Goal: Task Accomplishment & Management: Use online tool/utility

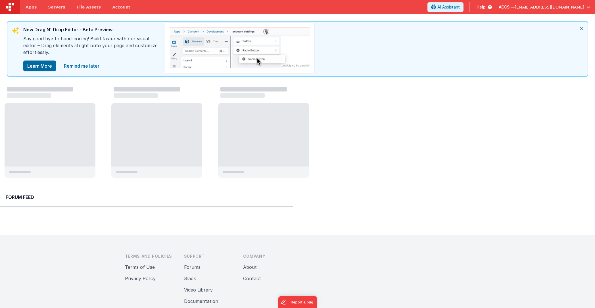
click at [581, 30] on icon "close" at bounding box center [581, 29] width 13 height 14
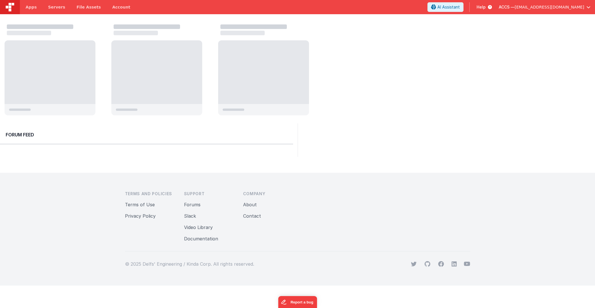
click at [575, 8] on span "[EMAIL_ADDRESS][DOMAIN_NAME]" at bounding box center [550, 7] width 70 height 6
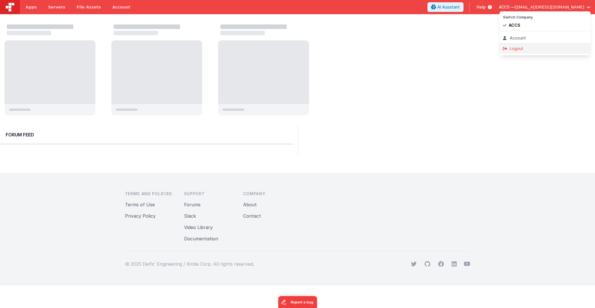
click at [536, 48] on div "Logout" at bounding box center [545, 49] width 84 height 6
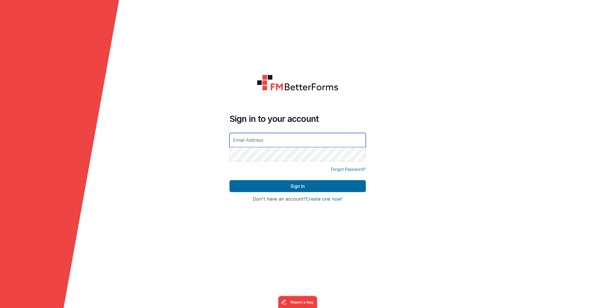
type input "[EMAIL_ADDRESS][DOMAIN_NAME]"
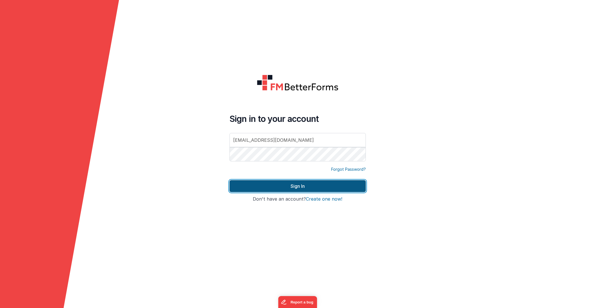
click at [296, 185] on button "Sign In" at bounding box center [298, 186] width 136 height 12
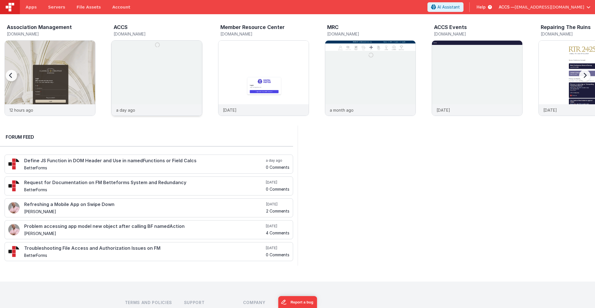
click at [187, 73] on img at bounding box center [157, 86] width 90 height 90
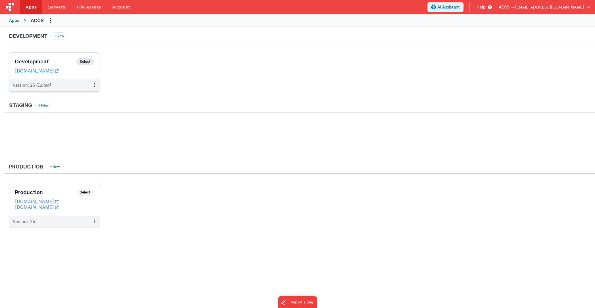
click at [65, 65] on div "Development Select" at bounding box center [54, 63] width 79 height 10
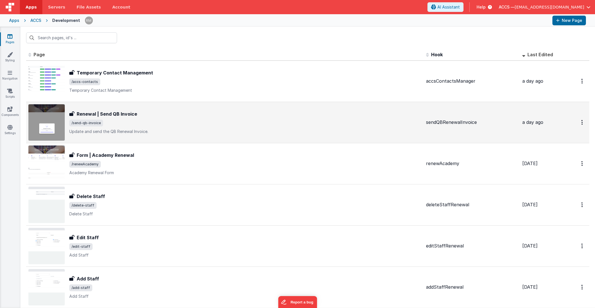
click at [213, 131] on p "Update and send the QB Renewal Invoice." at bounding box center [245, 132] width 352 height 6
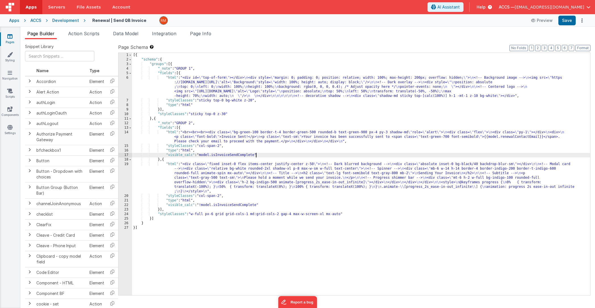
click at [256, 156] on div "[{ "schema" : { "groups" : [{ "_note" : "GROUP 1" , "fields" : [{ "html" : "<di…" at bounding box center [361, 179] width 458 height 252
click at [133, 34] on span "Data Model" at bounding box center [125, 34] width 25 height 6
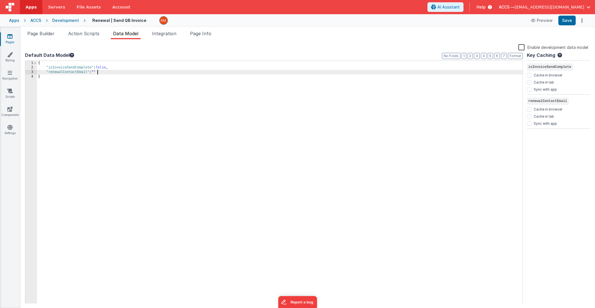
click at [110, 72] on div "{ "isInvoiceSendComplete" : false , "renewalContactEmail" : "" }" at bounding box center [280, 187] width 486 height 252
click at [46, 77] on div "{ "isInvoiceSendComplete" : false , "renewalContactEmail" : "" , isInvoicePaid }" at bounding box center [280, 187] width 486 height 252
click at [88, 78] on div "{ "isInvoiceSendComplete" : false , "renewalContactEmail" : "" , "isInvoicePaid…" at bounding box center [280, 187] width 486 height 252
click at [77, 77] on div "{ "isInvoiceSendComplete" : false , "renewalContactEmail" : "" , "isInvoicePaid…" at bounding box center [280, 187] width 486 height 252
click at [562, 22] on button "Save" at bounding box center [567, 21] width 17 height 10
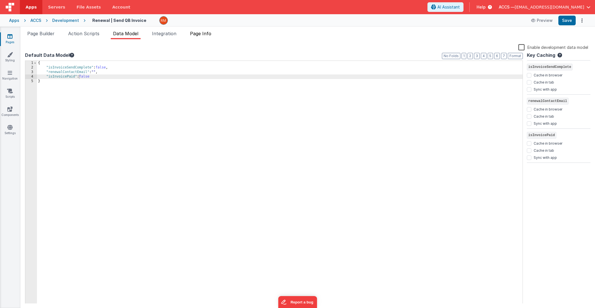
click at [202, 36] on span "Page Info" at bounding box center [200, 34] width 21 height 6
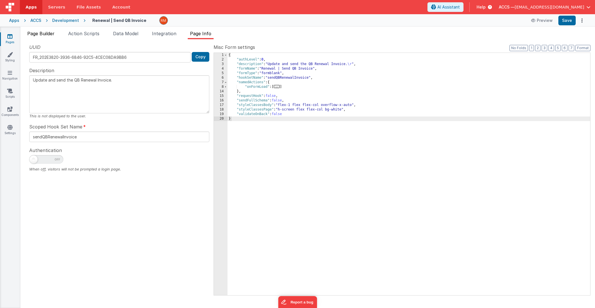
click at [46, 38] on li "Page Builder" at bounding box center [41, 34] width 32 height 9
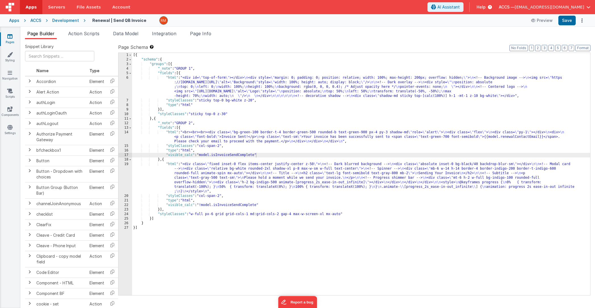
click at [256, 155] on div "[{ "schema" : { "groups" : [{ "_note" : "GROUP 1" , "fields" : [{ "html" : "<di…" at bounding box center [361, 179] width 458 height 252
click at [265, 155] on div "[{ "schema" : { "groups" : [{ "_note" : "GROUP 1" , "fields" : [{ "html" : "<di…" at bounding box center [361, 179] width 458 height 252
click at [273, 219] on div "[{ "schema" : { "groups" : [{ "_note" : "GROUP 1" , "fields" : [{ "html" : "<di…" at bounding box center [361, 179] width 458 height 252
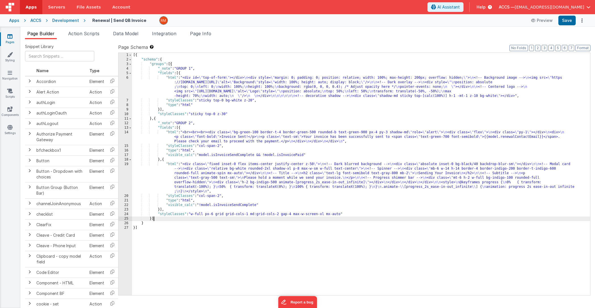
click at [171, 132] on div "[{ "schema" : { "groups" : [{ "_note" : "GROUP 1" , "fields" : [{ "html" : "<di…" at bounding box center [361, 179] width 458 height 252
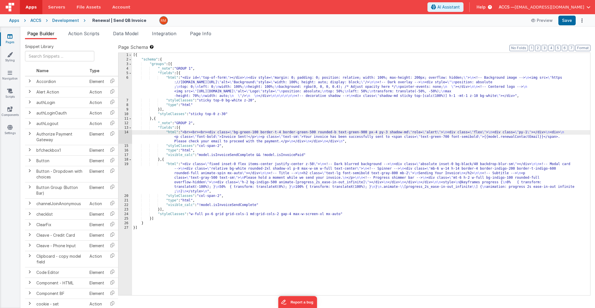
click at [126, 132] on div "14" at bounding box center [126, 137] width 14 height 14
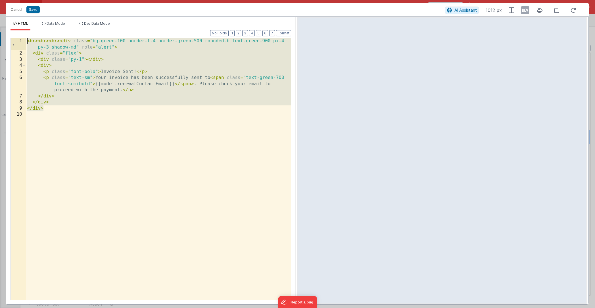
drag, startPoint x: 57, startPoint y: 111, endPoint x: 13, endPoint y: 33, distance: 89.2
click at [13, 33] on div "Format 7 6 5 4 3 2 1 No Folds 1 2 3 4 5 6 7 8 9 10 < br > < br > < br > < div c…" at bounding box center [151, 164] width 281 height 269
click at [16, 8] on button "Cancel" at bounding box center [16, 10] width 17 height 8
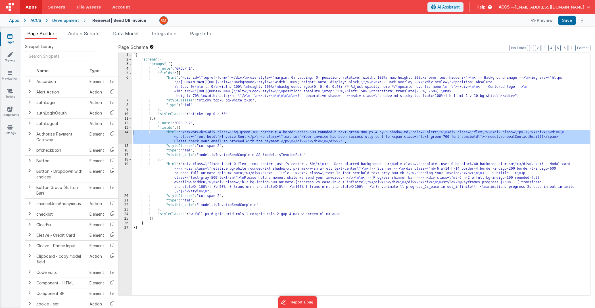
click at [185, 131] on div "[{ "schema" : { "groups" : [{ "_note" : "GROUP 1" , "fields" : [{ "html" : "<di…" at bounding box center [361, 179] width 458 height 252
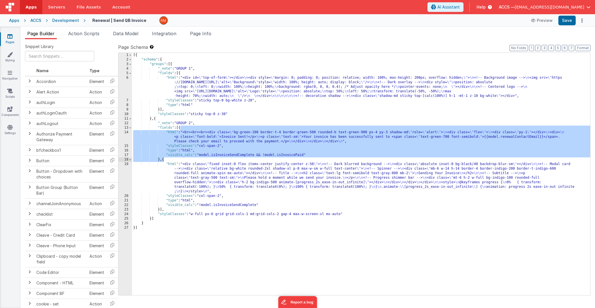
drag, startPoint x: 180, startPoint y: 128, endPoint x: 164, endPoint y: 160, distance: 35.7
click at [164, 160] on div "[{ "schema" : { "groups" : [{ "_note" : "GROUP 1" , "fields" : [{ "html" : "<di…" at bounding box center [361, 179] width 458 height 252
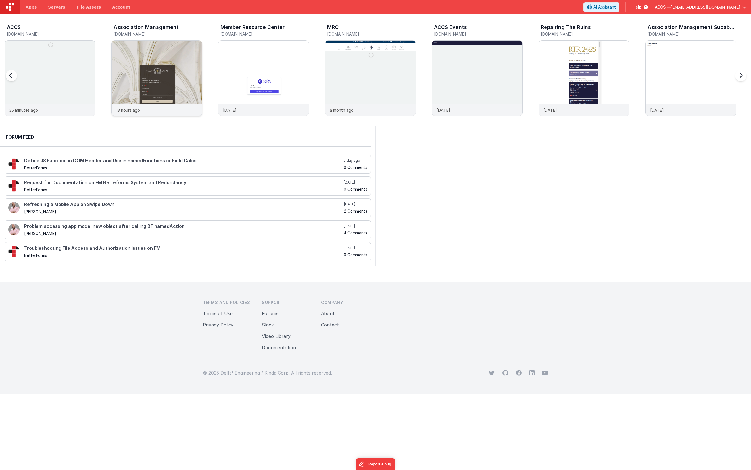
click at [184, 61] on img at bounding box center [157, 86] width 90 height 90
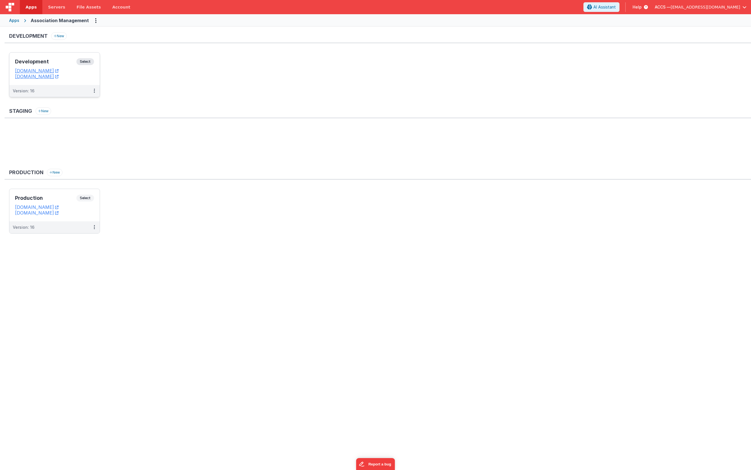
click at [59, 61] on h3 "Development" at bounding box center [45, 62] width 61 height 6
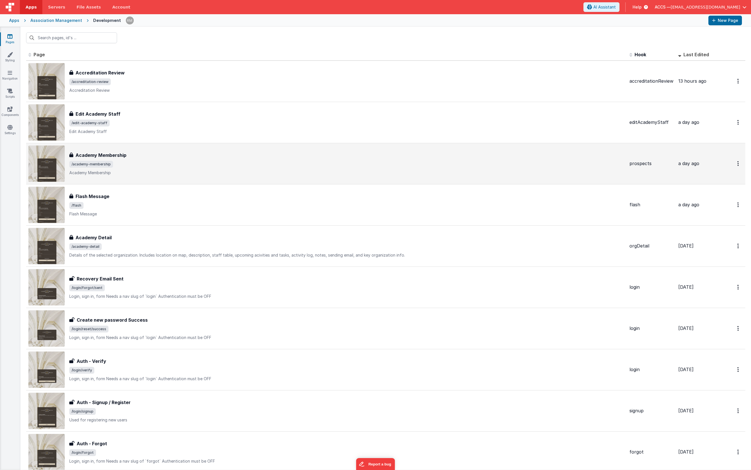
click at [260, 178] on div "Academy Membership Academy Membership /academy-membership Academy Membership" at bounding box center [326, 164] width 597 height 36
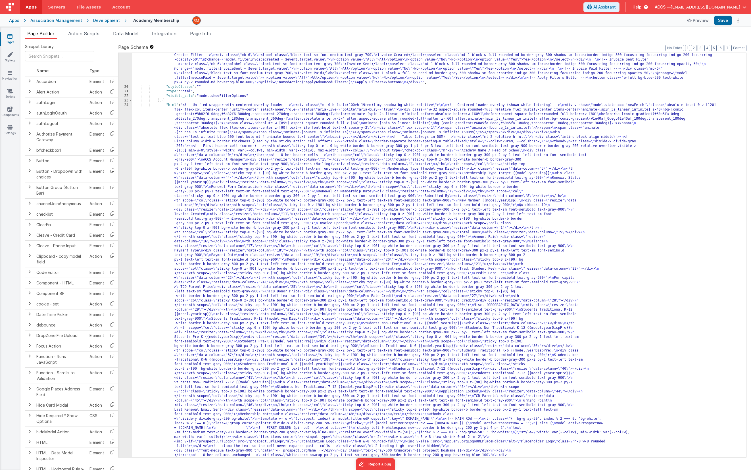
scroll to position [55, 0]
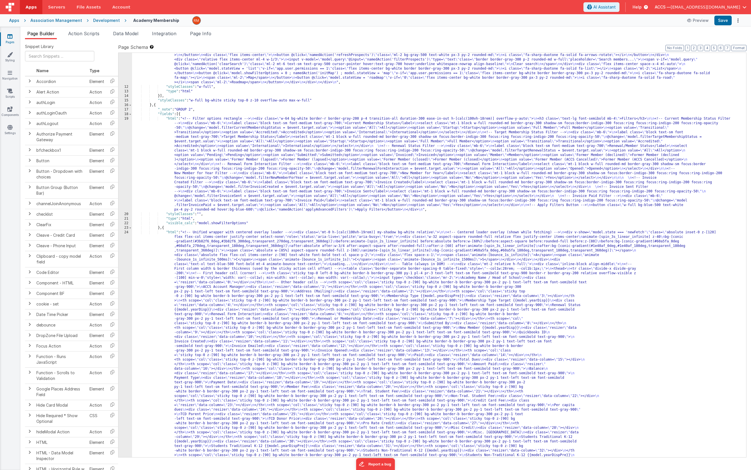
click at [128, 119] on div "19" at bounding box center [126, 164] width 14 height 95
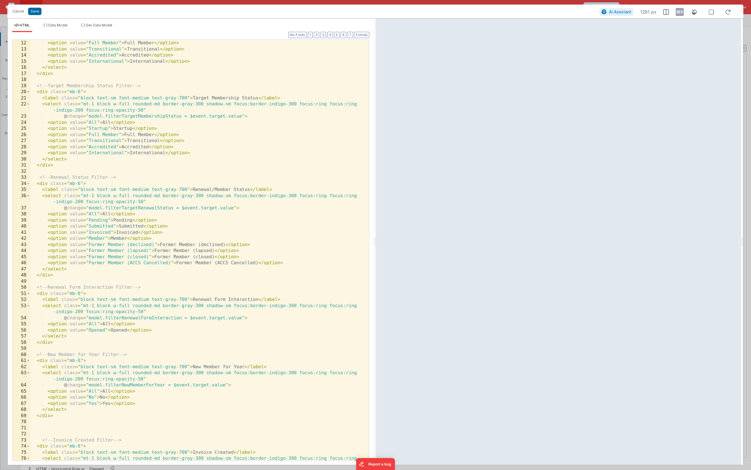
scroll to position [0, 0]
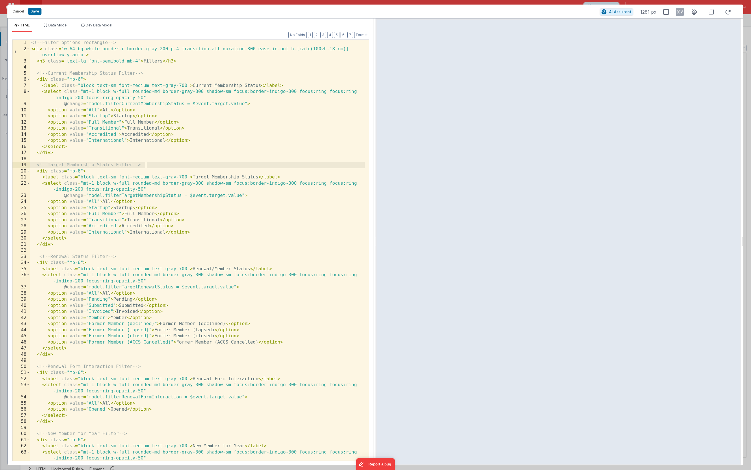
click at [176, 164] on div "<!-- Filter options rectangle --> < div class = "w-64 bg-white border-r border-…" at bounding box center [197, 256] width 335 height 433
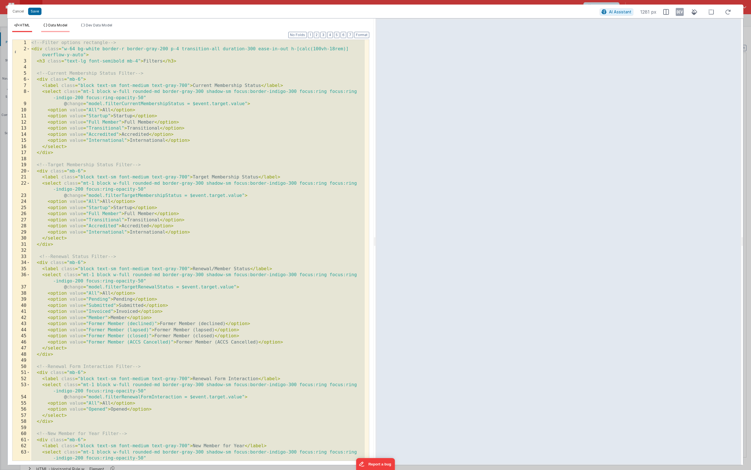
click at [64, 28] on li "Data Model" at bounding box center [55, 27] width 28 height 9
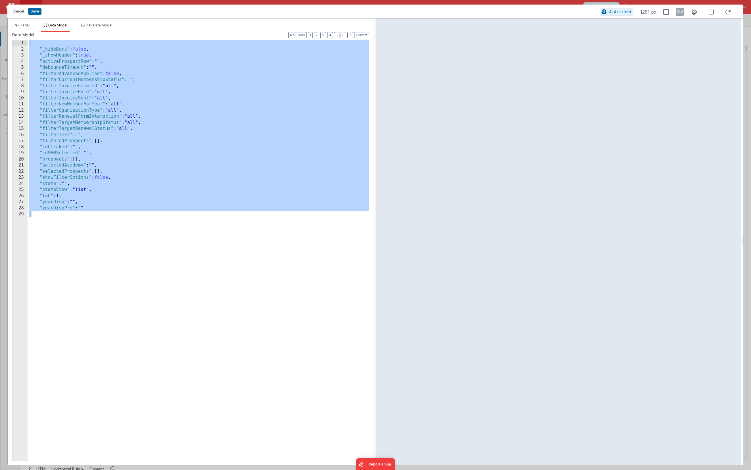
drag, startPoint x: 53, startPoint y: 218, endPoint x: 18, endPoint y: 43, distance: 178.7
click at [18, 43] on div "1 2 3 4 5 6 7 8 9 10 11 12 13 14 15 16 17 18 19 20 21 22 23 24 25 26 27 28 29 {…" at bounding box center [190, 250] width 357 height 421
click at [20, 13] on button "Cancel" at bounding box center [18, 11] width 17 height 8
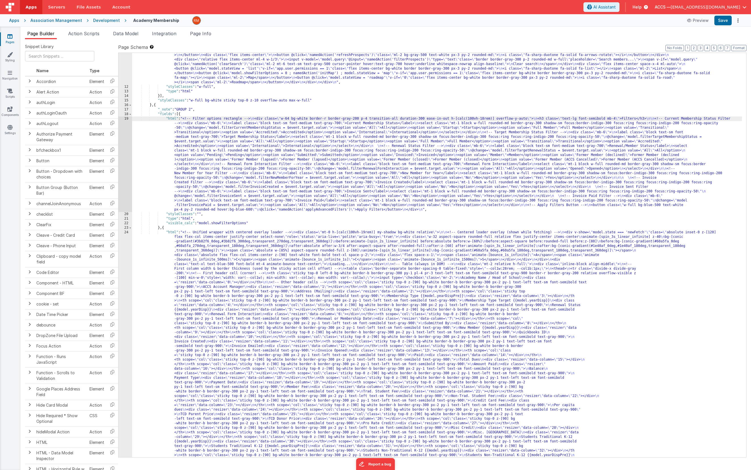
click at [127, 119] on div "19" at bounding box center [126, 164] width 14 height 95
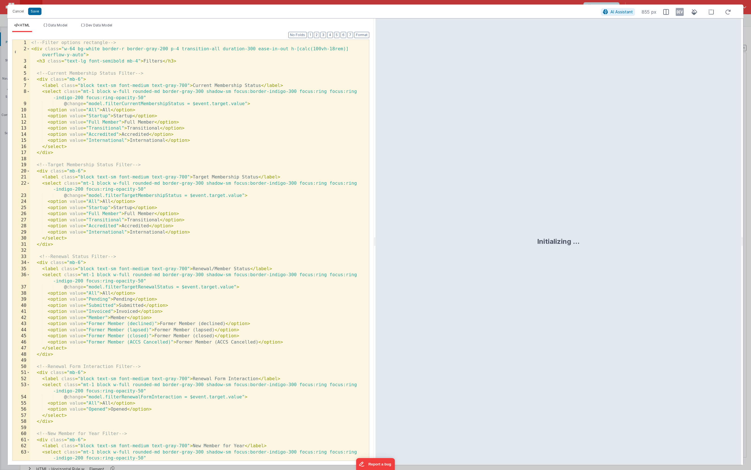
click at [178, 170] on div "<!-- Filter options rectangle --> < div class = "w-64 bg-white border-r border-…" at bounding box center [197, 256] width 335 height 433
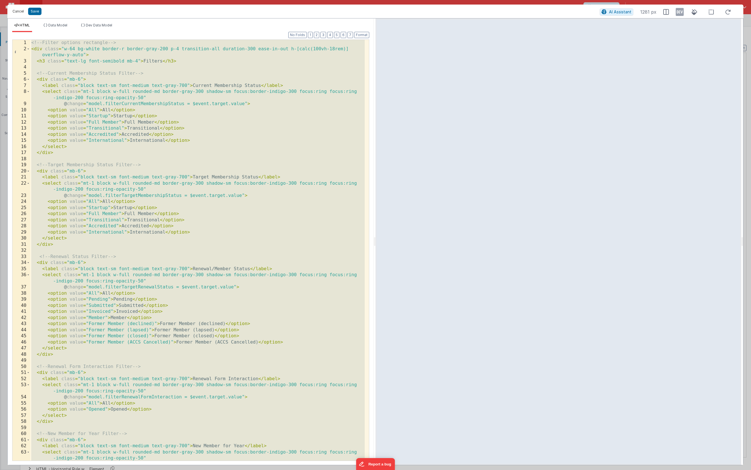
click at [22, 13] on button "Cancel" at bounding box center [18, 11] width 17 height 8
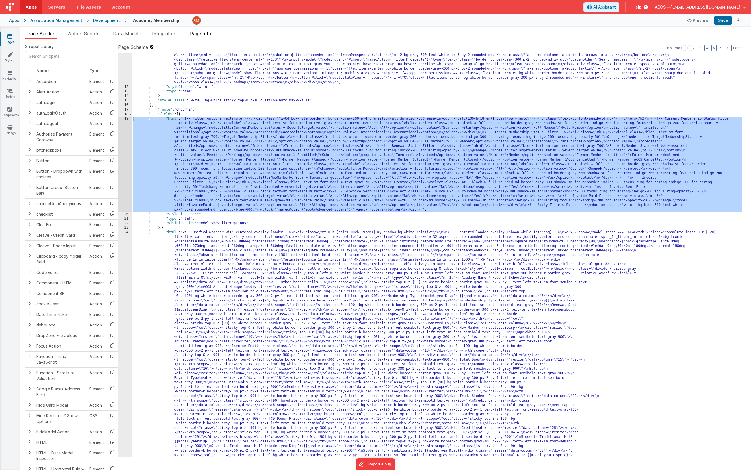
click at [211, 34] on span "Page Info" at bounding box center [200, 34] width 21 height 6
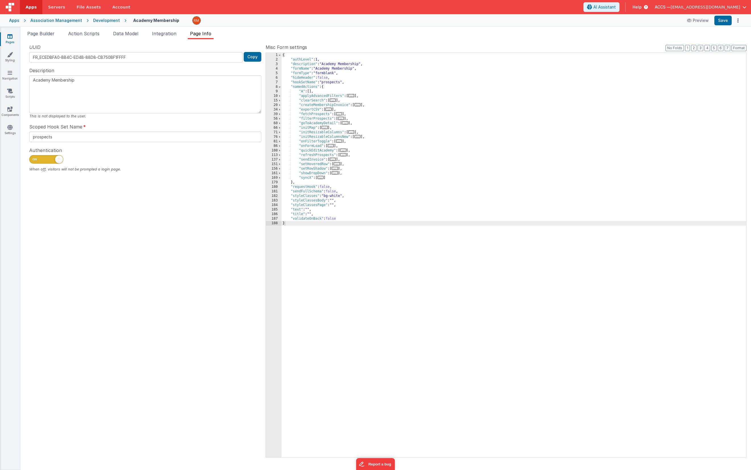
click at [354, 97] on span "..." at bounding box center [351, 95] width 6 height 3
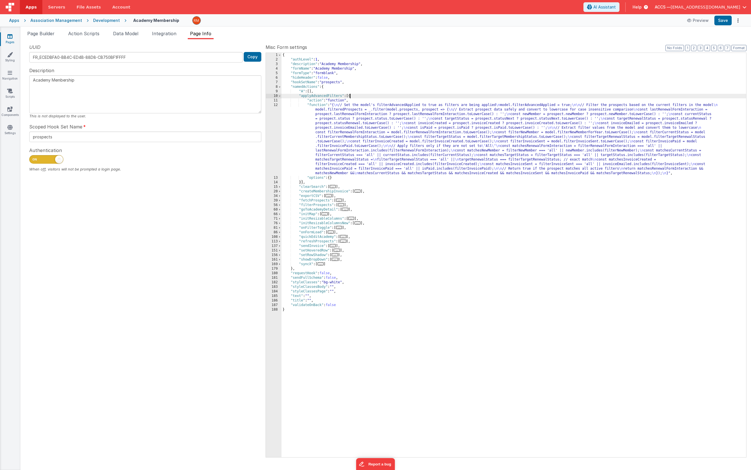
click at [315, 106] on div "{ "authLevel" : 1 , "description" : "Academy Membership" , "formName" : "Academ…" at bounding box center [514, 259] width 465 height 413
click at [277, 105] on div "12" at bounding box center [274, 139] width 16 height 73
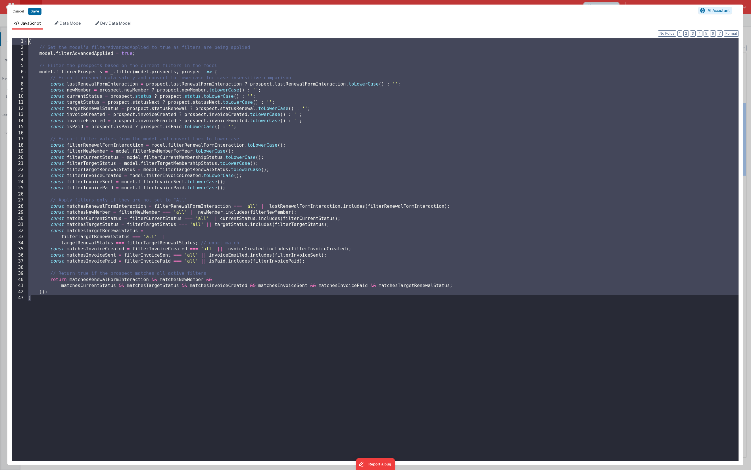
drag, startPoint x: 40, startPoint y: 313, endPoint x: 26, endPoint y: 38, distance: 275.4
click at [26, 38] on div "1 2 3 4 5 6 7 8 9 10 11 12 13 14 15 16 17 18 19 20 21 22 23 24 25 26 27 28 29 3…" at bounding box center [375, 249] width 727 height 423
click at [18, 11] on button "Cancel" at bounding box center [18, 11] width 17 height 8
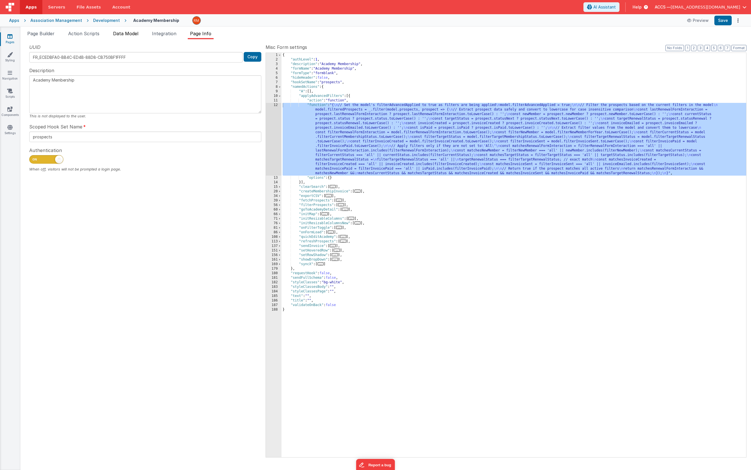
click at [117, 35] on span "Data Model" at bounding box center [125, 34] width 25 height 6
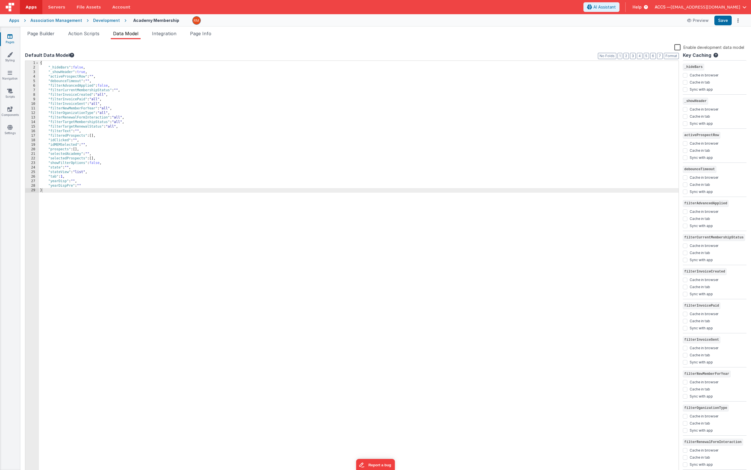
click at [118, 90] on div "{ "_hideBars" : false , "_showHeader" : true , "activeProspectRow" : "" , "debo…" at bounding box center [359, 272] width 640 height 423
click at [718, 24] on button "Save" at bounding box center [723, 21] width 17 height 10
click at [36, 34] on span "Page Builder" at bounding box center [40, 34] width 27 height 6
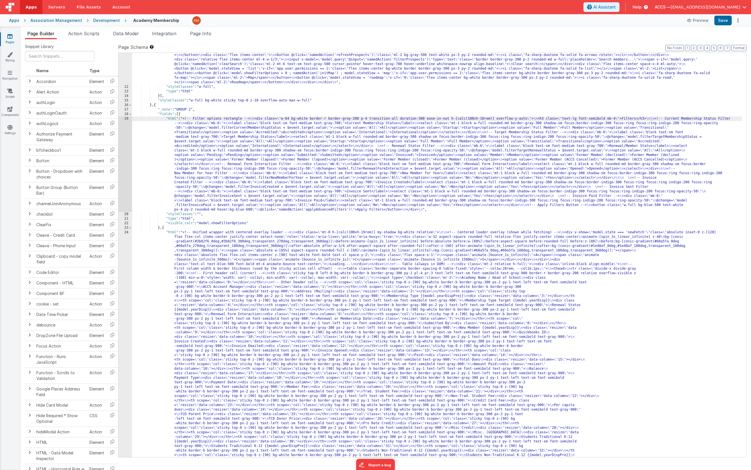
click at [128, 118] on div "19" at bounding box center [126, 164] width 14 height 95
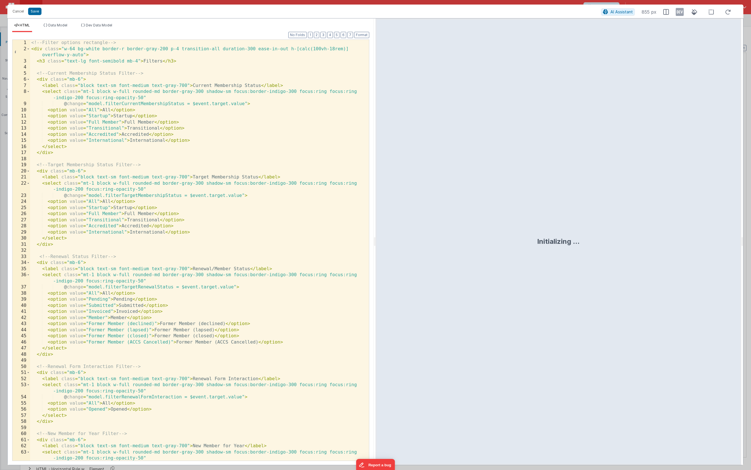
click at [304, 125] on div "<!-- Filter options rectangle --> < div class = "w-64 bg-white border-r border-…" at bounding box center [197, 256] width 335 height 433
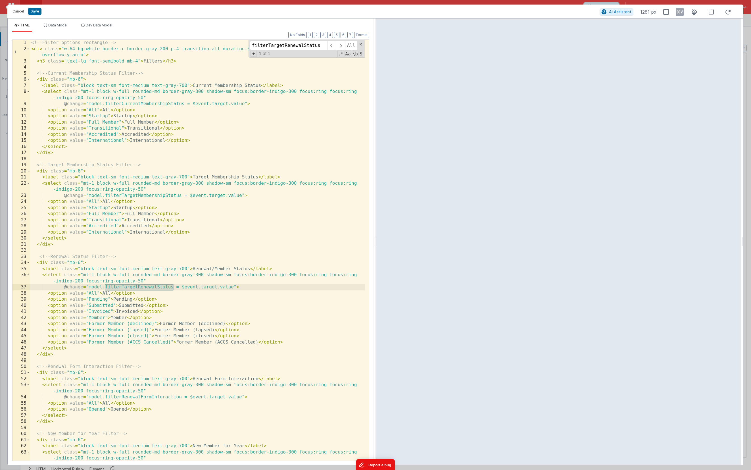
type input "filterTargetRenewalStatus"
click at [35, 12] on button "Save" at bounding box center [34, 11] width 13 height 7
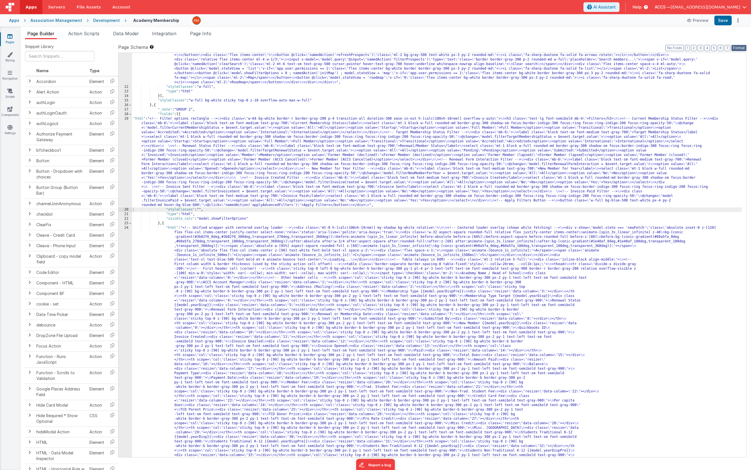
click at [747, 45] on button "Format" at bounding box center [739, 48] width 15 height 6
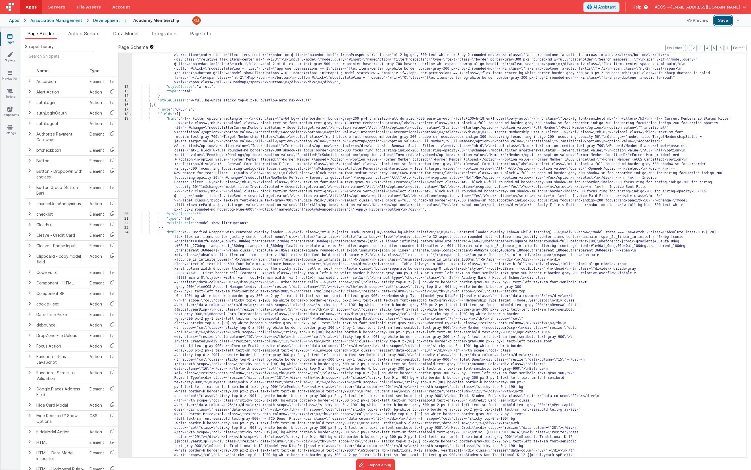
click at [722, 22] on button "Save" at bounding box center [723, 21] width 17 height 10
click at [126, 35] on span "Data Model" at bounding box center [125, 34] width 25 height 6
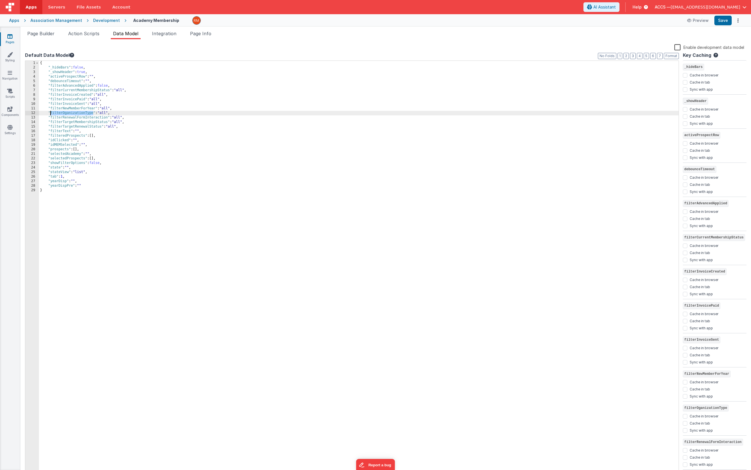
drag, startPoint x: 93, startPoint y: 114, endPoint x: 51, endPoint y: 113, distance: 41.8
click at [51, 113] on div "{ "_hideBars" : false , "_showHeader" : true , "activeProspectRow" : "" , "debo…" at bounding box center [359, 272] width 640 height 423
click at [42, 36] on span "Page Builder" at bounding box center [40, 34] width 27 height 6
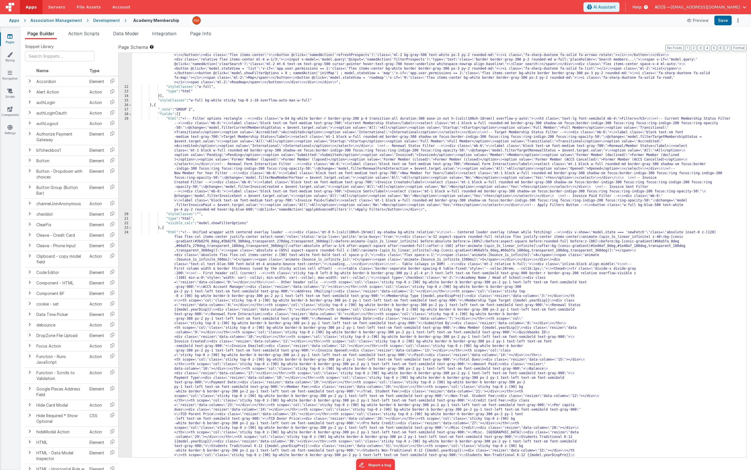
click at [128, 119] on div "19" at bounding box center [126, 164] width 14 height 95
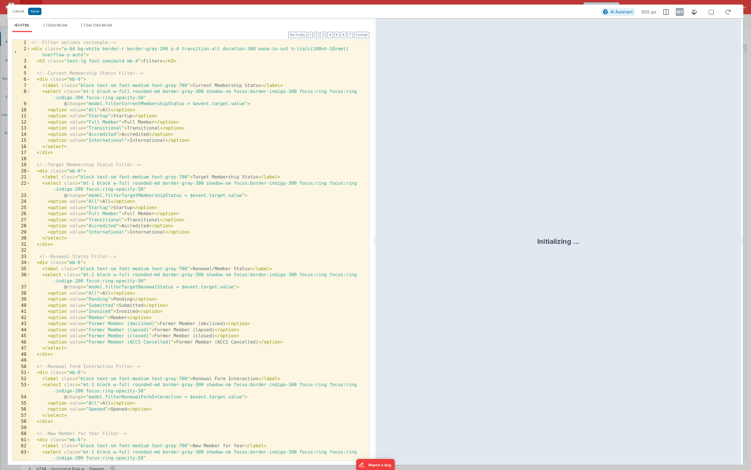
click at [185, 165] on div "<!-- Filter options rectangle --> < div class = "w-64 bg-white border-r border-…" at bounding box center [197, 256] width 335 height 433
click at [311, 48] on input "filterOganizationType" at bounding box center [288, 45] width 77 height 9
click at [271, 46] on input "filterOganizationType" at bounding box center [288, 45] width 77 height 9
click at [319, 46] on input "filterOrganizationType" at bounding box center [288, 45] width 77 height 9
type input "f"
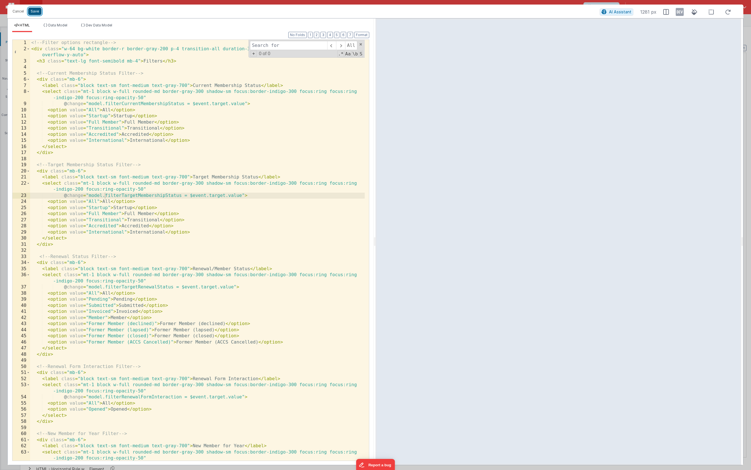
click at [38, 13] on button "Save" at bounding box center [34, 11] width 13 height 7
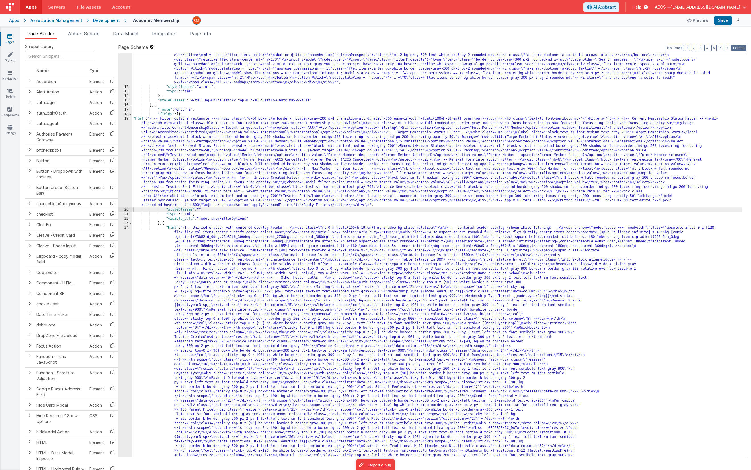
click at [743, 50] on button "Format" at bounding box center [739, 48] width 15 height 6
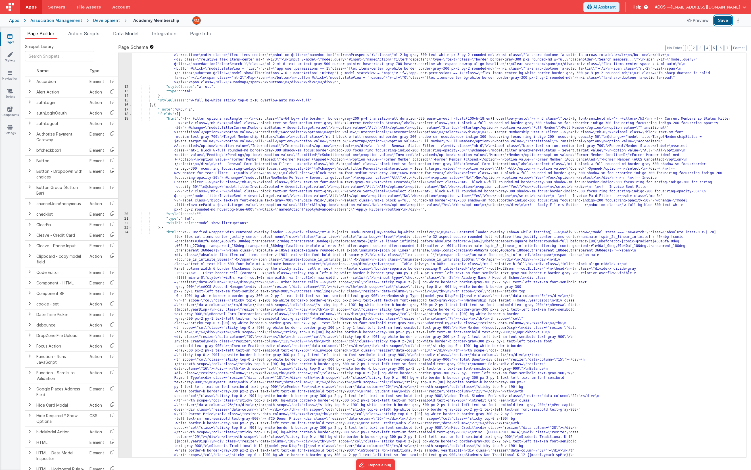
click at [723, 21] on button "Save" at bounding box center [723, 21] width 17 height 10
click at [132, 34] on span "Data Model" at bounding box center [125, 34] width 25 height 6
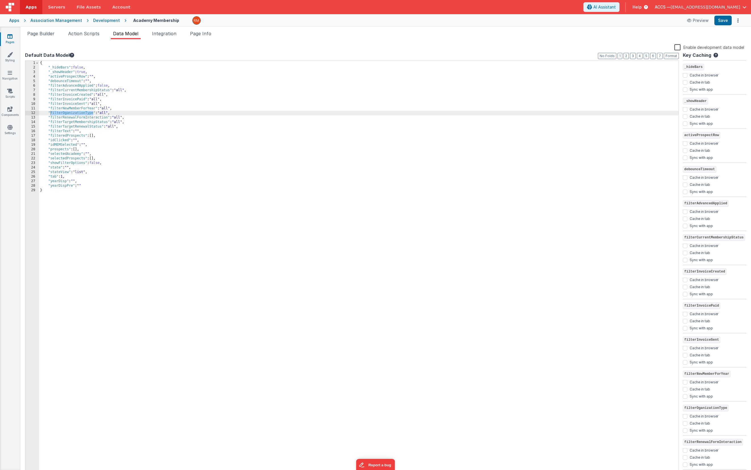
click at [107, 115] on div "{ "_hideBars" : false , "_showHeader" : true , "activeProspectRow" : "" , "debo…" at bounding box center [359, 272] width 640 height 423
drag, startPoint x: 117, startPoint y: 113, endPoint x: 27, endPoint y: 111, distance: 89.8
click at [27, 111] on div "1 2 3 4 5 6 7 8 9 10 11 12 13 14 15 16 17 18 19 20 21 22 23 24 25 26 27 28 29 {…" at bounding box center [352, 268] width 654 height 415
checkbox input "false"
checkbox input "true"
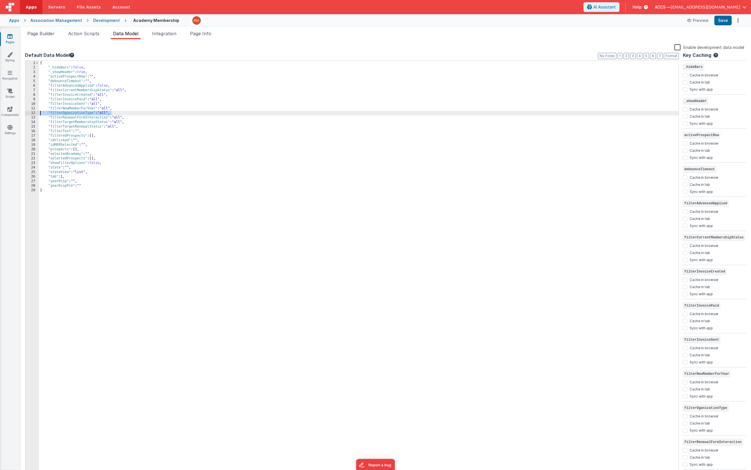
checkbox input "true"
checkbox input "false"
checkbox input "true"
click at [50, 35] on span "Page Builder" at bounding box center [40, 34] width 27 height 6
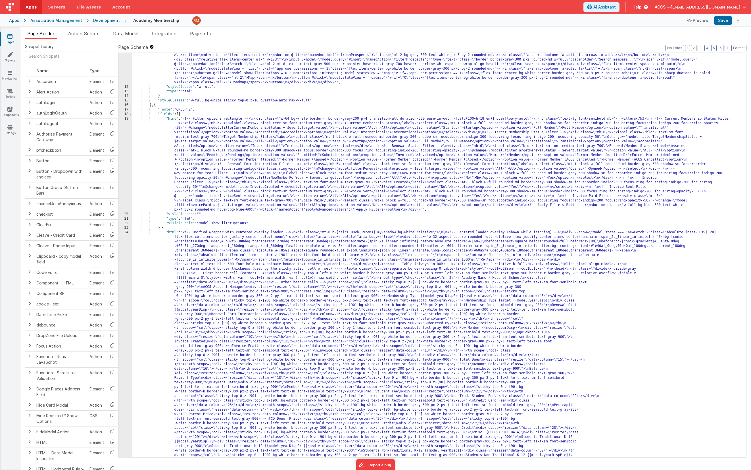
click at [127, 119] on div "19" at bounding box center [126, 164] width 14 height 95
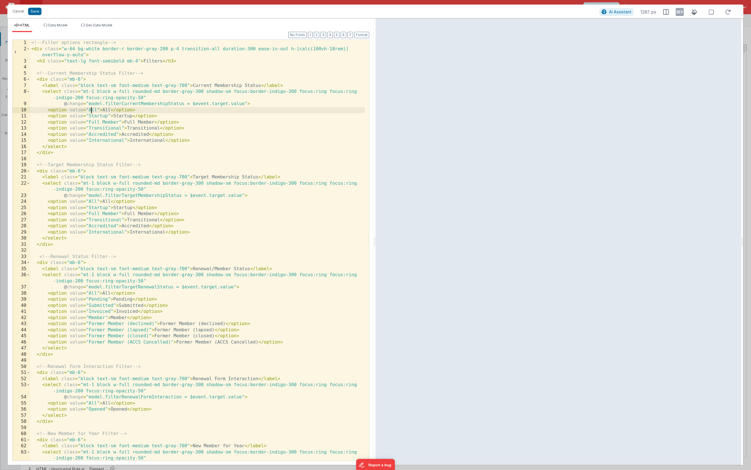
click at [91, 110] on div "<!-- Filter options rectangle --> < div class = "w-64 bg-white border-r border-…" at bounding box center [197, 256] width 335 height 433
click at [91, 117] on div "<!-- Filter options rectangle --> < div class = "w-64 bg-white border-r border-…" at bounding box center [197, 256] width 335 height 433
click at [90, 123] on div "<!-- Filter options rectangle --> < div class = "w-64 bg-white border-r border-…" at bounding box center [197, 256] width 335 height 433
click at [298, 42] on div "<!-- Filter options rectangle --> < div class = "w-64 bg-white border-r border-…" at bounding box center [197, 256] width 335 height 433
type input "a"
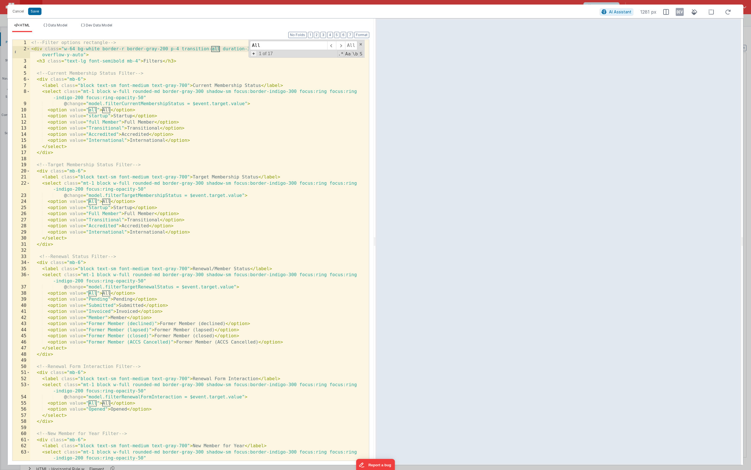
type input "All"
click at [255, 55] on span "+" at bounding box center [254, 54] width 6 height 6
click at [260, 55] on input at bounding box center [288, 55] width 77 height 9
type input "all"
click at [340, 46] on span at bounding box center [340, 45] width 9 height 9
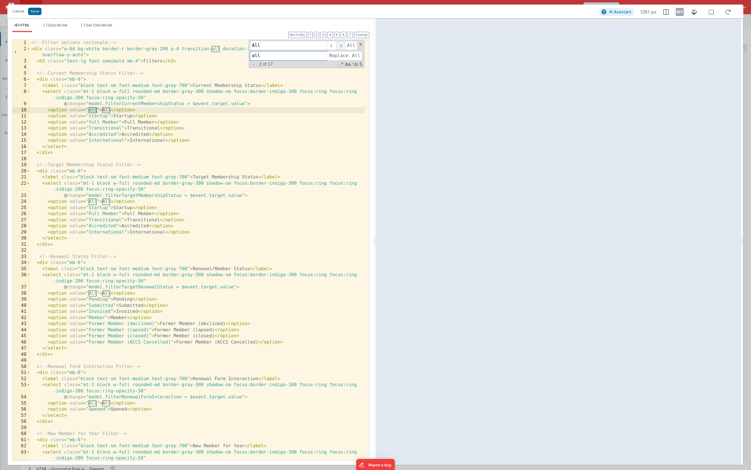
click at [340, 46] on span at bounding box center [340, 45] width 9 height 9
click at [335, 56] on span "Replace" at bounding box center [338, 55] width 23 height 9
click at [340, 48] on span at bounding box center [340, 45] width 9 height 9
click at [337, 55] on span "Replace" at bounding box center [338, 55] width 23 height 9
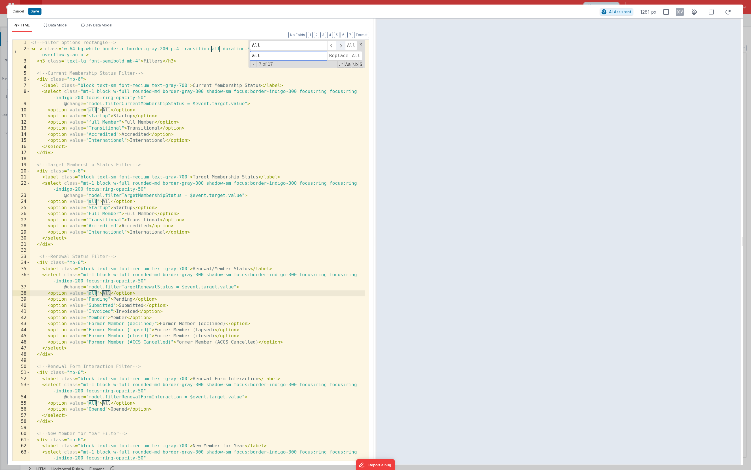
click at [342, 48] on span at bounding box center [340, 45] width 9 height 9
click at [335, 58] on span "Replace" at bounding box center [338, 55] width 23 height 9
click at [340, 45] on span at bounding box center [340, 45] width 9 height 9
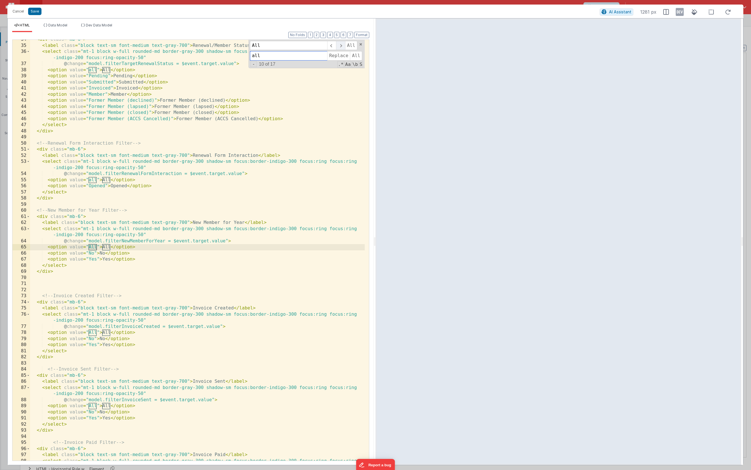
scroll to position [223, 0]
click at [336, 55] on span "Replace" at bounding box center [338, 55] width 23 height 9
click at [342, 48] on span at bounding box center [340, 45] width 9 height 9
click at [339, 57] on span "Replace" at bounding box center [338, 55] width 23 height 9
click at [342, 46] on span at bounding box center [340, 45] width 9 height 9
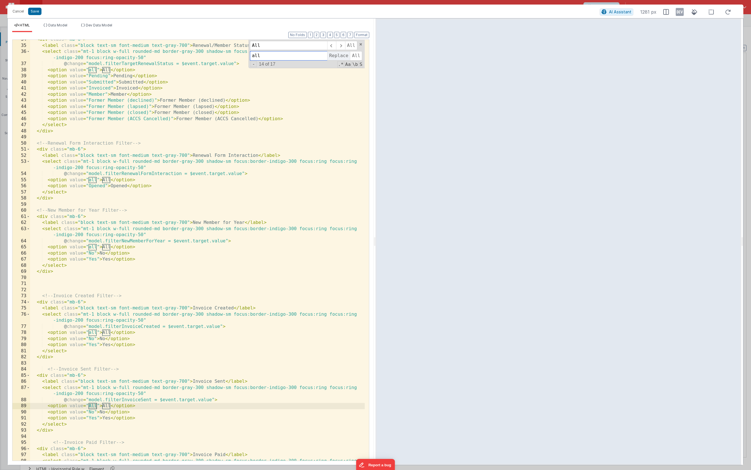
click at [339, 59] on span "Replace" at bounding box center [338, 55] width 23 height 9
click at [341, 44] on span at bounding box center [340, 45] width 9 height 9
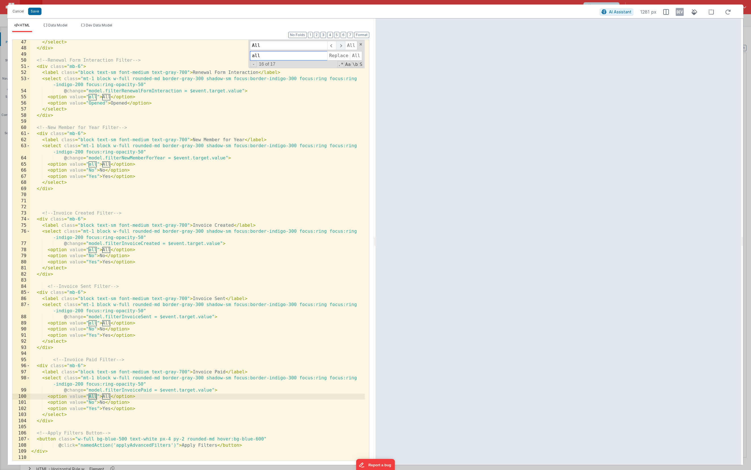
scroll to position [306, 0]
click at [339, 53] on span "Replace" at bounding box center [338, 55] width 23 height 9
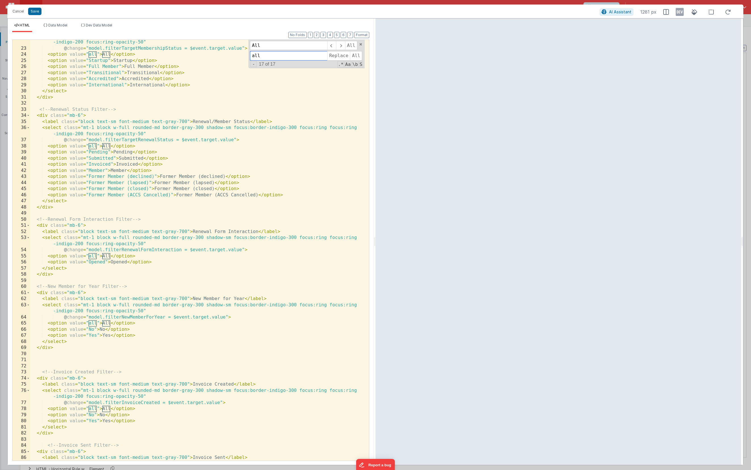
scroll to position [0, 0]
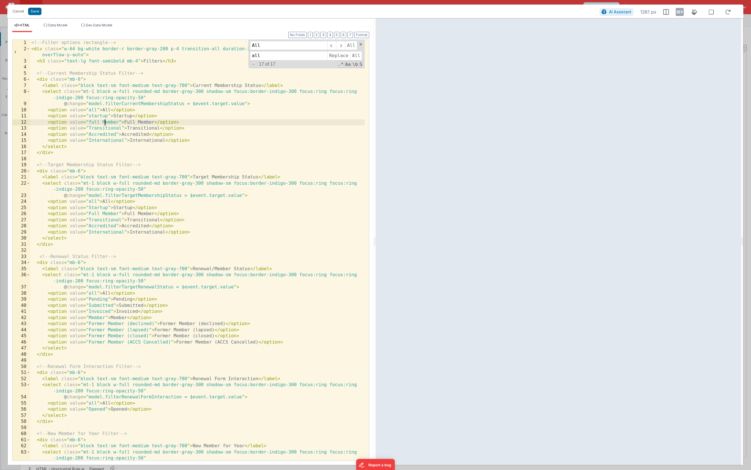
click at [105, 120] on div "<!-- Filter options rectangle --> < div class = "w-64 bg-white border-r border-…" at bounding box center [197, 256] width 335 height 433
click at [115, 124] on div "<!-- Filter options rectangle --> < div class = "w-64 bg-white border-r border-…" at bounding box center [197, 256] width 335 height 433
drag, startPoint x: 153, startPoint y: 122, endPoint x: 124, endPoint y: 122, distance: 28.4
click at [124, 122] on div "<!-- Filter options rectangle --> < div class = "w-64 bg-white border-r border-…" at bounding box center [197, 256] width 335 height 433
click at [266, 47] on input "All" at bounding box center [288, 45] width 77 height 9
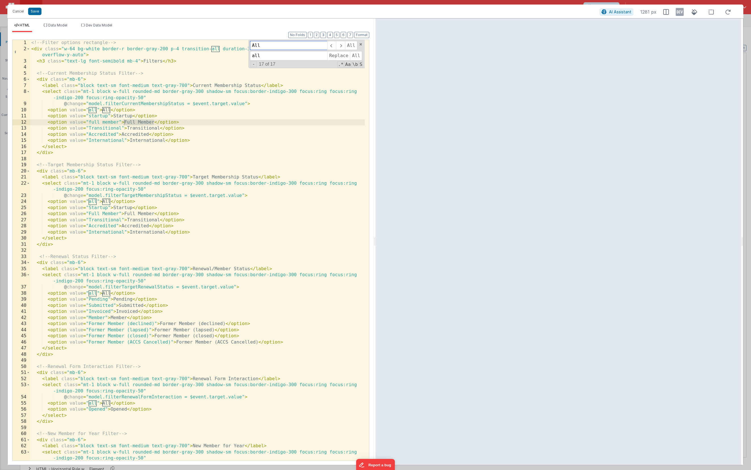
drag, startPoint x: 266, startPoint y: 47, endPoint x: 227, endPoint y: 43, distance: 39.6
click at [227, 43] on div "<!-- Filter options rectangle --> < div class = "w-64 bg-white border-r border-…" at bounding box center [197, 250] width 335 height 421
paste input "Full Member"
type input "Full Member"
click at [339, 48] on span at bounding box center [340, 45] width 9 height 9
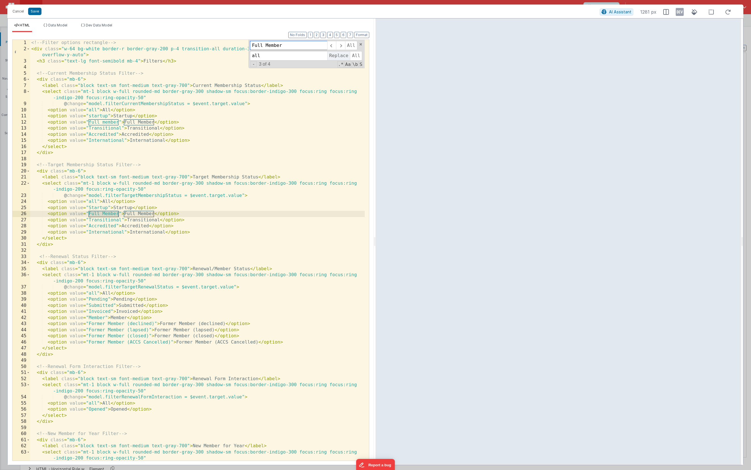
click at [335, 54] on span "Replace" at bounding box center [338, 55] width 23 height 9
click at [284, 55] on input "all" at bounding box center [288, 55] width 77 height 9
drag, startPoint x: 118, startPoint y: 122, endPoint x: 89, endPoint y: 122, distance: 28.4
click at [89, 122] on div "<!-- Filter options rectangle --> < div class = "w-64 bg-white border-r border-…" at bounding box center [197, 256] width 335 height 433
drag, startPoint x: 96, startPoint y: 214, endPoint x: 89, endPoint y: 213, distance: 7.1
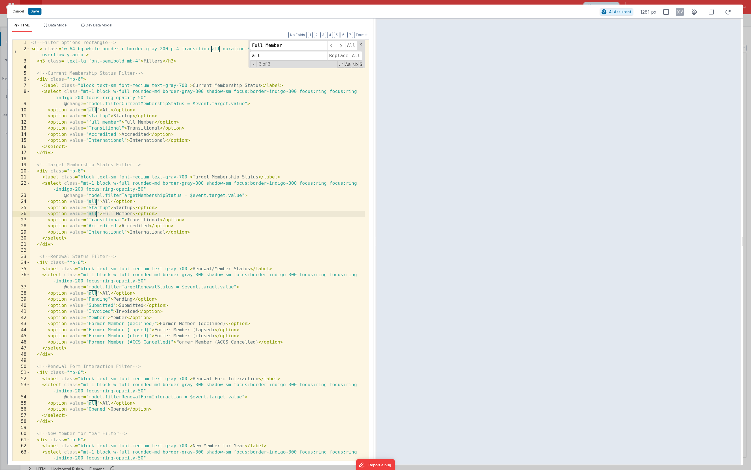
click at [89, 213] on div "<!-- Filter options rectangle --> < div class = "w-64 bg-white border-r border-…" at bounding box center [197, 256] width 335 height 433
drag, startPoint x: 285, startPoint y: 56, endPoint x: 228, endPoint y: 52, distance: 57.6
click at [229, 52] on div "<!-- Filter options rectangle --> < div class = "w-64 bg-white border-r border-…" at bounding box center [197, 250] width 335 height 421
type input "full member"
click at [339, 47] on span at bounding box center [340, 45] width 9 height 9
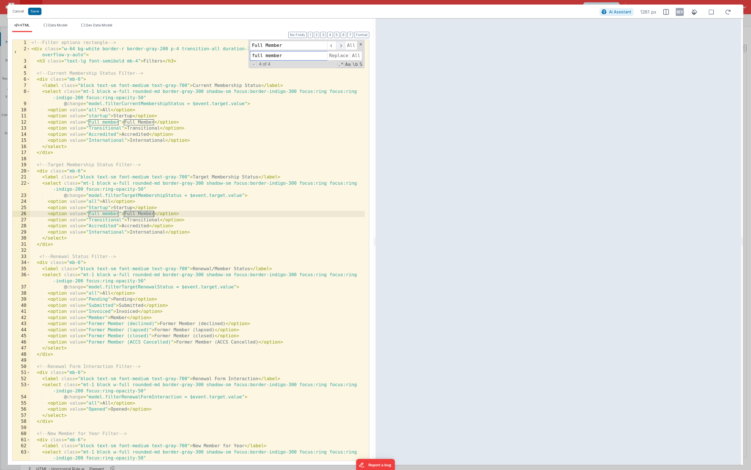
click at [339, 47] on span at bounding box center [340, 45] width 9 height 9
drag, startPoint x: 107, startPoint y: 208, endPoint x: 87, endPoint y: 208, distance: 20.2
click at [87, 208] on div "<!-- Filter options rectangle --> < div class = "w-64 bg-white border-r border-…" at bounding box center [197, 256] width 335 height 433
click at [290, 45] on input "Full Member" at bounding box center [288, 45] width 77 height 9
drag, startPoint x: 253, startPoint y: 43, endPoint x: 232, endPoint y: 43, distance: 21.0
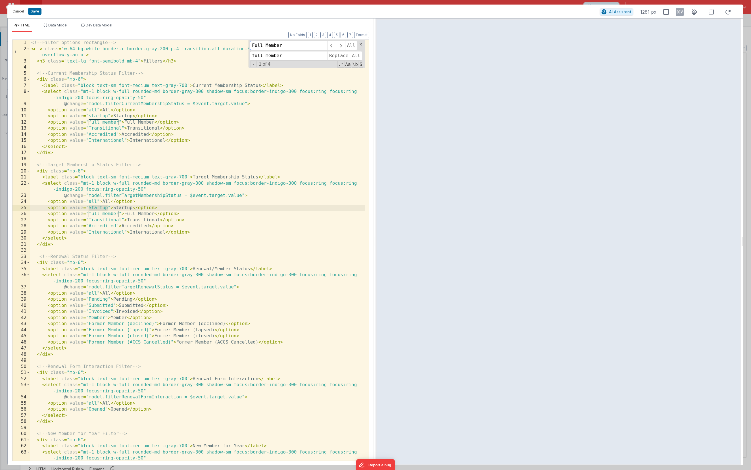
click at [232, 43] on div "<!-- Filter options rectangle --> < div class = "w-64 bg-white border-r border-…" at bounding box center [197, 250] width 335 height 421
type input "Startup"
drag, startPoint x: 288, startPoint y: 57, endPoint x: 221, endPoint y: 55, distance: 66.8
click at [221, 55] on div "<!-- Filter options rectangle --> < div class = "w-64 bg-white border-r border-…" at bounding box center [197, 250] width 335 height 421
type input "startup"
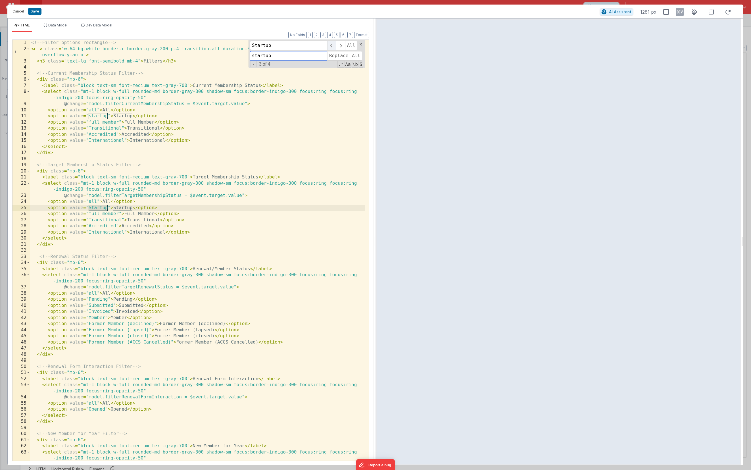
click at [329, 48] on span at bounding box center [331, 45] width 9 height 9
click at [342, 47] on span at bounding box center [340, 45] width 9 height 9
click at [334, 47] on span at bounding box center [331, 45] width 9 height 9
click at [337, 58] on span "Replace" at bounding box center [338, 55] width 23 height 9
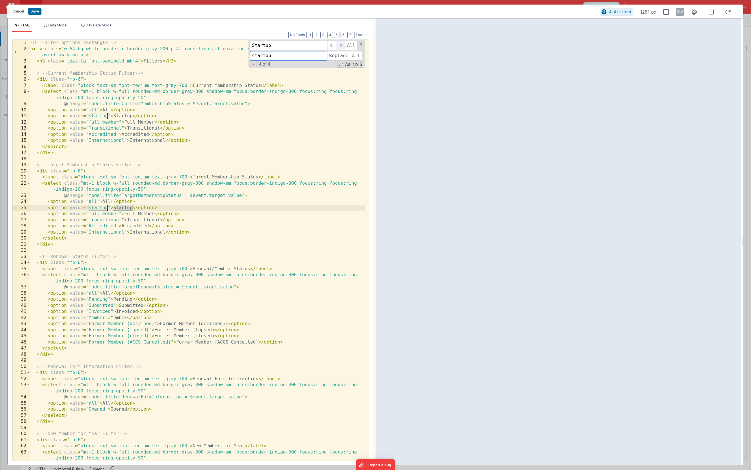
click at [343, 49] on span at bounding box center [340, 45] width 9 height 9
click at [91, 128] on div "<!-- Filter options rectangle --> < div class = "w-64 bg-white border-r border-…" at bounding box center [197, 256] width 335 height 433
click at [92, 219] on div "<!-- Filter options rectangle --> < div class = "w-64 bg-white border-r border-…" at bounding box center [197, 256] width 335 height 433
click at [92, 226] on div "<!-- Filter options rectangle --> < div class = "w-64 bg-white border-r border-…" at bounding box center [197, 256] width 335 height 433
click at [91, 233] on div "<!-- Filter options rectangle --> < div class = "w-64 bg-white border-r border-…" at bounding box center [197, 256] width 335 height 433
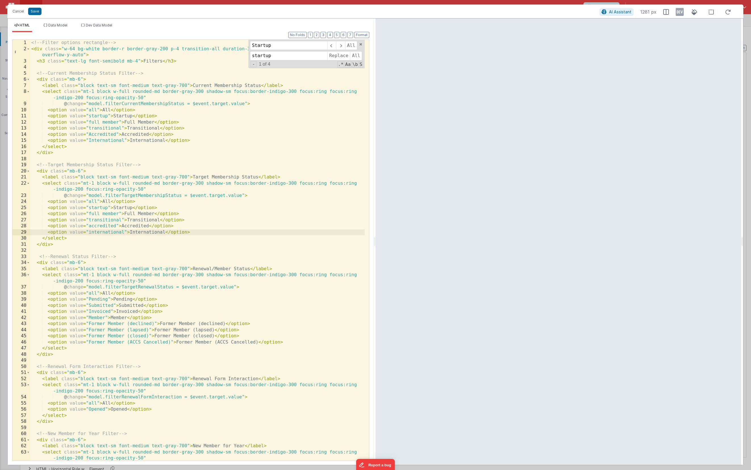
click at [91, 141] on div "<!-- Filter options rectangle --> < div class = "w-64 bg-white border-r border-…" at bounding box center [197, 256] width 335 height 433
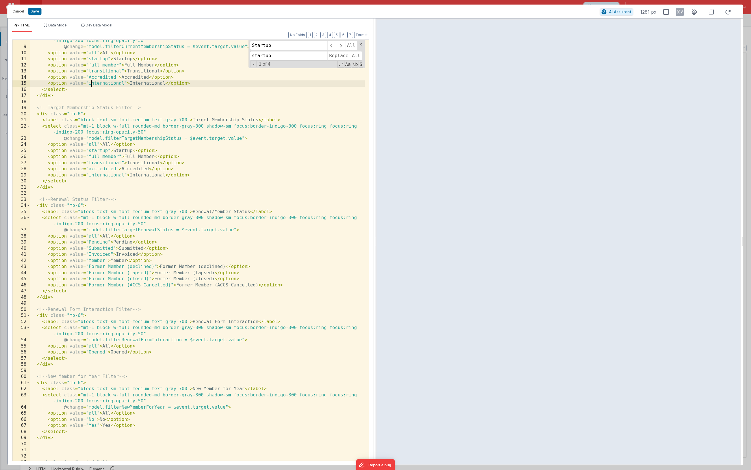
scroll to position [144, 0]
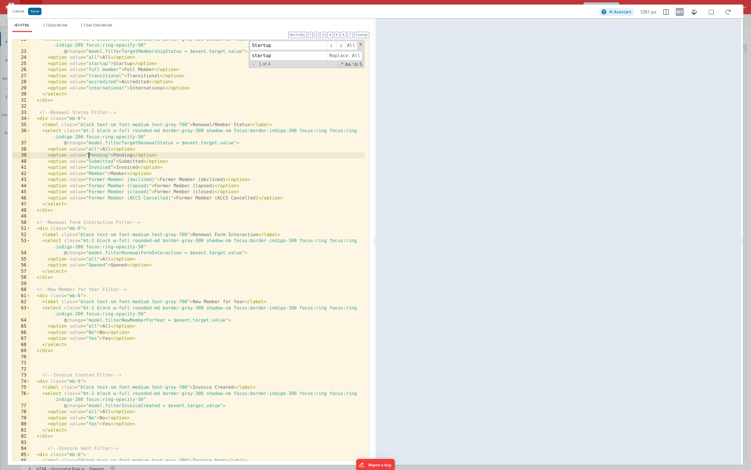
click at [90, 156] on div "< select class = "mt-1 block w-full rounded-md border-gray-300 shadow-sm focus:…" at bounding box center [197, 255] width 335 height 439
click at [110, 180] on div "< select class = "mt-1 block w-full rounded-md border-gray-300 shadow-sm focus:…" at bounding box center [197, 255] width 335 height 439
drag, startPoint x: 140, startPoint y: 199, endPoint x: 129, endPoint y: 197, distance: 10.9
click at [129, 197] on div "< select class = "mt-1 block w-full rounded-md border-gray-300 shadow-sm focus:…" at bounding box center [197, 255] width 335 height 439
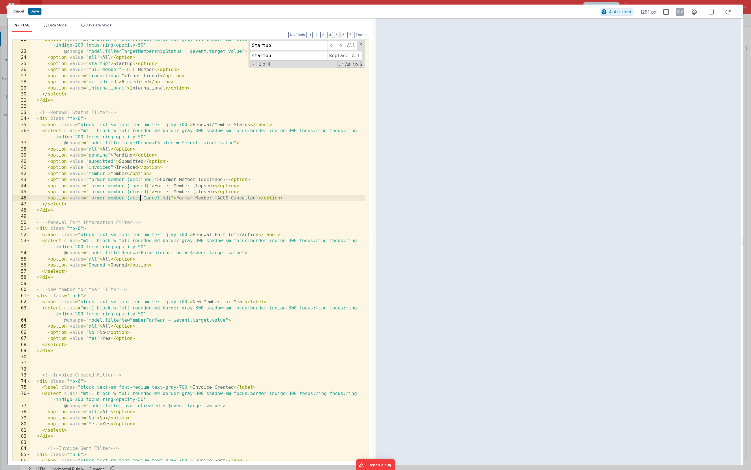
click at [146, 198] on div "< select class = "mt-1 block w-full rounded-md border-gray-300 shadow-sm focus:…" at bounding box center [197, 255] width 335 height 439
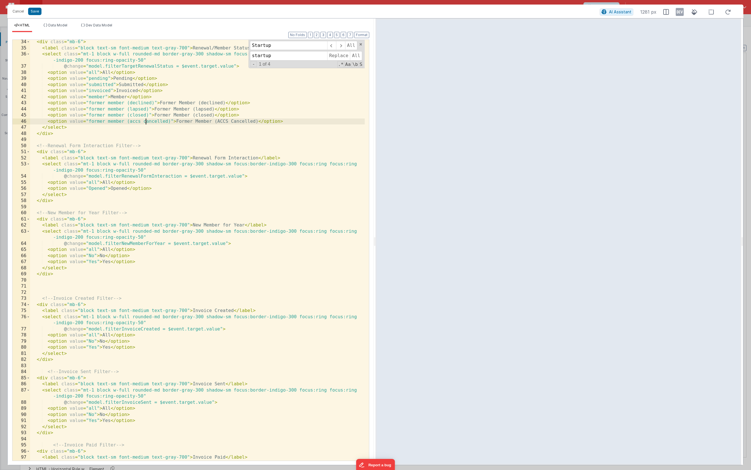
scroll to position [221, 0]
click at [91, 189] on div "< div class = "mb-6" > < label class = "block text-sm font-medium text-gray-700…" at bounding box center [197, 258] width 335 height 439
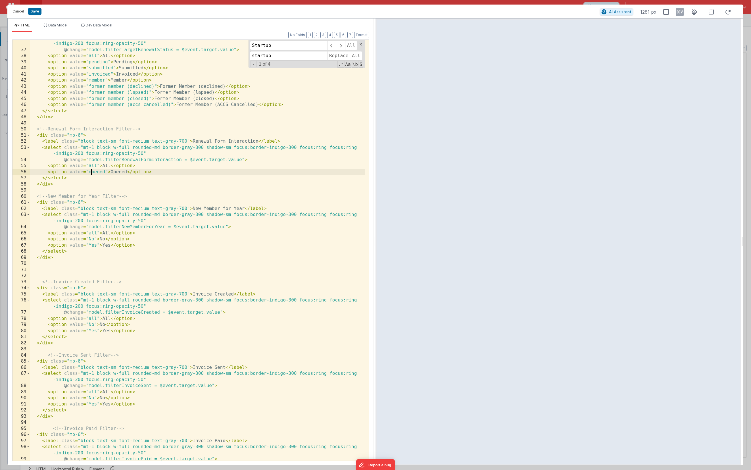
scroll to position [237, 0]
click at [90, 239] on div "< select class = "mt-1 block w-full rounded-md border-gray-300 shadow-sm focus:…" at bounding box center [197, 254] width 335 height 439
click at [92, 240] on div "< select class = "mt-1 block w-full rounded-md border-gray-300 shadow-sm focus:…" at bounding box center [197, 254] width 335 height 439
click at [91, 246] on div "< select class = "mt-1 block w-full rounded-md border-gray-300 shadow-sm focus:…" at bounding box center [197, 254] width 335 height 439
click at [91, 324] on div "< select class = "mt-1 block w-full rounded-md border-gray-300 shadow-sm focus:…" at bounding box center [197, 254] width 335 height 439
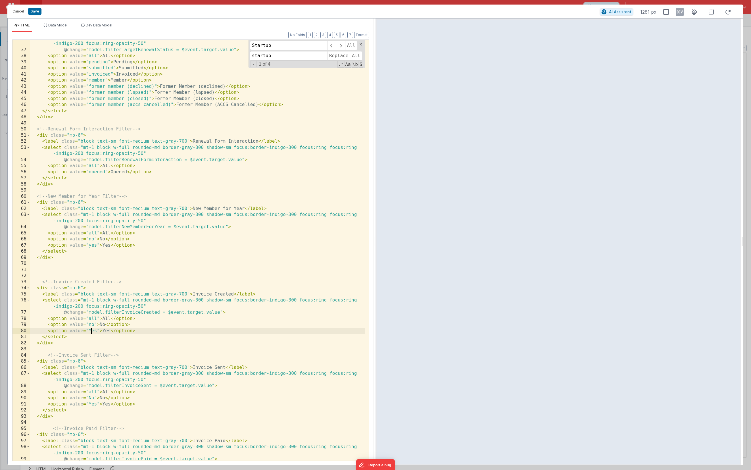
click at [90, 331] on div "< select class = "mt-1 block w-full rounded-md border-gray-300 shadow-sm focus:…" at bounding box center [197, 254] width 335 height 439
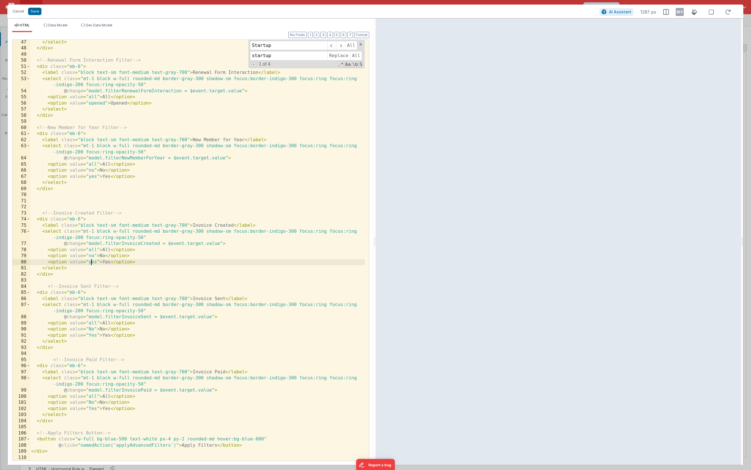
click at [91, 329] on div "</ select > </ div > <!-- Renewal Form Interaction Filter --> < div class = "mb…" at bounding box center [197, 255] width 335 height 433
click at [91, 336] on div "</ select > </ div > <!-- Renewal Form Interaction Filter --> < div class = "mb…" at bounding box center [197, 255] width 335 height 433
click at [91, 401] on div "</ select > </ div > <!-- Renewal Form Interaction Filter --> < div class = "mb…" at bounding box center [197, 255] width 335 height 433
click at [91, 409] on div "</ select > </ div > <!-- Renewal Form Interaction Filter --> < div class = "mb…" at bounding box center [197, 255] width 335 height 433
click at [360, 45] on span at bounding box center [361, 44] width 4 height 4
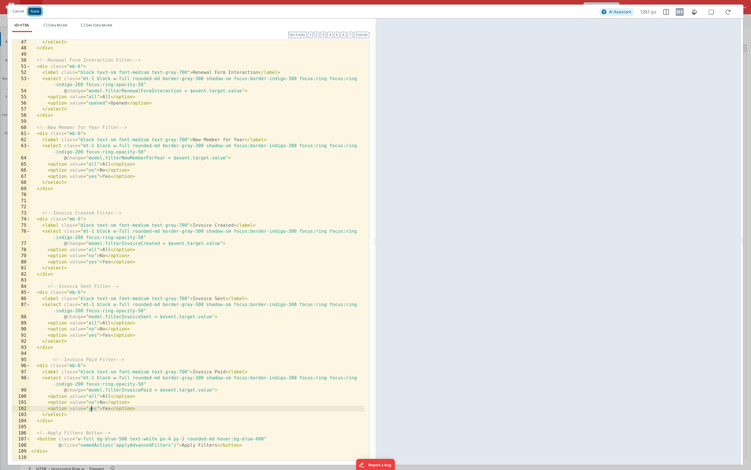
click at [40, 11] on button "Save" at bounding box center [34, 11] width 13 height 7
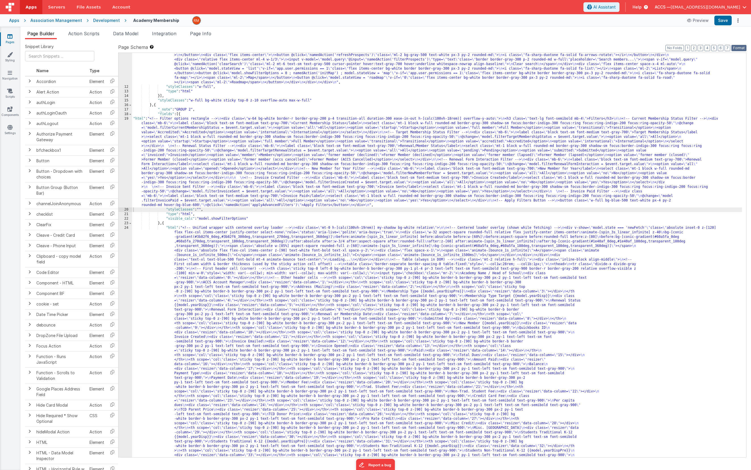
click at [744, 48] on button "Format" at bounding box center [739, 48] width 15 height 6
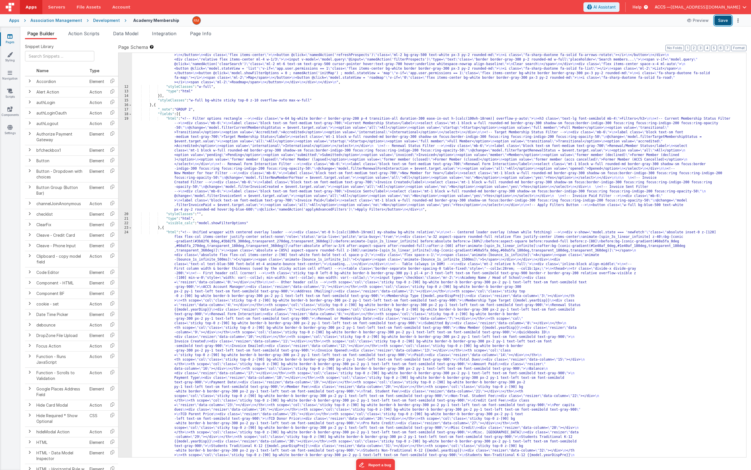
click at [720, 22] on button "Save" at bounding box center [723, 21] width 17 height 10
click at [128, 119] on div "19" at bounding box center [126, 164] width 14 height 95
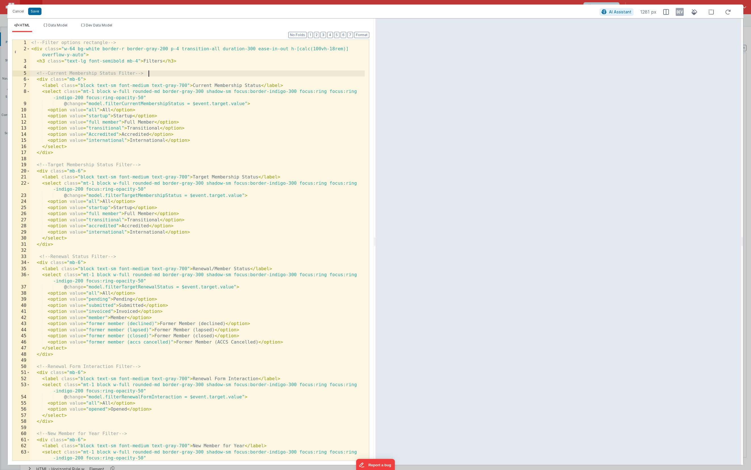
click at [290, 75] on div "<!-- Filter options rectangle --> < div class = "w-64 bg-white border-r border-…" at bounding box center [197, 256] width 335 height 433
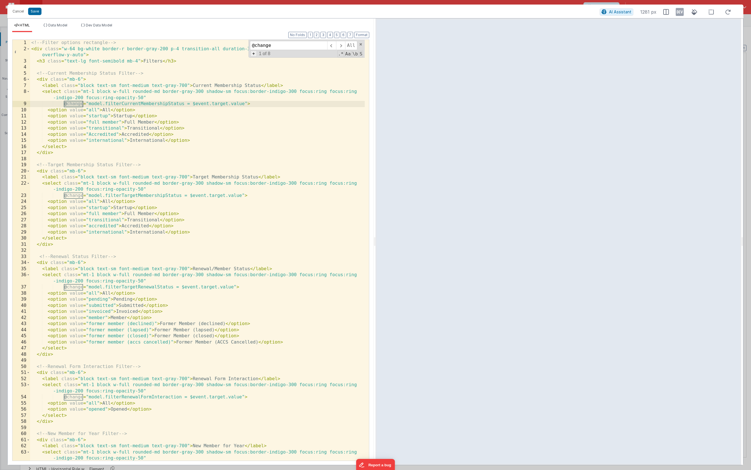
type input "@change"
click at [254, 55] on span "+" at bounding box center [254, 54] width 6 height 6
click at [263, 56] on input at bounding box center [288, 55] width 77 height 9
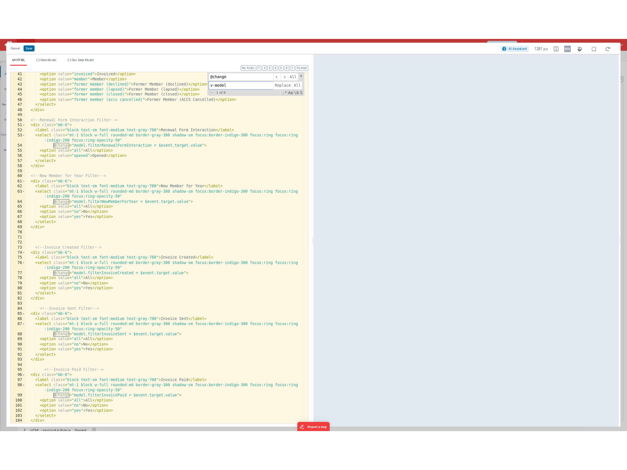
scroll to position [306, 0]
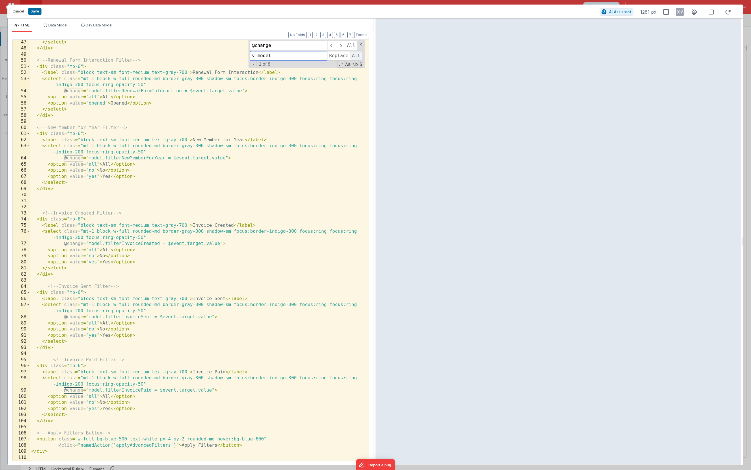
type input "v-model"
click at [355, 58] on span "All" at bounding box center [356, 55] width 12 height 9
click at [38, 13] on button "Save" at bounding box center [34, 11] width 13 height 7
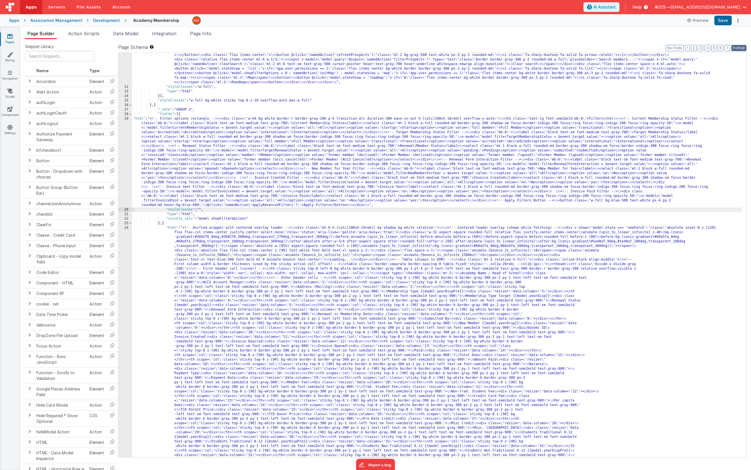
click at [744, 47] on button "Format" at bounding box center [739, 48] width 15 height 6
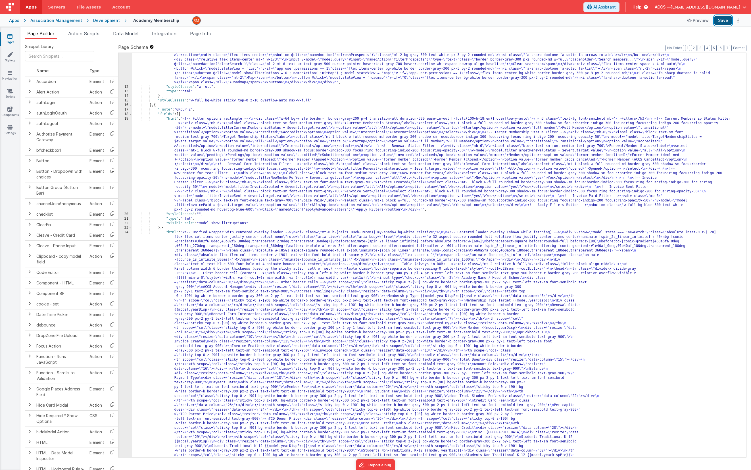
click at [722, 24] on button "Save" at bounding box center [723, 21] width 17 height 10
click at [128, 35] on span "Data Model" at bounding box center [125, 34] width 25 height 6
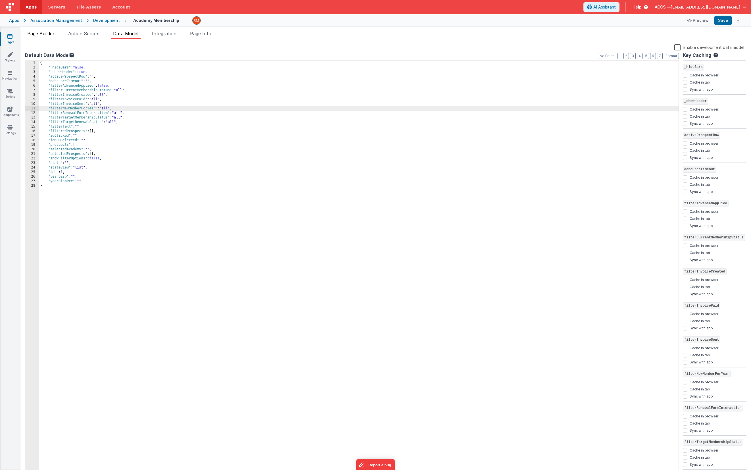
click at [49, 36] on span "Page Builder" at bounding box center [40, 34] width 27 height 6
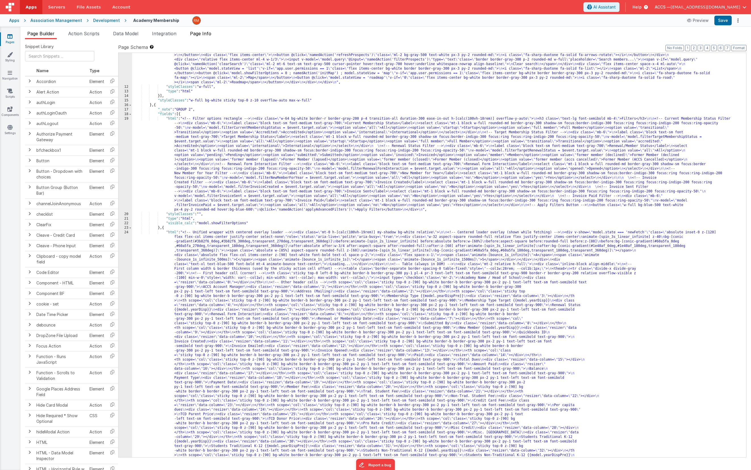
click at [205, 34] on span "Page Info" at bounding box center [200, 34] width 21 height 6
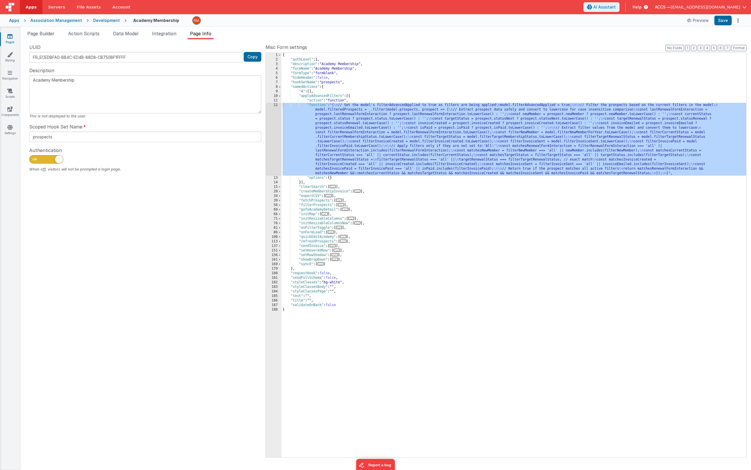
click at [319, 105] on div "{ "authLevel" : 1 , "description" : "Academy Membership" , "formName" : "Academ…" at bounding box center [514, 259] width 465 height 413
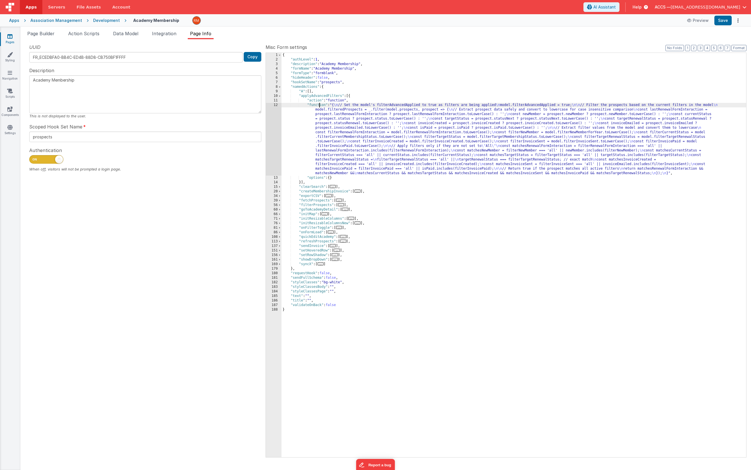
click at [275, 105] on div "12" at bounding box center [274, 139] width 16 height 73
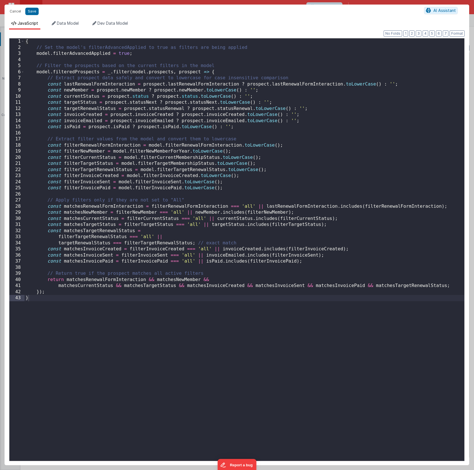
click at [170, 136] on div "{ // Set the model's filterAdvancedApplied to true as filters are being applied…" at bounding box center [244, 255] width 440 height 435
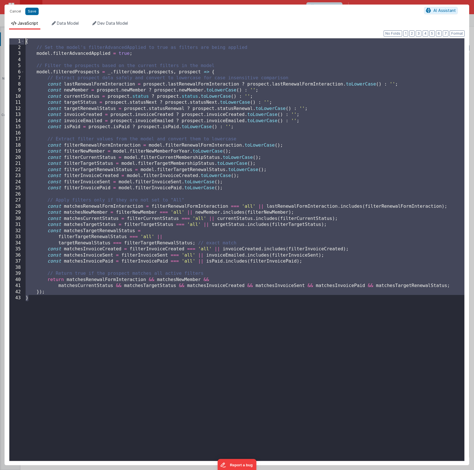
drag, startPoint x: 48, startPoint y: 305, endPoint x: 18, endPoint y: 32, distance: 274.8
click at [18, 32] on div "Format 7 6 5 4 3 2 1 No Folds 1 2 3 4 5 6 7 8 9 10 11 12 13 14 15 16 17 18 19 2…" at bounding box center [237, 248] width 465 height 436
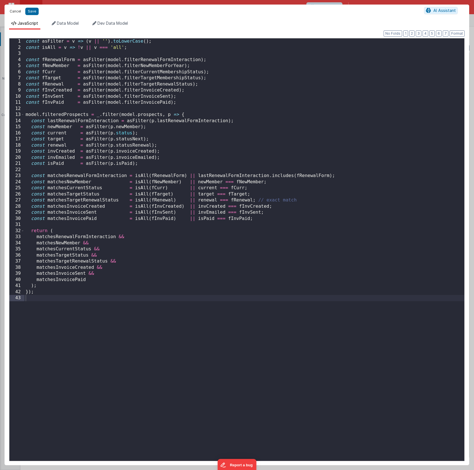
click at [18, 13] on button "Cancel" at bounding box center [15, 11] width 17 height 8
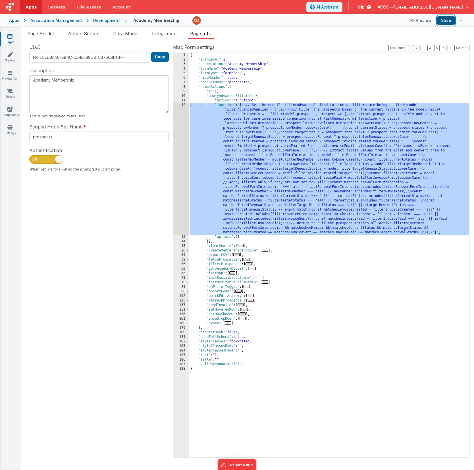
click at [442, 21] on button "Save" at bounding box center [445, 21] width 17 height 10
click at [130, 34] on span "Data Model" at bounding box center [125, 34] width 25 height 6
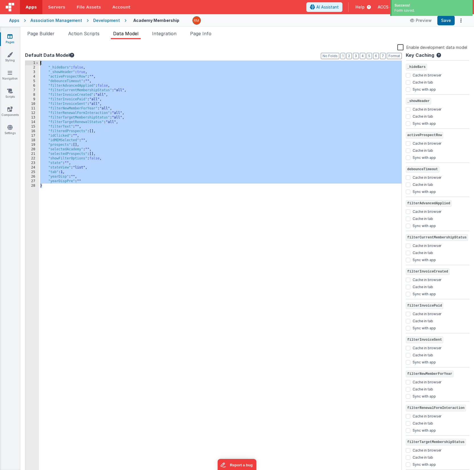
drag, startPoint x: 70, startPoint y: 184, endPoint x: 19, endPoint y: 7, distance: 183.6
click at [19, 7] on div "Apps Servers File Assets Account Some FUTURE Slot AI Assistant Help ACCS — [EMA…" at bounding box center [237, 235] width 474 height 470
click at [201, 36] on span "Page Info" at bounding box center [200, 34] width 21 height 6
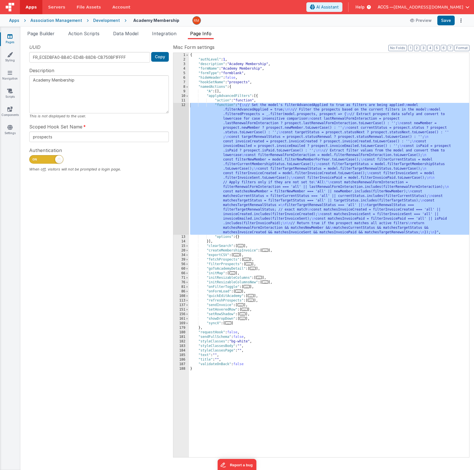
click at [221, 107] on div "{ "authLevel" : 1 , "description" : "Academy Membership" , "formName" : "Academ…" at bounding box center [329, 259] width 280 height 413
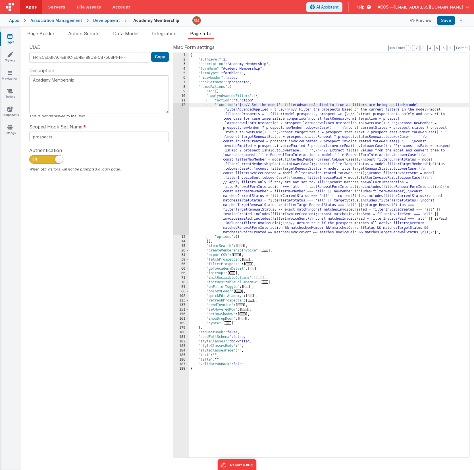
click at [184, 105] on div "12" at bounding box center [181, 169] width 16 height 132
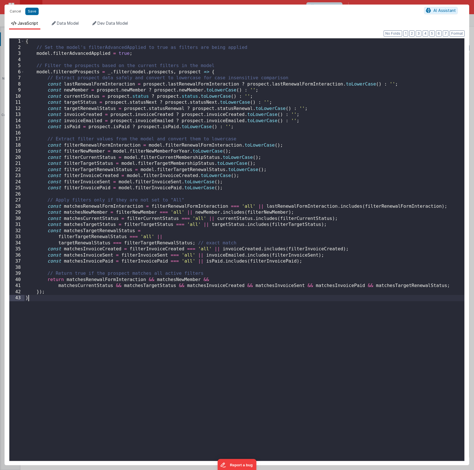
click at [128, 300] on div "{ // Set the model's filterAdvancedApplied to true as filters are being applied…" at bounding box center [244, 255] width 440 height 435
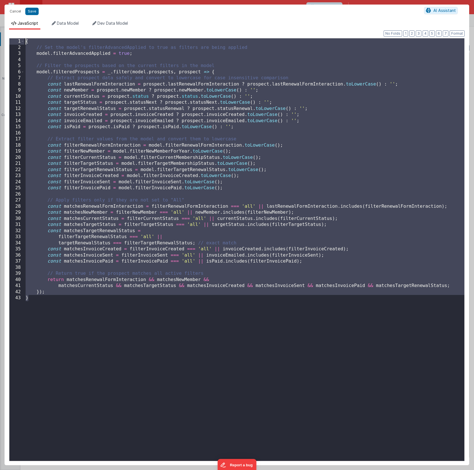
drag, startPoint x: 57, startPoint y: 309, endPoint x: 48, endPoint y: 28, distance: 280.6
click at [48, 28] on div "JavaScript Data Model Dev Data Model Format 7 6 5 4 3 2 1 No Folds 1 2 3 4 5 6 …" at bounding box center [237, 242] width 465 height 445
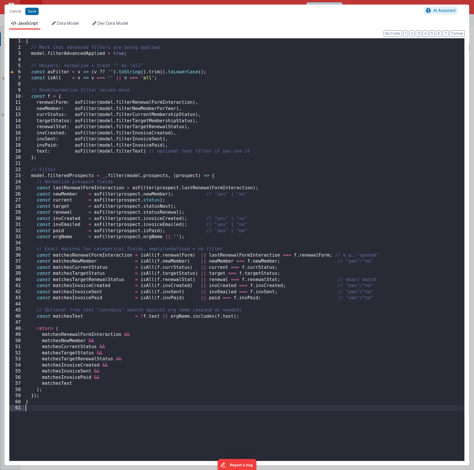
click at [198, 342] on div "{ // Mark that advanced filters are being applied model . filterAdvancedApplied…" at bounding box center [244, 255] width 440 height 435
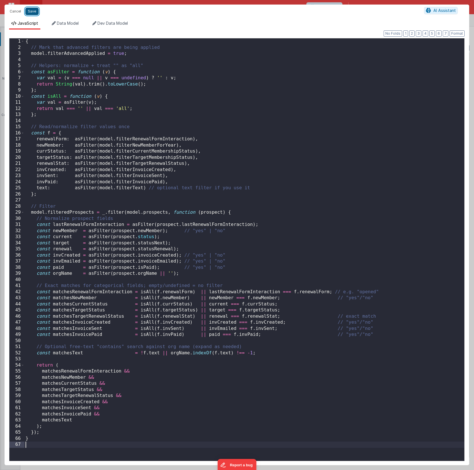
click at [36, 14] on button "Save" at bounding box center [31, 11] width 13 height 7
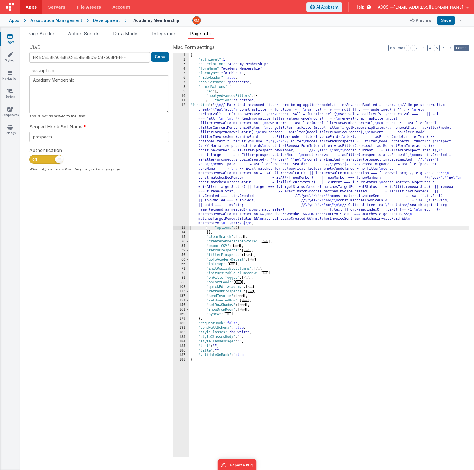
click at [466, 48] on button "Format" at bounding box center [461, 48] width 15 height 6
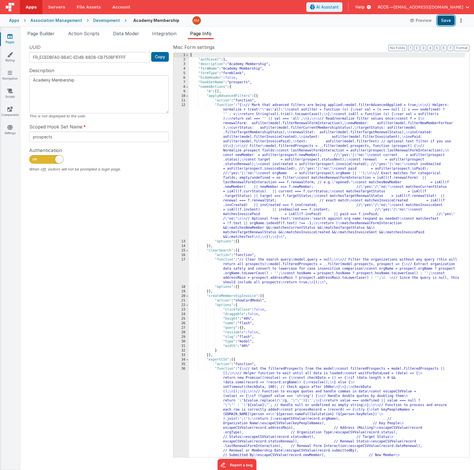
click at [449, 20] on button "Save" at bounding box center [445, 21] width 17 height 10
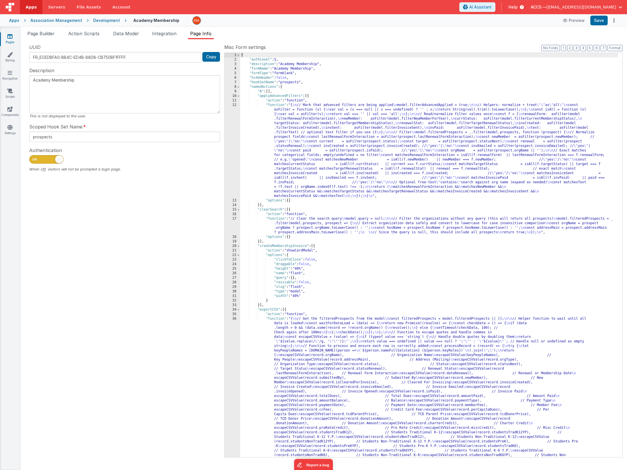
click at [275, 105] on div "{ "authLevel" : 1 , "description" : "Academy Membership" , "formName" : "Academ…" at bounding box center [429, 394] width 378 height 682
click at [234, 105] on div "12" at bounding box center [233, 150] width 16 height 95
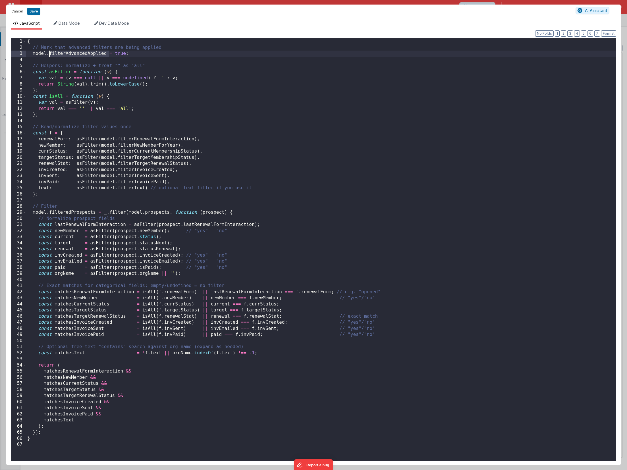
drag, startPoint x: 103, startPoint y: 53, endPoint x: 50, endPoint y: 51, distance: 53.2
click at [50, 51] on div "{ // Mark that advanced filters are being applied model . filterAdvancedApplied…" at bounding box center [321, 255] width 590 height 435
click at [64, 22] on span "Data Model" at bounding box center [70, 23] width 22 height 5
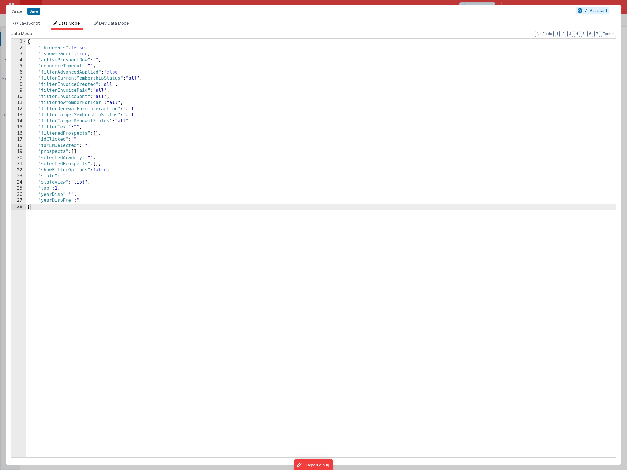
click at [72, 71] on div "{ "_hideBars" : false , "_showHeader" : true , "activeProspectRow" : "" , "debo…" at bounding box center [321, 254] width 590 height 431
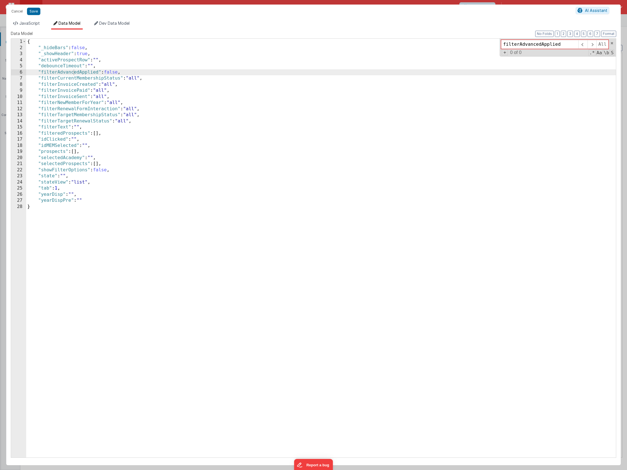
type input "filterAdvancedApplied"
click at [18, 11] on button "Cancel" at bounding box center [17, 11] width 17 height 8
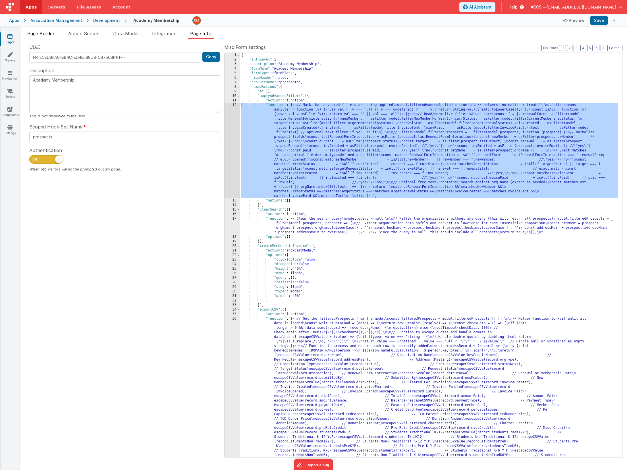
click at [40, 35] on span "Page Builder" at bounding box center [40, 34] width 27 height 6
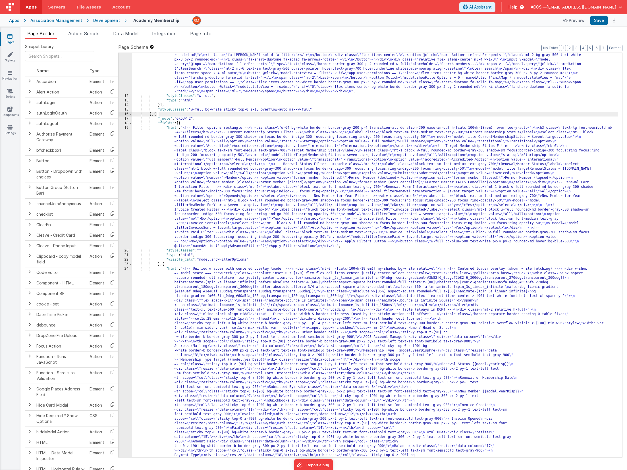
type input "filterAdvancedApplied"
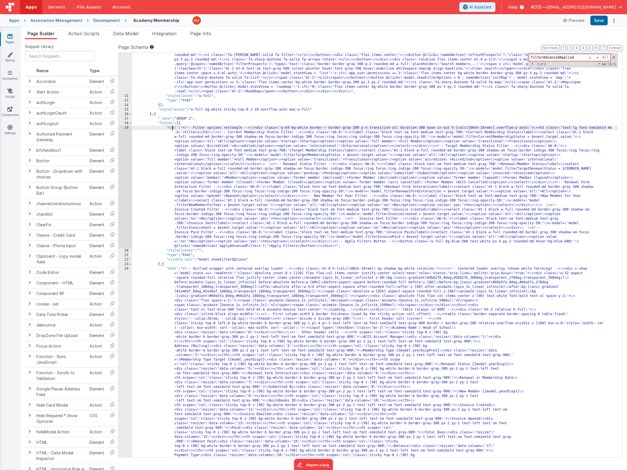
click at [126, 128] on div "19" at bounding box center [126, 187] width 14 height 123
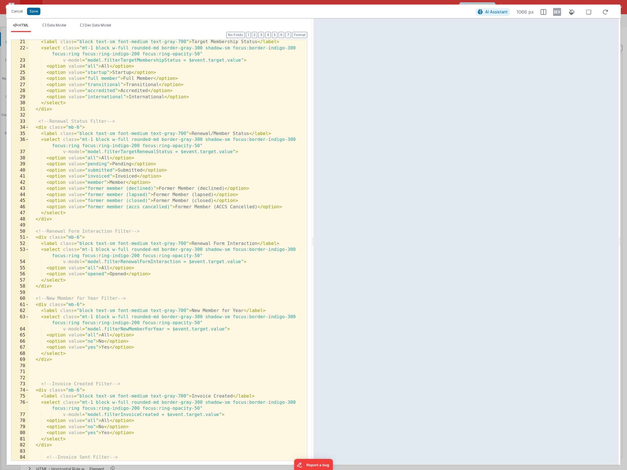
scroll to position [0, 0]
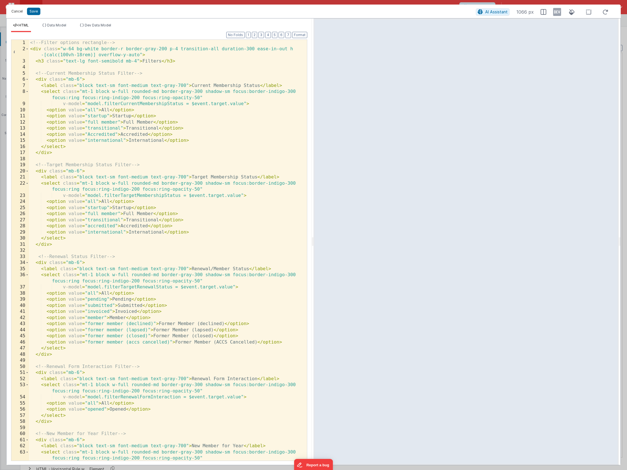
click at [13, 12] on button "Cancel" at bounding box center [17, 11] width 17 height 8
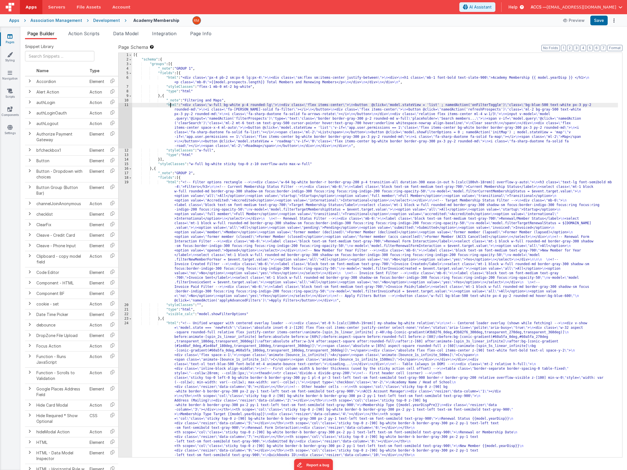
click at [126, 106] on div "11" at bounding box center [126, 125] width 14 height 45
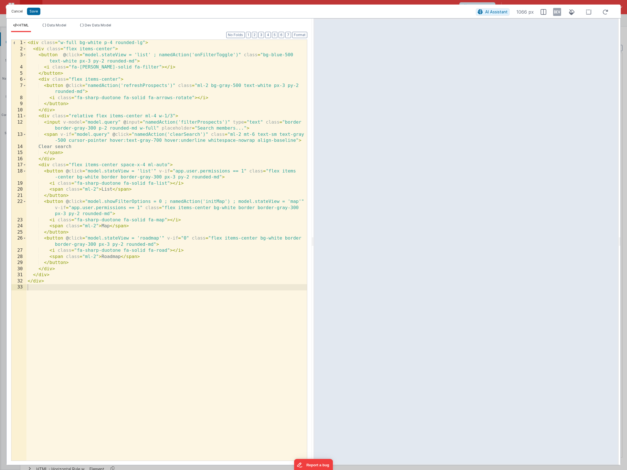
click at [20, 13] on button "Cancel" at bounding box center [17, 11] width 17 height 8
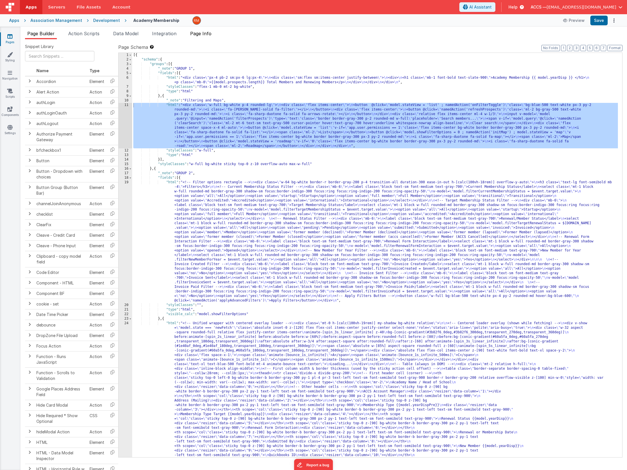
click at [208, 35] on span "Page Info" at bounding box center [200, 34] width 21 height 6
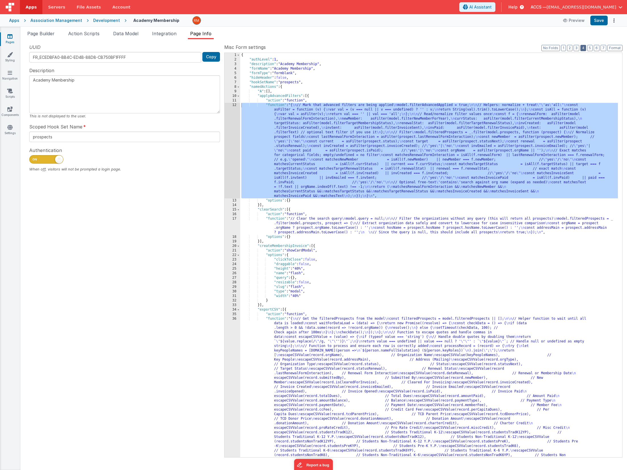
click at [584, 49] on button "4" at bounding box center [583, 48] width 6 height 6
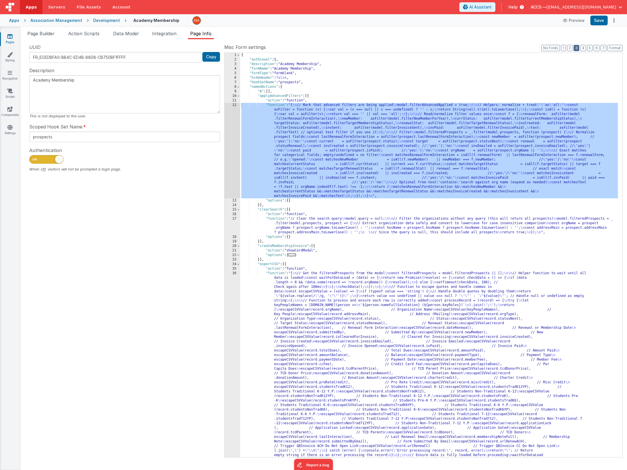
click at [578, 49] on button "3" at bounding box center [576, 48] width 6 height 6
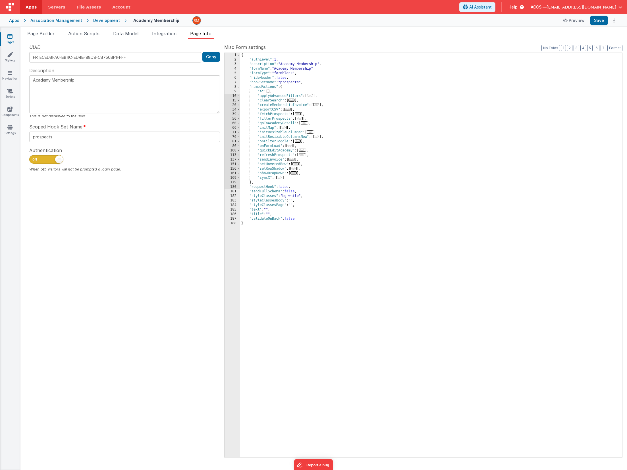
click at [300, 142] on span "..." at bounding box center [298, 141] width 6 height 3
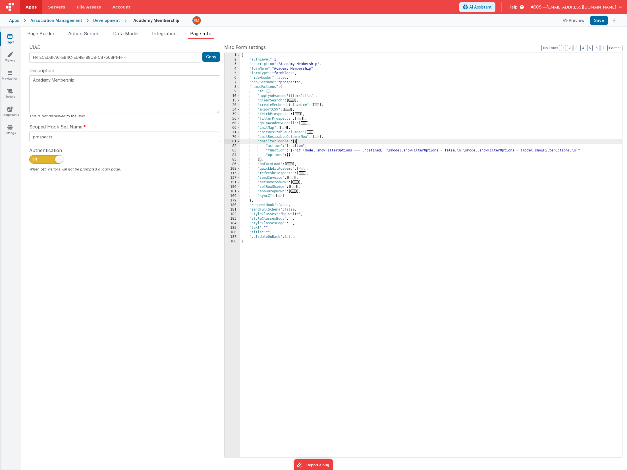
click at [277, 150] on div "{ "authLevel" : 1 , "description" : "Academy Membership" , "formName" : "Academ…" at bounding box center [431, 259] width 382 height 413
click at [233, 150] on div "83" at bounding box center [233, 150] width 16 height 5
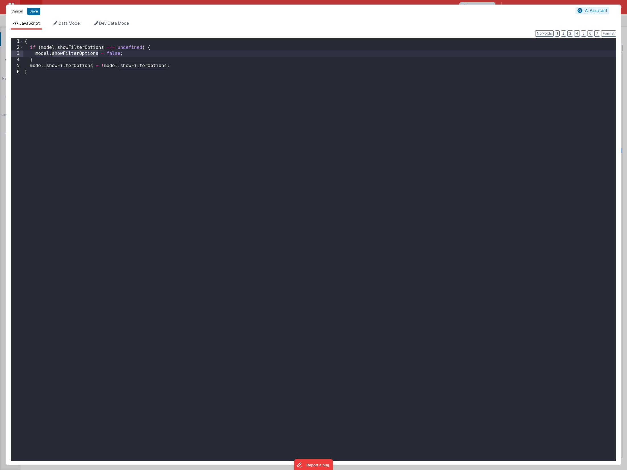
drag, startPoint x: 99, startPoint y: 55, endPoint x: 53, endPoint y: 54, distance: 46.0
click at [53, 54] on div "{ if ( model . showFilterOptions === undefined ) { model . showFilterOptions = …" at bounding box center [319, 255] width 593 height 435
click at [19, 13] on button "Cancel" at bounding box center [17, 11] width 17 height 8
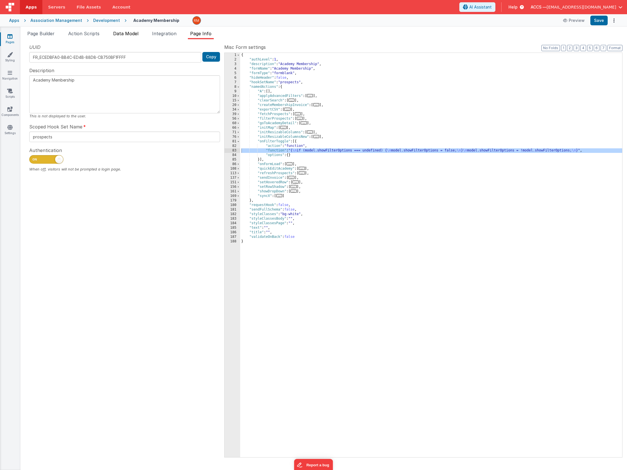
click at [117, 36] on span "Data Model" at bounding box center [125, 34] width 25 height 6
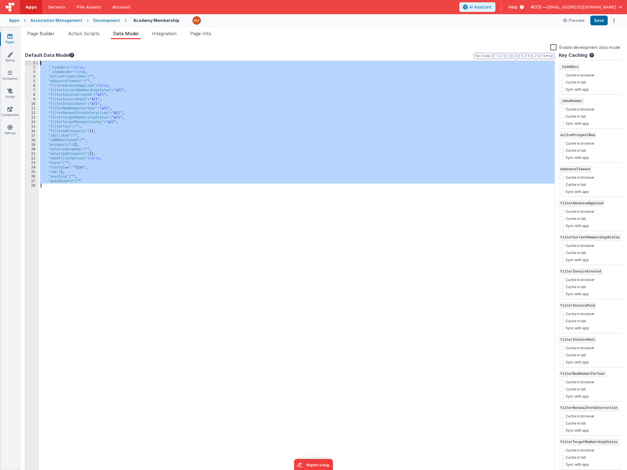
click at [104, 92] on div "{ "_hideBars" : false , "_showHeader" : true , "activeProspectRow" : "" , "debo…" at bounding box center [297, 272] width 516 height 423
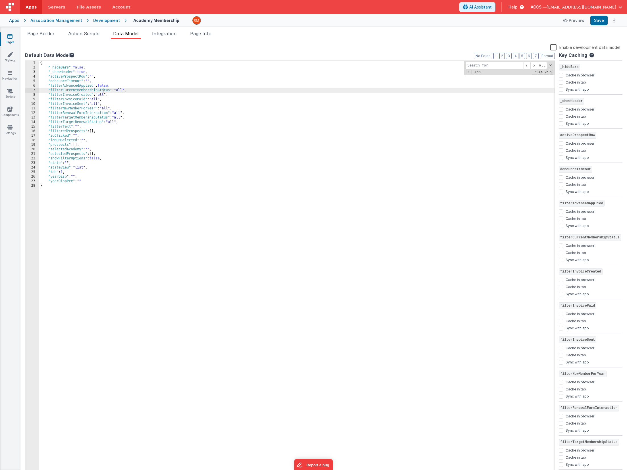
type input "showFilterOptions"
click at [54, 38] on li "Page Builder" at bounding box center [41, 34] width 32 height 9
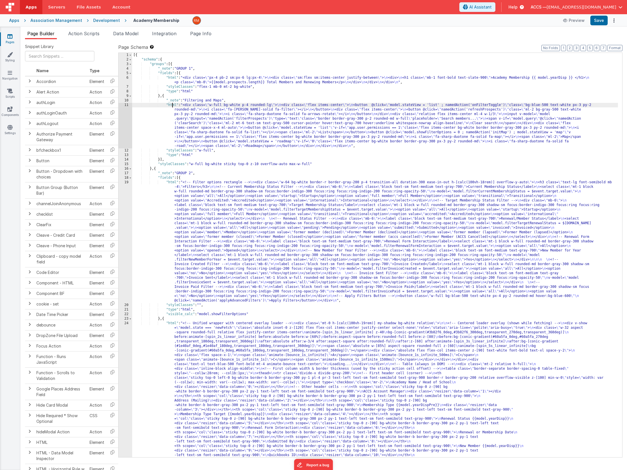
click at [128, 105] on div "11" at bounding box center [126, 125] width 14 height 45
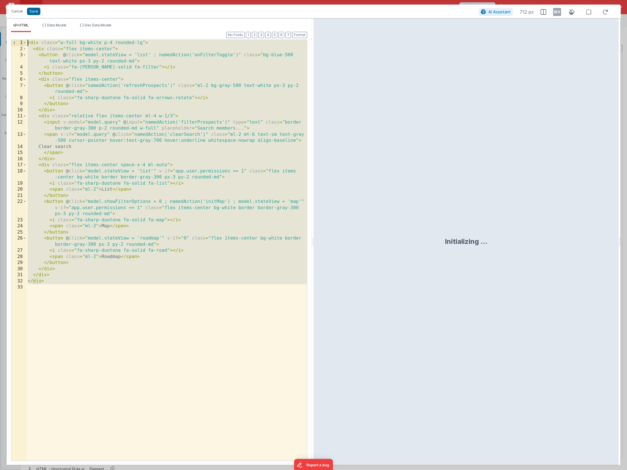
drag, startPoint x: 68, startPoint y: 287, endPoint x: 5, endPoint y: 4, distance: 290.3
click at [5, 4] on div "Cancel Save AI Assistant 712 px HTML Data Model Dev Data Model Format 7 6 5 4 3…" at bounding box center [313, 235] width 627 height 470
click at [19, 10] on button "Cancel" at bounding box center [17, 11] width 17 height 8
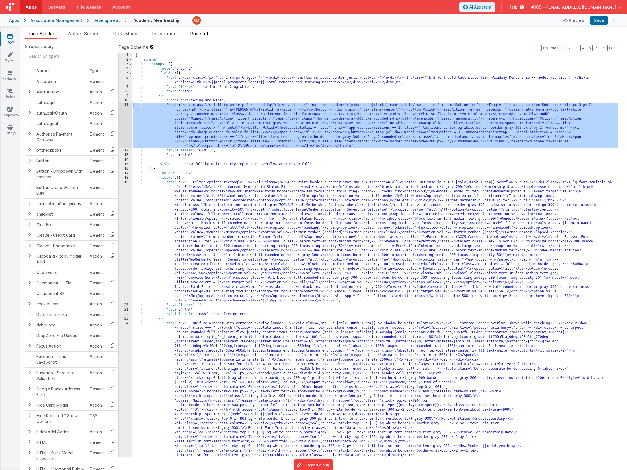
click at [200, 34] on span "Page Info" at bounding box center [200, 34] width 21 height 6
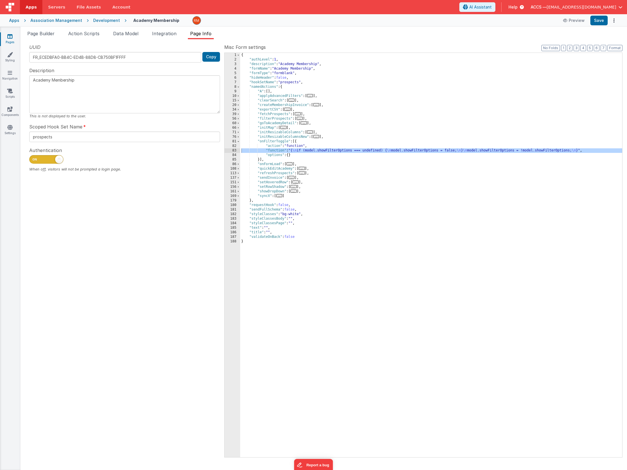
click at [280, 151] on div "{ "authLevel" : 1 , "description" : "Academy Membership" , "formName" : "Academ…" at bounding box center [431, 259] width 382 height 413
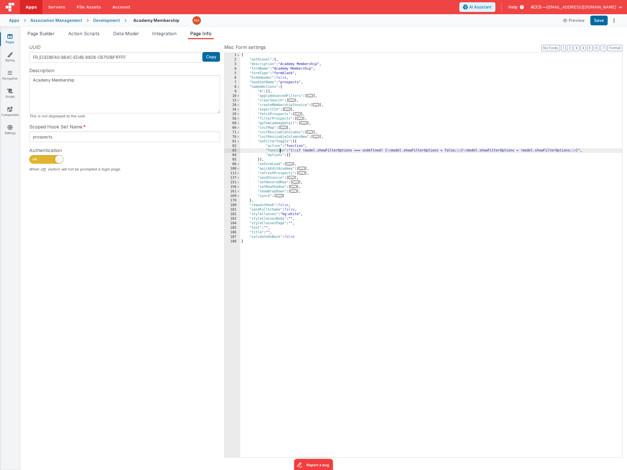
click at [237, 151] on div "83" at bounding box center [233, 150] width 16 height 5
click at [236, 150] on div "83" at bounding box center [233, 150] width 16 height 5
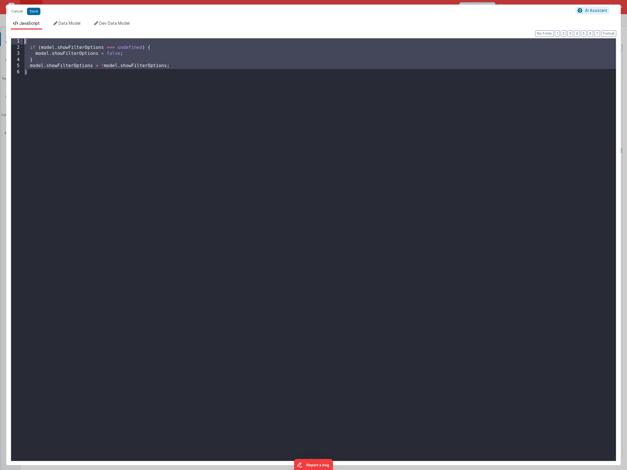
drag, startPoint x: 108, startPoint y: 102, endPoint x: 31, endPoint y: 18, distance: 113.7
click at [31, 18] on div "JavaScript Data Model Dev Data Model Format 7 6 5 4 3 2 1 No Folds 1 2 3 4 5 6 …" at bounding box center [313, 241] width 614 height 447
click at [18, 13] on button "Cancel" at bounding box center [17, 11] width 17 height 8
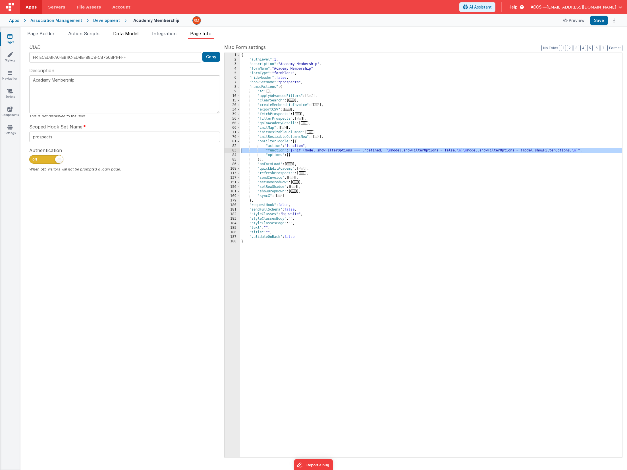
click at [125, 35] on span "Data Model" at bounding box center [125, 34] width 25 height 6
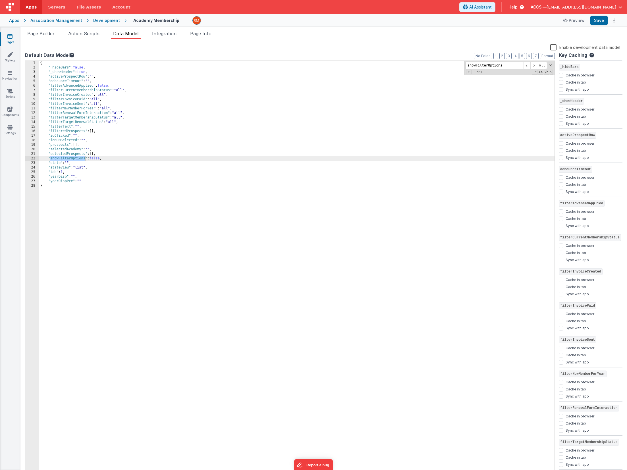
click at [75, 163] on div "{ "_hideBars" : false , "_showHeader" : true , "activeProspectRow" : "" , "debo…" at bounding box center [297, 272] width 516 height 423
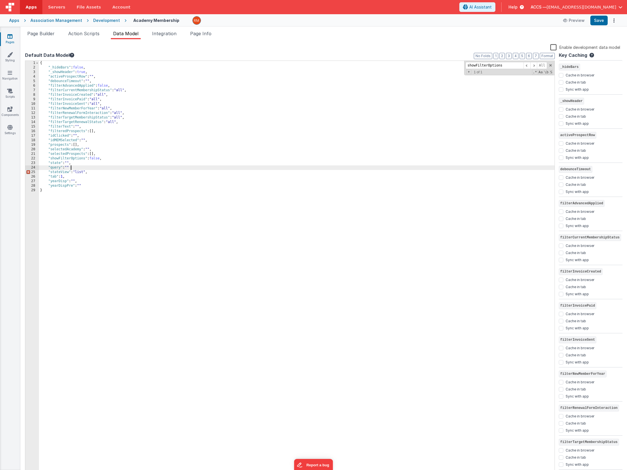
checkbox input "false"
click at [595, 22] on button "Save" at bounding box center [598, 21] width 17 height 10
click at [47, 36] on span "Page Builder" at bounding box center [40, 34] width 27 height 6
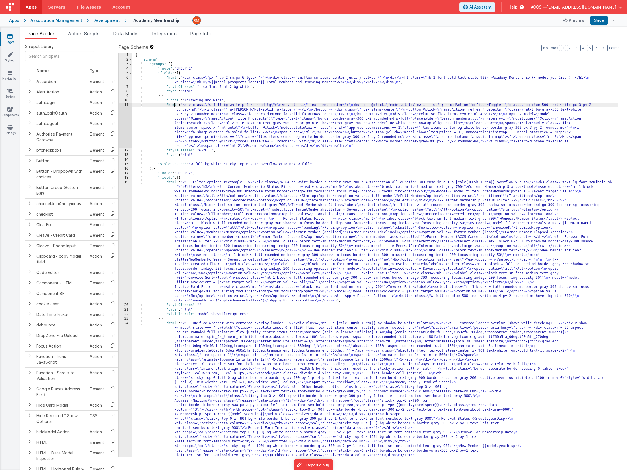
click at [128, 105] on div "11" at bounding box center [126, 125] width 14 height 45
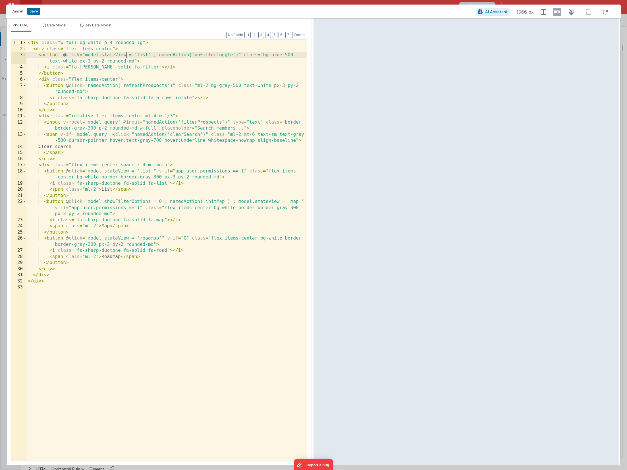
click at [126, 54] on div "< div class = "w-full bg-white p-4 rounded-lg" > < div class = "flex items-cent…" at bounding box center [166, 256] width 280 height 433
click at [59, 29] on li "Data Model" at bounding box center [54, 27] width 28 height 9
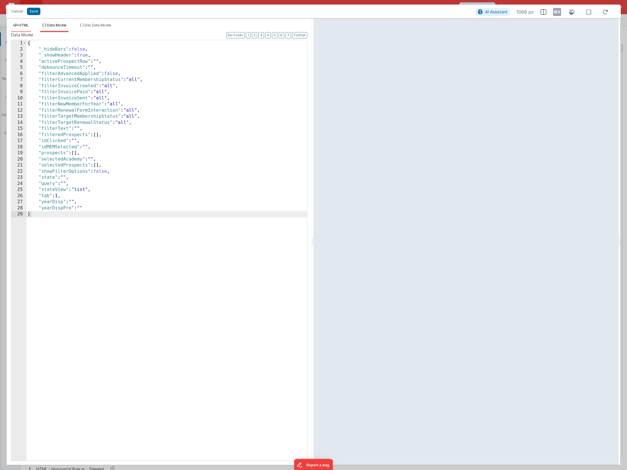
click at [29, 27] on span "HTML" at bounding box center [23, 25] width 10 height 4
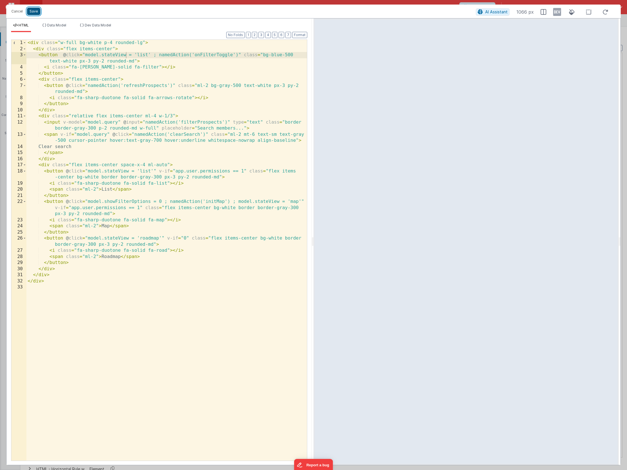
click at [35, 13] on button "Save" at bounding box center [33, 11] width 13 height 7
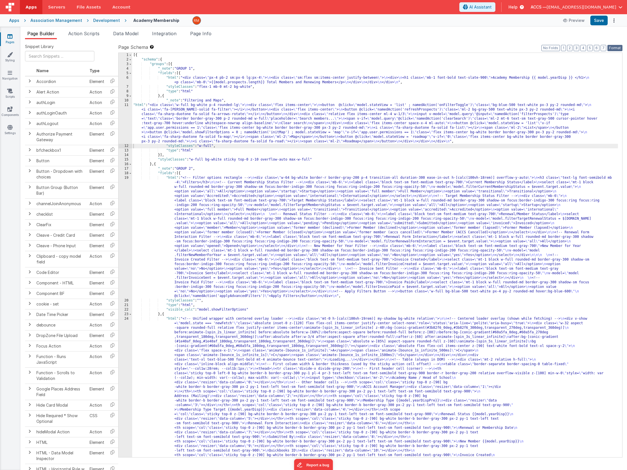
click at [617, 48] on button "Format" at bounding box center [614, 48] width 15 height 6
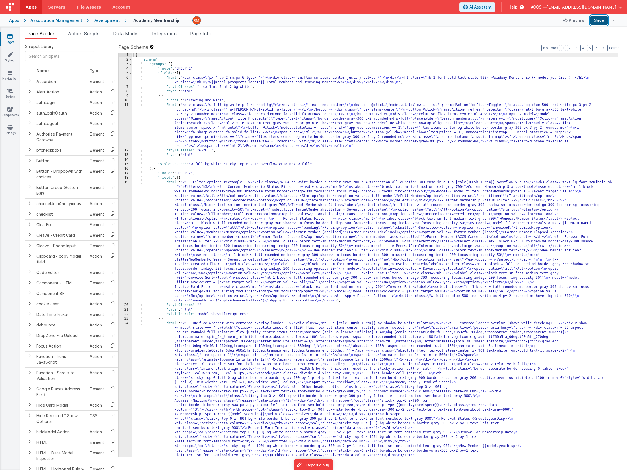
click at [603, 21] on button "Save" at bounding box center [598, 21] width 17 height 10
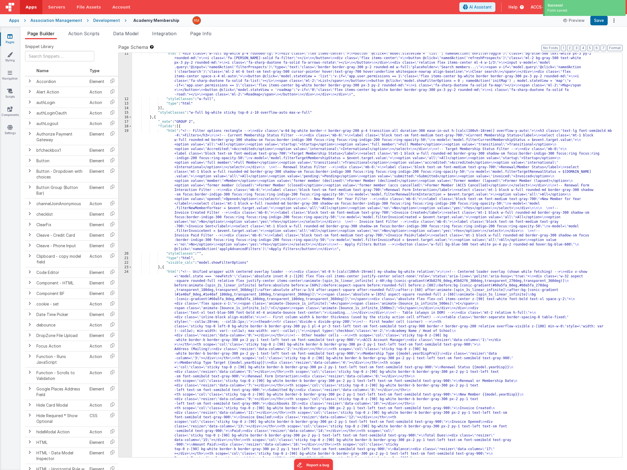
scroll to position [51, 0]
click at [125, 131] on div "19" at bounding box center [126, 190] width 14 height 123
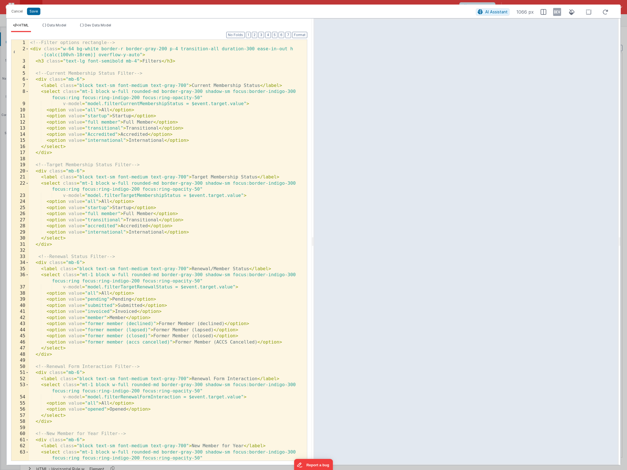
click at [163, 57] on div "<!-- Filter options rectangle --> < div class = "w-64 bg-white border-r border-…" at bounding box center [166, 256] width 274 height 433
click at [297, 35] on button "Format" at bounding box center [299, 35] width 15 height 6
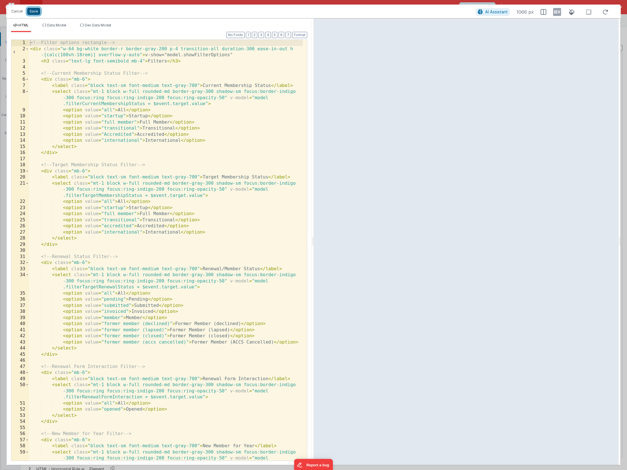
click at [32, 14] on button "Save" at bounding box center [33, 11] width 13 height 7
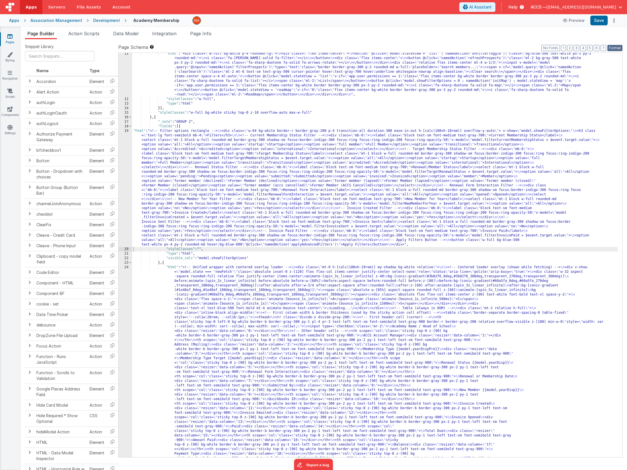
click at [618, 47] on button "Format" at bounding box center [614, 48] width 15 height 6
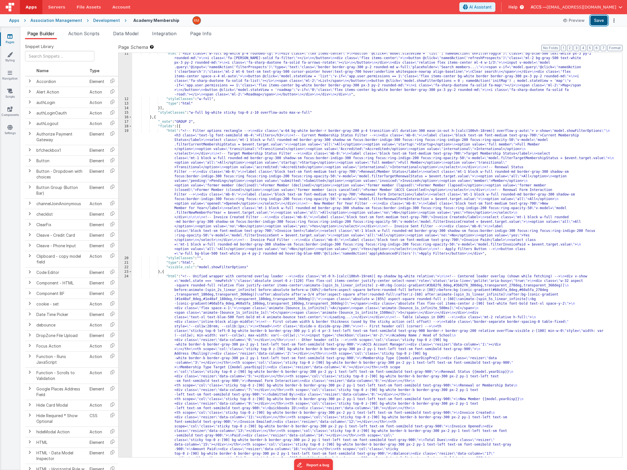
click at [599, 22] on button "Save" at bounding box center [598, 21] width 17 height 10
click at [202, 33] on span "Page Info" at bounding box center [200, 34] width 21 height 6
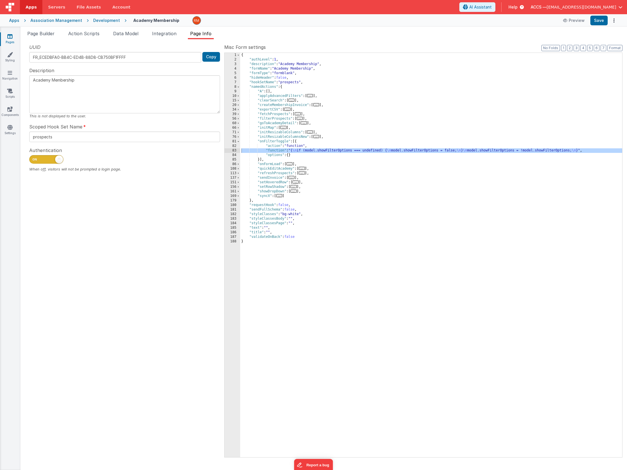
click at [278, 151] on div "{ "authLevel" : 1 , "description" : "Academy Membership" , "formName" : "Academ…" at bounding box center [431, 259] width 382 height 413
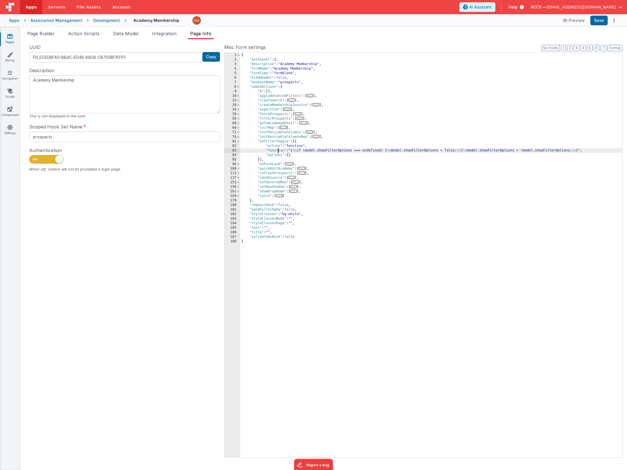
click at [235, 150] on div "83" at bounding box center [233, 150] width 16 height 5
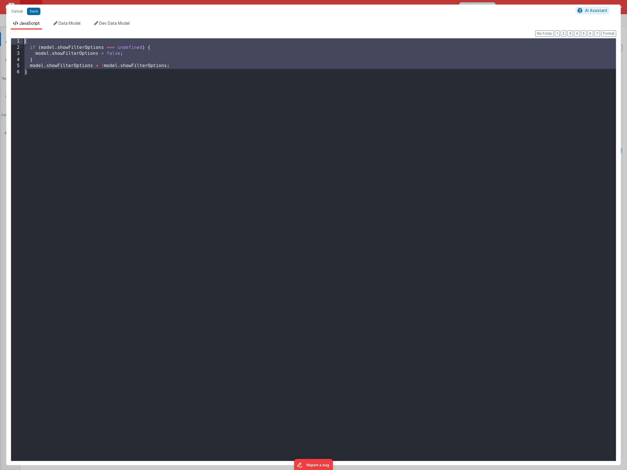
drag, startPoint x: 39, startPoint y: 68, endPoint x: 10, endPoint y: 20, distance: 56.6
click at [10, 20] on div "JavaScript Data Model Dev Data Model Format 7 6 5 4 3 2 1 No Folds 1 2 3 4 5 6 …" at bounding box center [313, 241] width 614 height 447
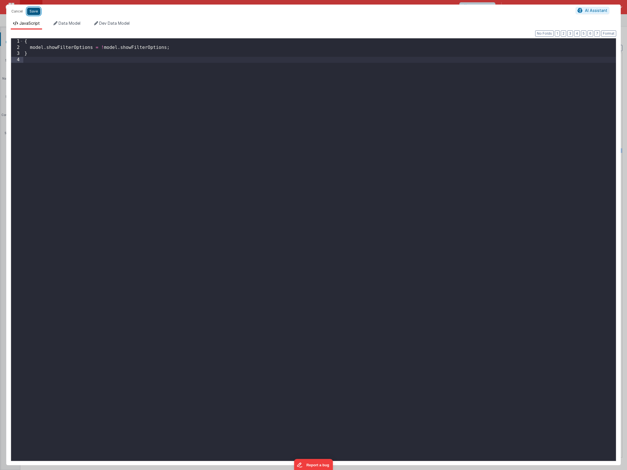
click at [38, 13] on button "Save" at bounding box center [33, 11] width 13 height 7
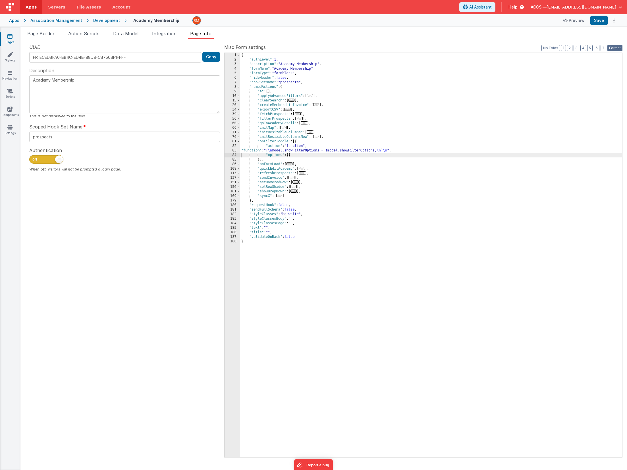
click at [613, 49] on button "Format" at bounding box center [614, 48] width 15 height 6
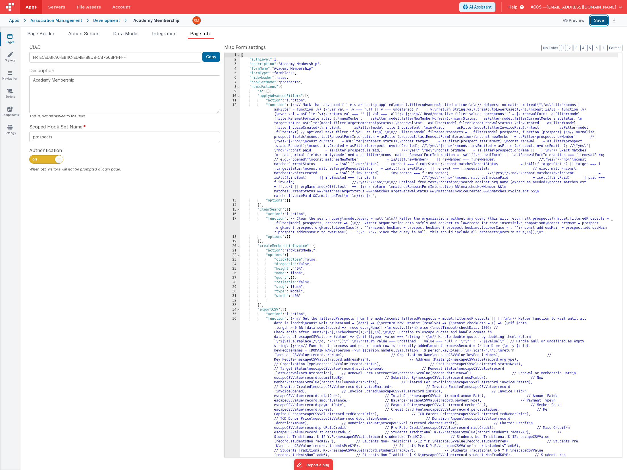
click at [600, 23] on button "Save" at bounding box center [598, 21] width 17 height 10
click at [578, 49] on button "3" at bounding box center [576, 48] width 6 height 6
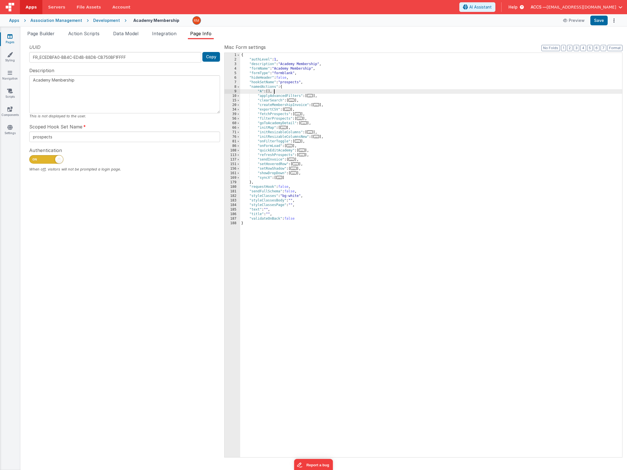
click at [348, 91] on div "{ "authLevel" : 1 , "description" : "Academy Membership" , "formName" : "Academ…" at bounding box center [431, 259] width 382 height 413
type input "showFilterOptions"
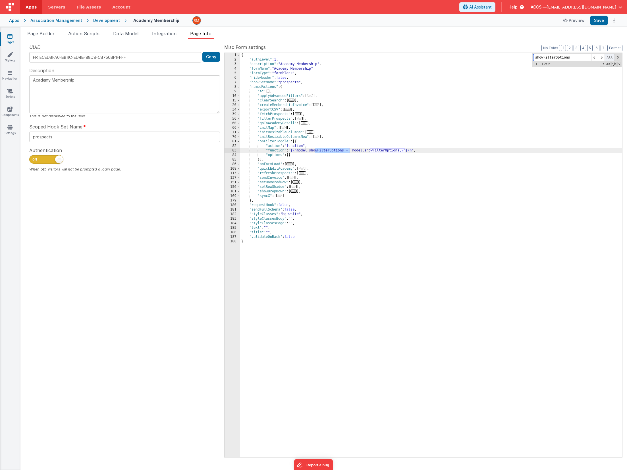
click at [610, 58] on span "All" at bounding box center [609, 57] width 10 height 7
click at [610, 58] on div "{ "authLevel" : 1 , "description" : "Academy Membership" , "formName" : "Academ…" at bounding box center [431, 259] width 382 height 413
click at [50, 35] on span "Page Builder" at bounding box center [40, 34] width 27 height 6
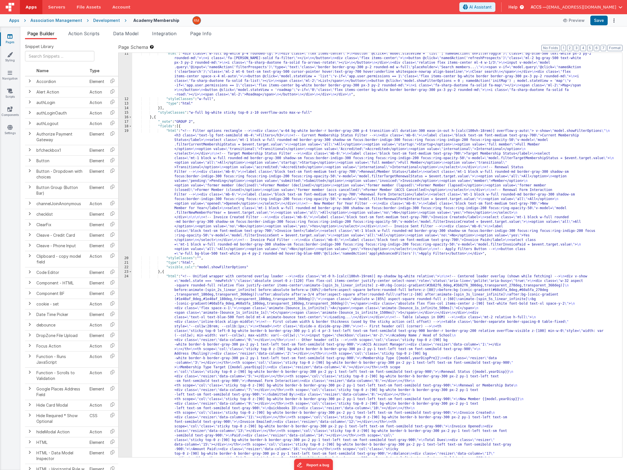
paste input "showFilterOptions"
type input "showFilterOptions"
click at [597, 58] on span at bounding box center [597, 57] width 7 height 7
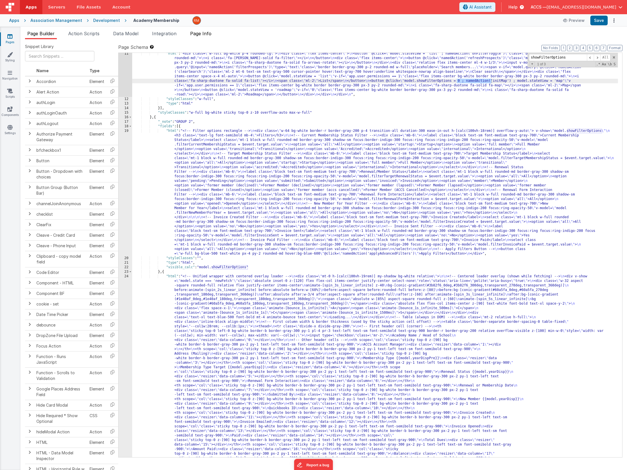
click at [205, 34] on span "Page Info" at bounding box center [200, 34] width 21 height 6
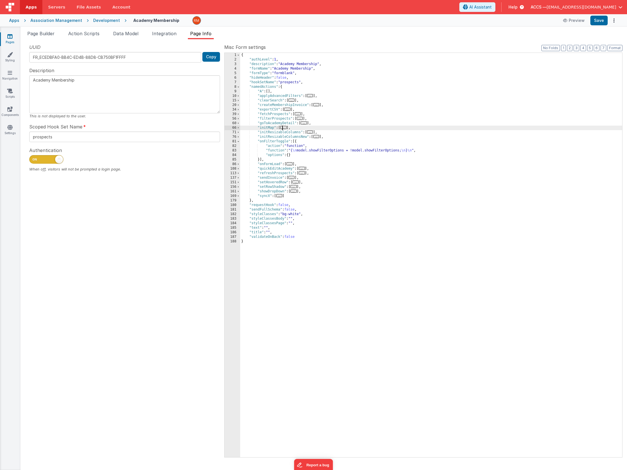
click at [286, 127] on span "..." at bounding box center [283, 127] width 6 height 3
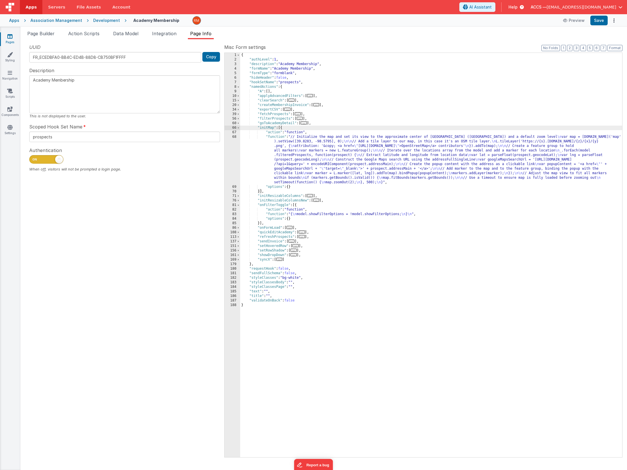
click at [279, 137] on div "{ "authLevel" : 1 , "description" : "Academy Membership" , "formName" : "Academ…" at bounding box center [431, 259] width 382 height 413
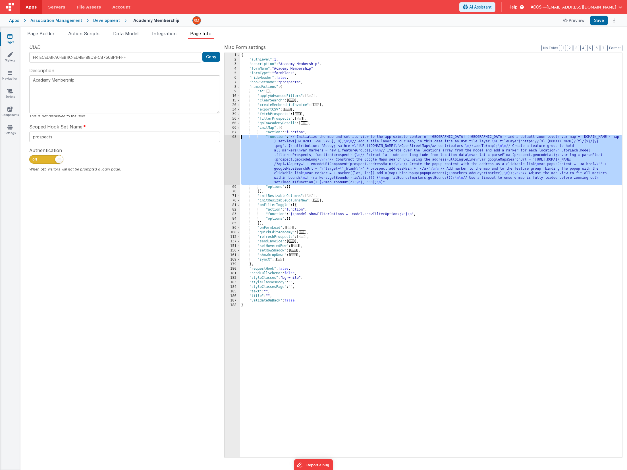
click at [233, 137] on div "68" at bounding box center [233, 160] width 16 height 50
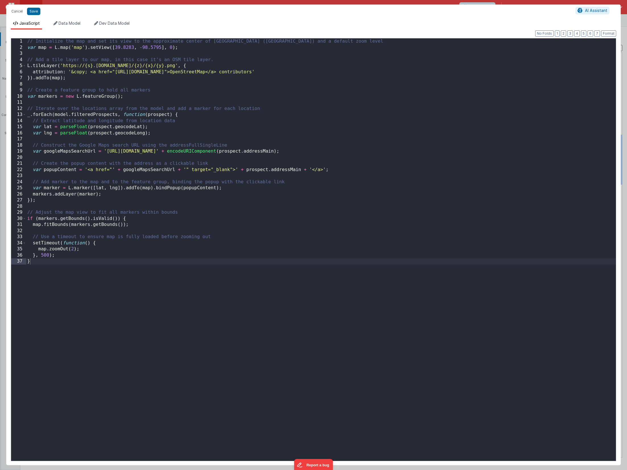
click at [205, 94] on div "// Initialize the map and set its view to the approximate center of [GEOGRAPHIC…" at bounding box center [321, 255] width 590 height 435
type input "showFilterOptions"
click at [19, 12] on button "Cancel" at bounding box center [17, 11] width 17 height 8
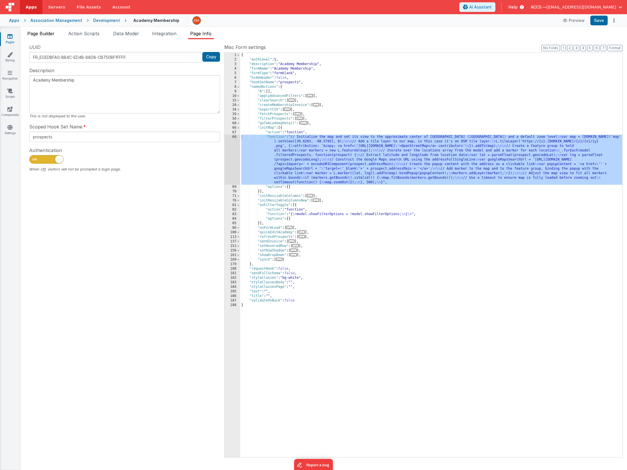
click at [45, 32] on span "Page Builder" at bounding box center [40, 34] width 27 height 6
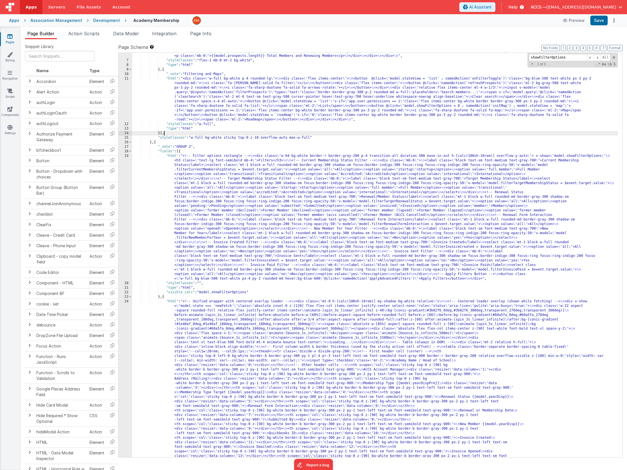
scroll to position [26, 0]
click at [121, 78] on div "11" at bounding box center [126, 98] width 14 height 45
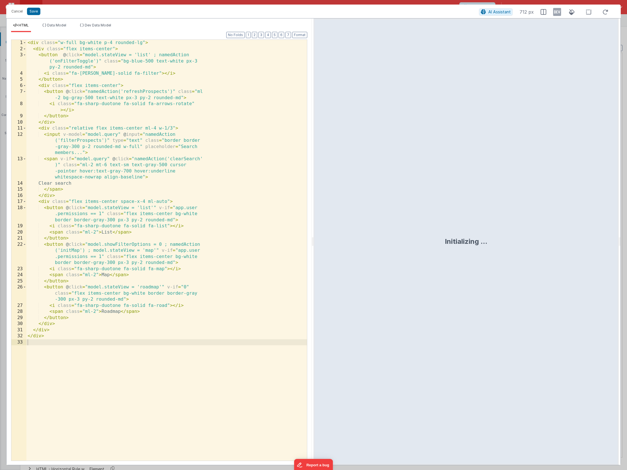
click at [126, 79] on div "< div class = "w-full bg-white p-4 rounded-lg" > < div class = "flex items-cent…" at bounding box center [166, 256] width 280 height 433
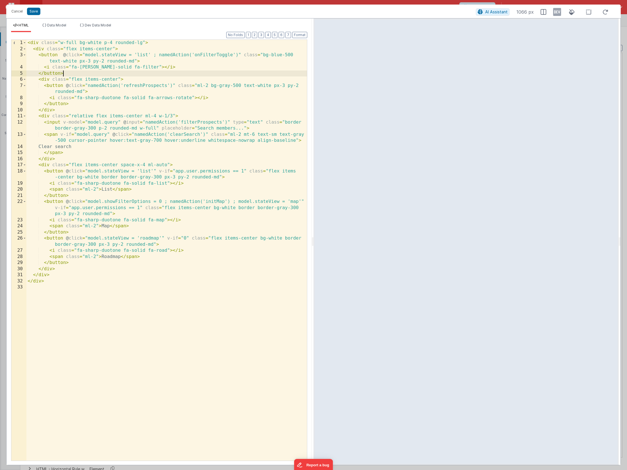
click at [219, 73] on div "< div class = "w-full bg-white p-4 rounded-lg" > < div class = "flex items-cent…" at bounding box center [166, 256] width 280 height 433
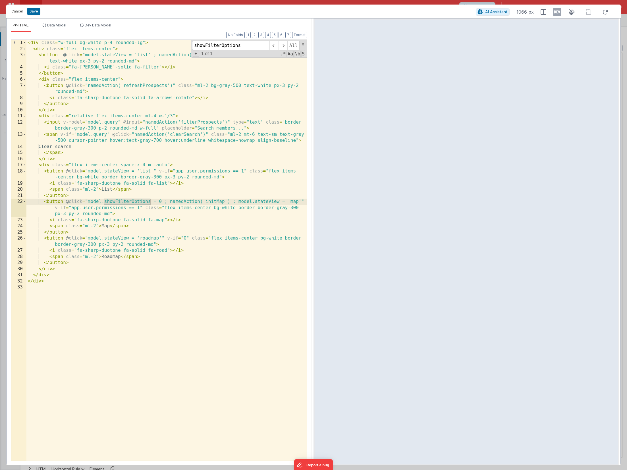
type input "showFilterOptions"
click at [161, 202] on div "< div class = "w-full bg-white p-4 rounded-lg" > < div class = "flex items-cent…" at bounding box center [166, 256] width 280 height 433
click at [302, 45] on span at bounding box center [303, 44] width 4 height 4
click at [33, 12] on button "Save" at bounding box center [33, 11] width 13 height 7
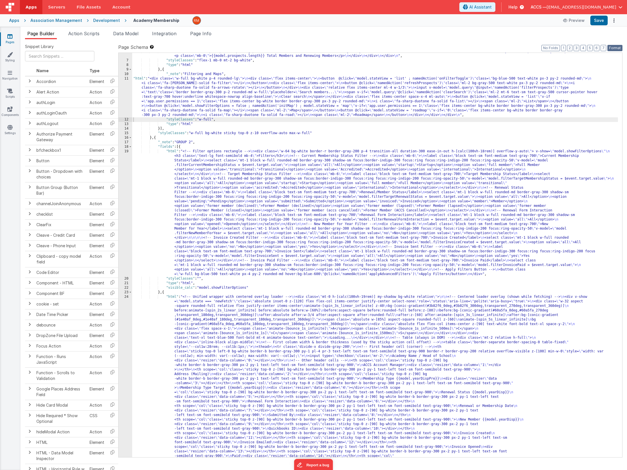
click at [611, 48] on button "Format" at bounding box center [614, 48] width 15 height 6
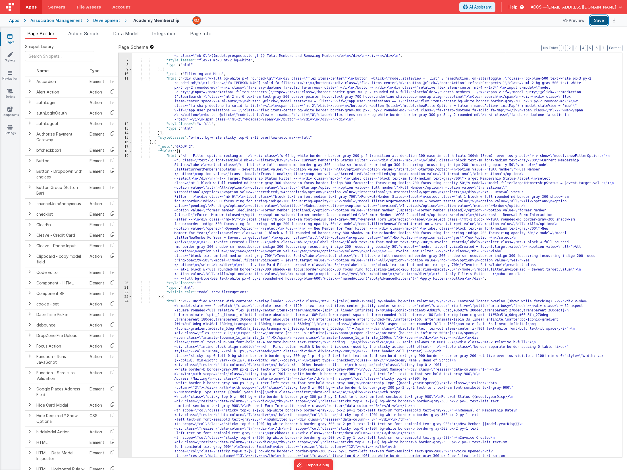
click at [600, 23] on button "Save" at bounding box center [598, 21] width 17 height 10
click at [126, 155] on div "19" at bounding box center [126, 217] width 14 height 127
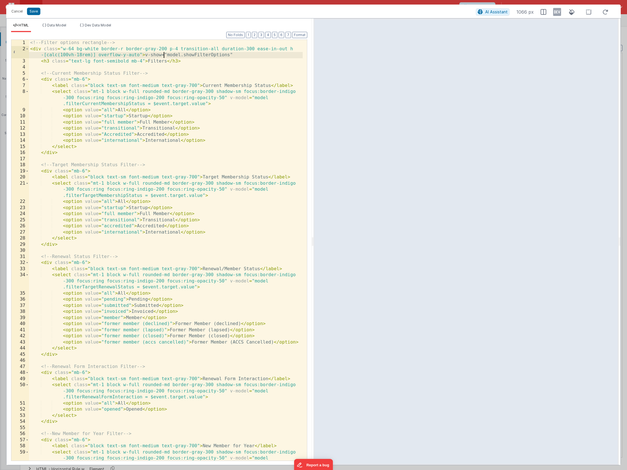
click at [164, 55] on div "<!-- Filter options rectangle --> < div class = "w-64 bg-white border-r border-…" at bounding box center [166, 262] width 274 height 445
click at [34, 15] on button "Save" at bounding box center [33, 11] width 13 height 7
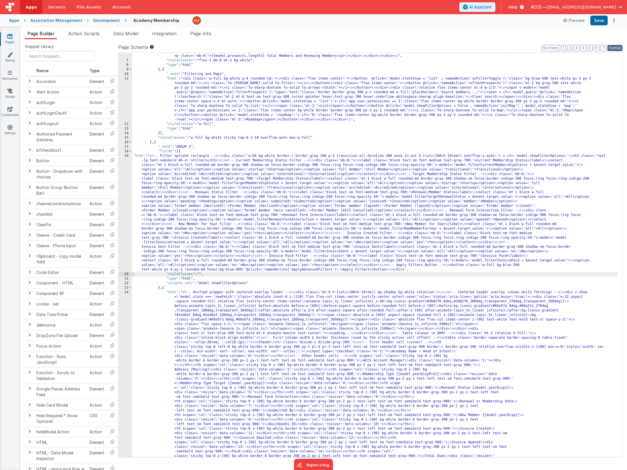
click at [610, 47] on button "Format" at bounding box center [614, 48] width 15 height 6
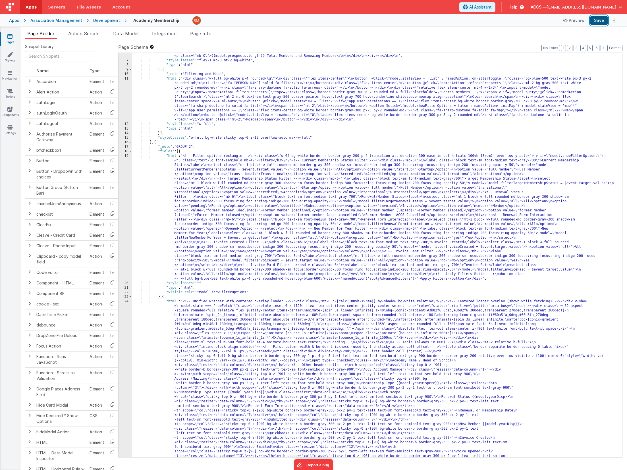
click at [599, 20] on button "Save" at bounding box center [598, 21] width 17 height 10
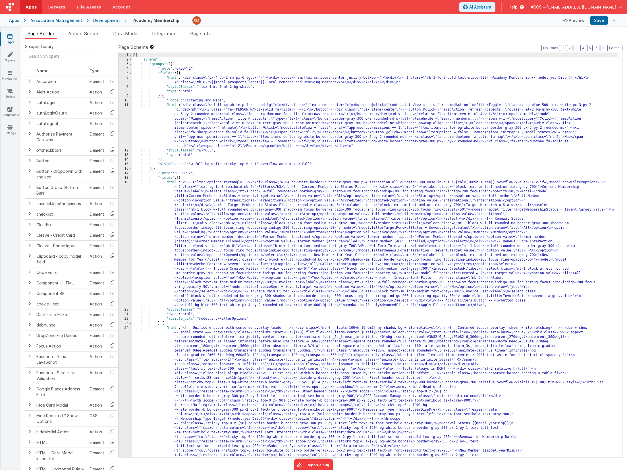
click at [125, 104] on div "11" at bounding box center [126, 125] width 14 height 45
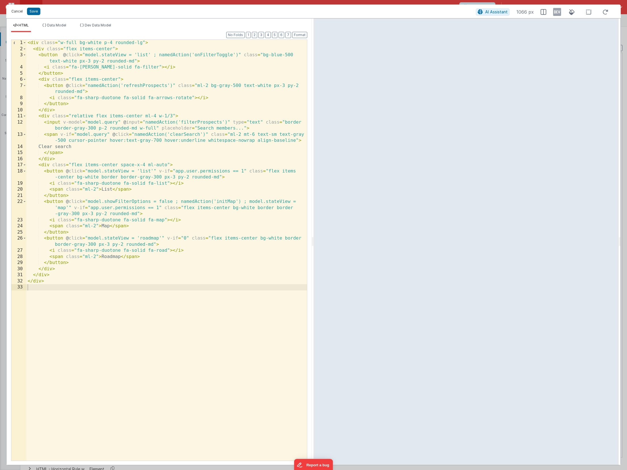
click at [20, 13] on button "Cancel" at bounding box center [17, 11] width 17 height 8
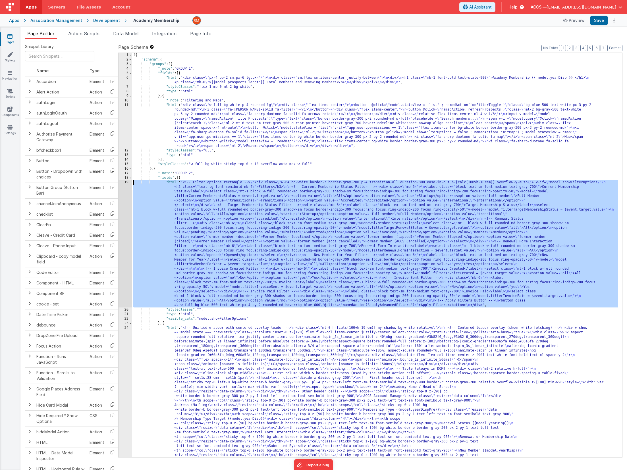
click at [128, 182] on div "19" at bounding box center [126, 243] width 14 height 127
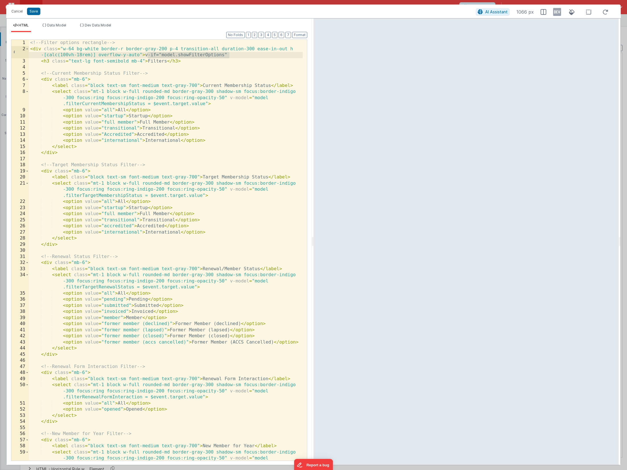
drag, startPoint x: 233, startPoint y: 56, endPoint x: 147, endPoint y: 56, distance: 85.8
click at [147, 56] on div "<!-- Filter options rectangle --> < div class = "w-64 bg-white border-r border-…" at bounding box center [166, 262] width 274 height 445
click at [43, 49] on div "<!-- Filter options rectangle --> < div class = "w-64 bg-white border-r border-…" at bounding box center [166, 262] width 274 height 445
paste textarea
click at [37, 12] on button "Save" at bounding box center [33, 11] width 13 height 7
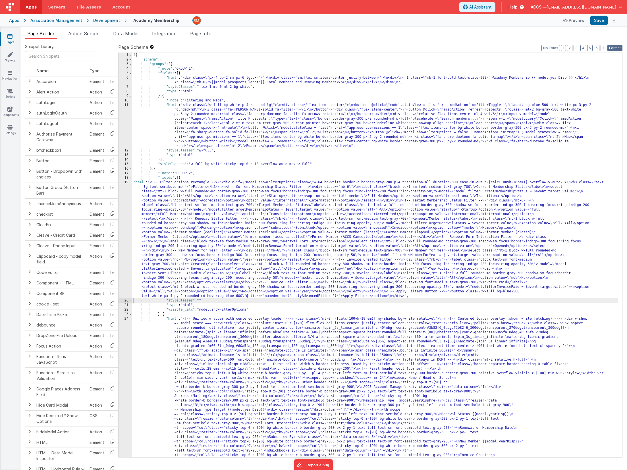
click at [610, 49] on button "Format" at bounding box center [614, 48] width 15 height 6
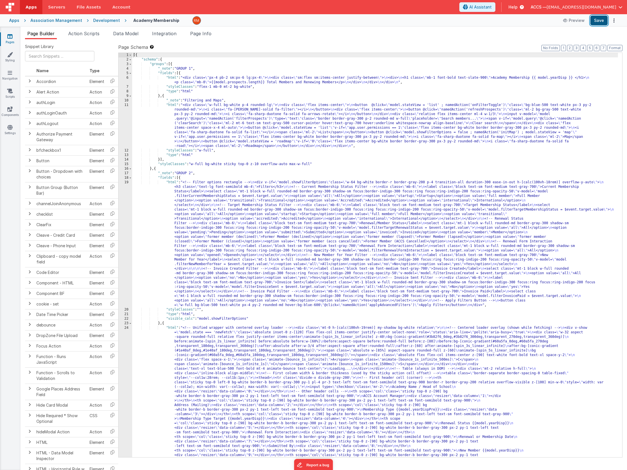
click at [597, 20] on button "Save" at bounding box center [598, 21] width 17 height 10
click at [48, 21] on div "Association Management" at bounding box center [56, 21] width 52 height 6
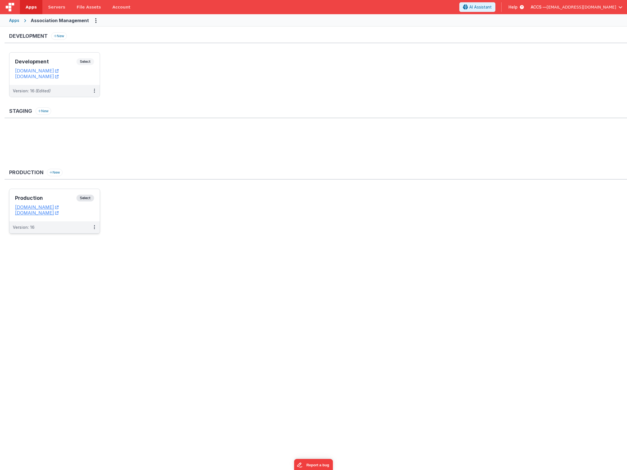
click at [68, 194] on div "Production Select URLs [DOMAIN_NAME] [DOMAIN_NAME]" at bounding box center [54, 205] width 90 height 32
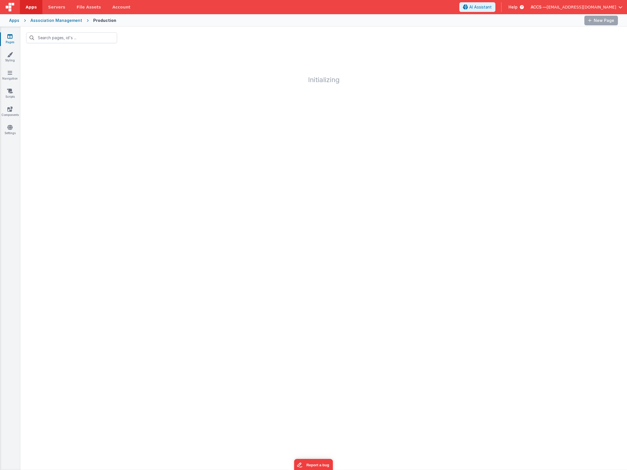
click at [56, 22] on div "Association Management" at bounding box center [56, 21] width 52 height 6
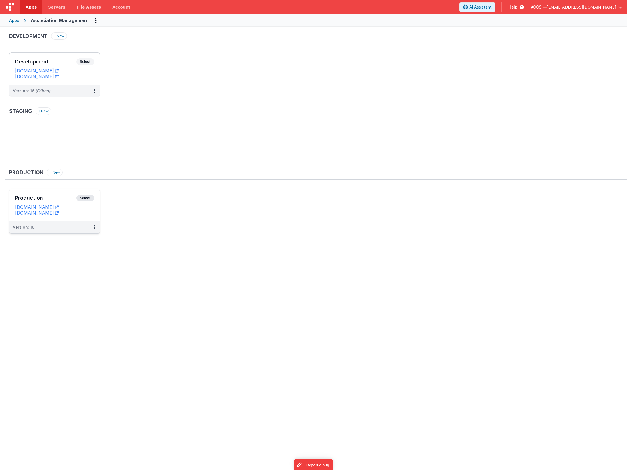
click at [62, 194] on div "Production Select URLs [DOMAIN_NAME] [DOMAIN_NAME]" at bounding box center [54, 205] width 90 height 32
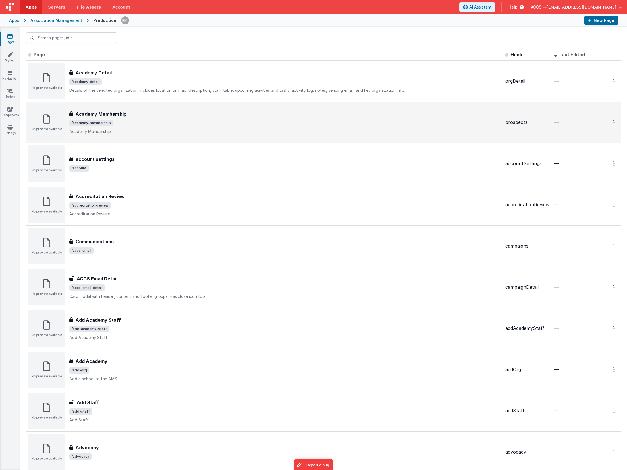
click at [118, 138] on div "Academy Membership Academy Membership /academy-membership Academy Membership" at bounding box center [264, 122] width 472 height 36
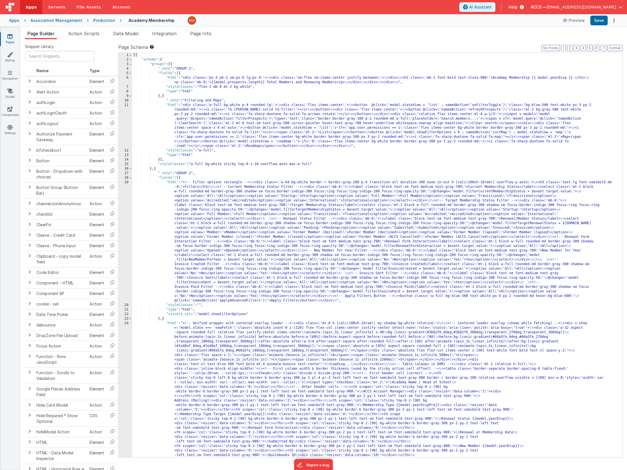
click at [125, 182] on div "19" at bounding box center [126, 241] width 14 height 123
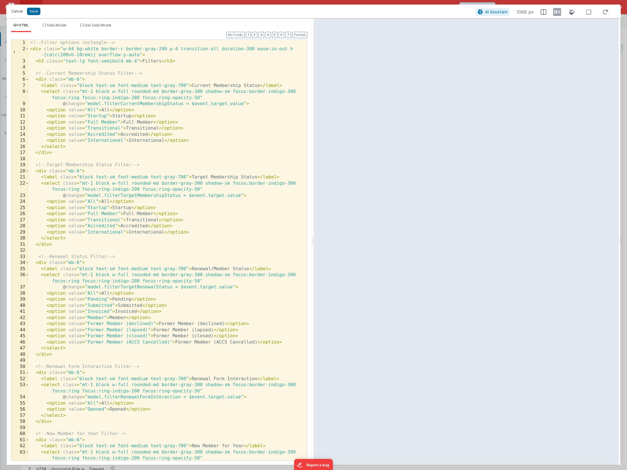
click at [16, 12] on button "Cancel" at bounding box center [17, 11] width 17 height 8
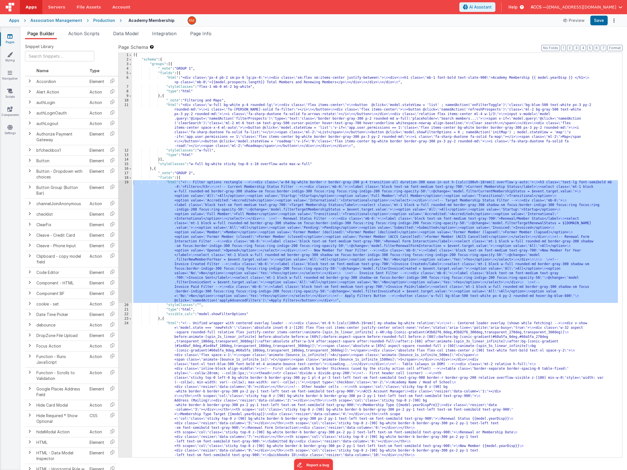
click at [61, 22] on div "Association Management" at bounding box center [56, 21] width 52 height 6
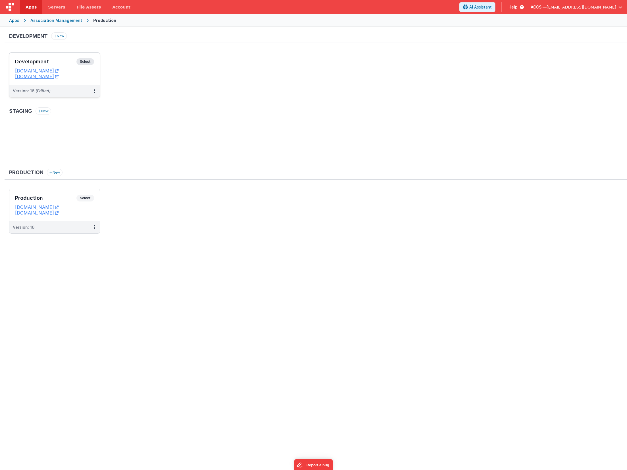
click at [73, 61] on h3 "Development" at bounding box center [45, 62] width 61 height 6
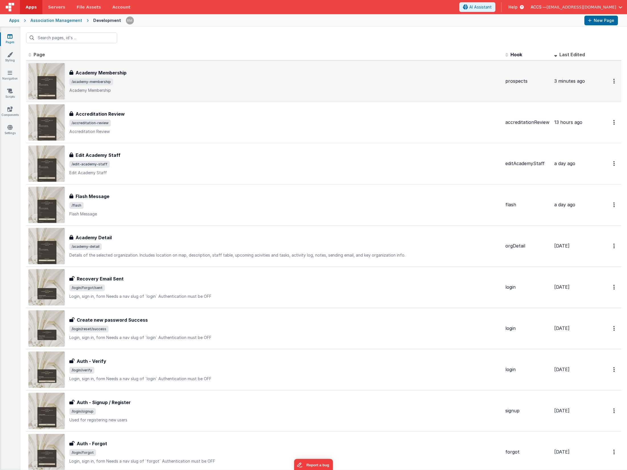
click at [127, 88] on p "Academy Membership" at bounding box center [284, 91] width 431 height 6
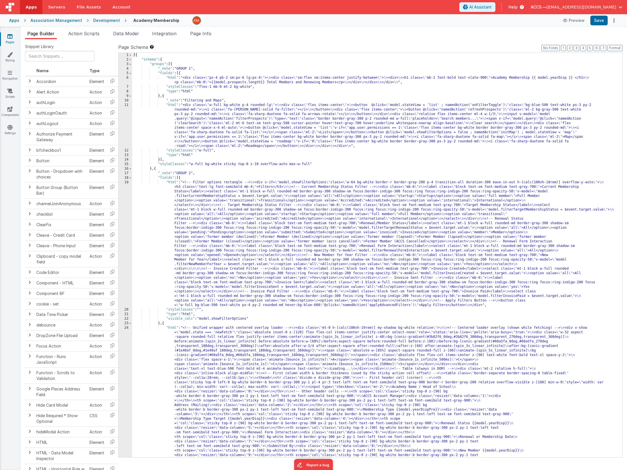
click at [128, 183] on div "19" at bounding box center [126, 243] width 14 height 127
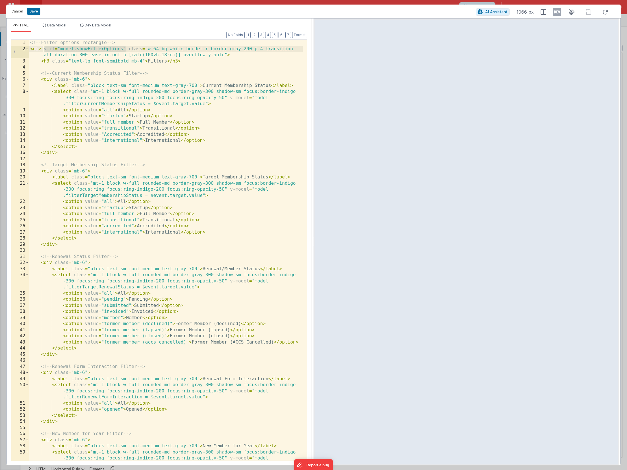
drag, startPoint x: 127, startPoint y: 49, endPoint x: 44, endPoint y: 49, distance: 82.4
click at [44, 49] on div "<!-- Filter options rectangle --> < div v-if = "model.showFilterOptions" class …" at bounding box center [166, 262] width 274 height 445
click at [35, 14] on button "Save" at bounding box center [33, 11] width 13 height 7
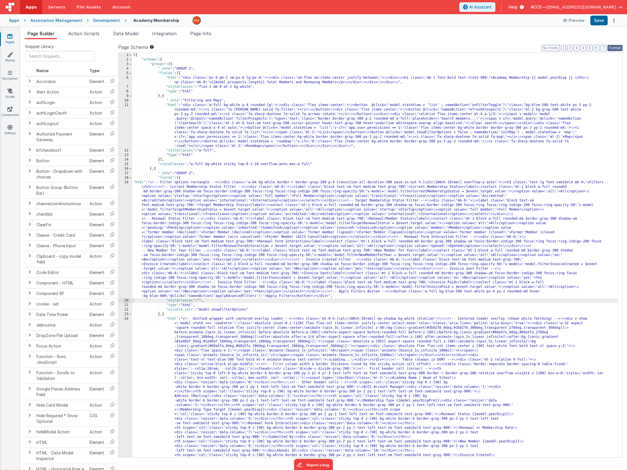
click at [616, 48] on button "Format" at bounding box center [614, 48] width 15 height 6
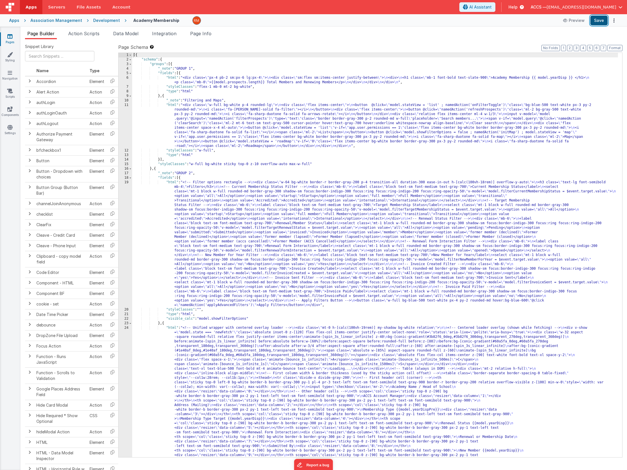
click at [598, 19] on button "Save" at bounding box center [598, 21] width 17 height 10
click at [128, 36] on span "Data Model" at bounding box center [125, 34] width 25 height 6
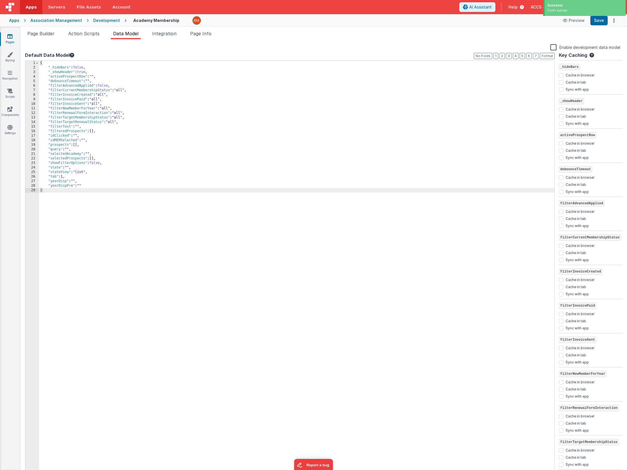
click at [100, 163] on div "{ "_hideBars" : false , "_showHeader" : true , "activeProspectRow" : "" , "debo…" at bounding box center [297, 272] width 516 height 423
click at [600, 22] on button "Save" at bounding box center [598, 21] width 17 height 10
click at [42, 36] on span "Page Builder" at bounding box center [40, 34] width 27 height 6
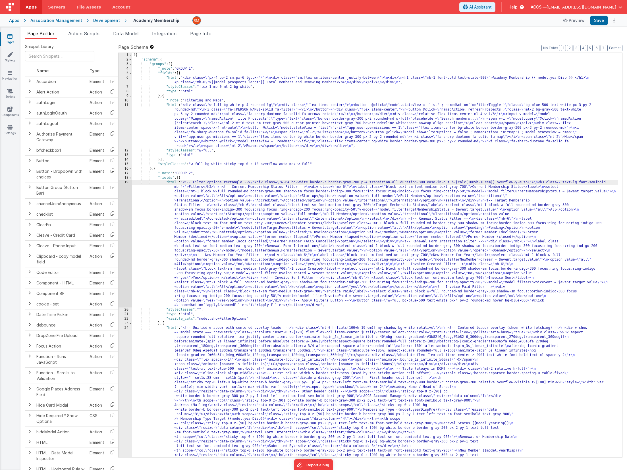
click at [128, 183] on div "19" at bounding box center [126, 243] width 14 height 127
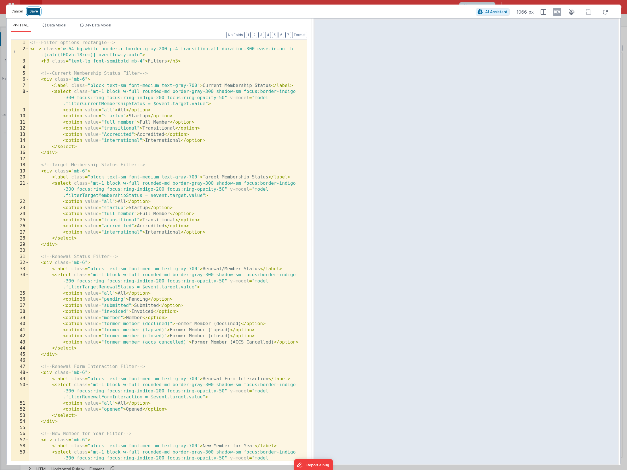
click at [31, 11] on button "Save" at bounding box center [33, 11] width 13 height 7
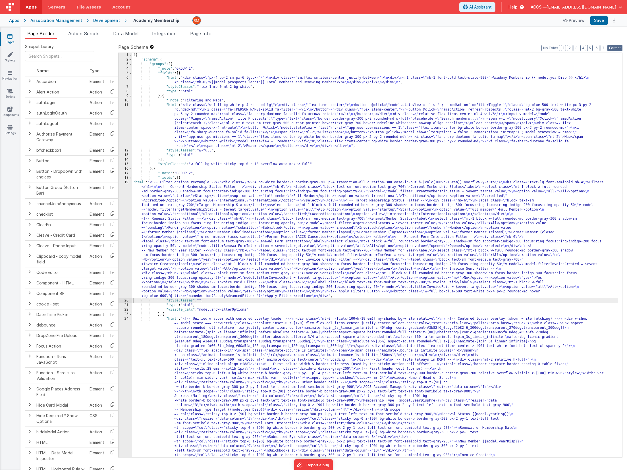
drag, startPoint x: 611, startPoint y: 47, endPoint x: 604, endPoint y: 34, distance: 14.6
click at [610, 47] on button "Format" at bounding box center [614, 48] width 15 height 6
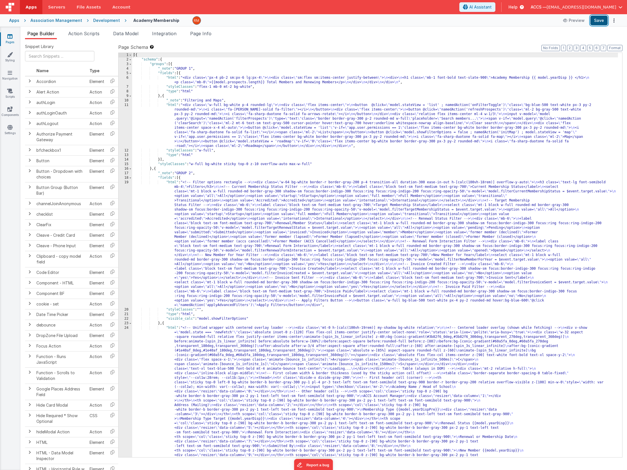
click at [600, 23] on button "Save" at bounding box center [598, 21] width 17 height 10
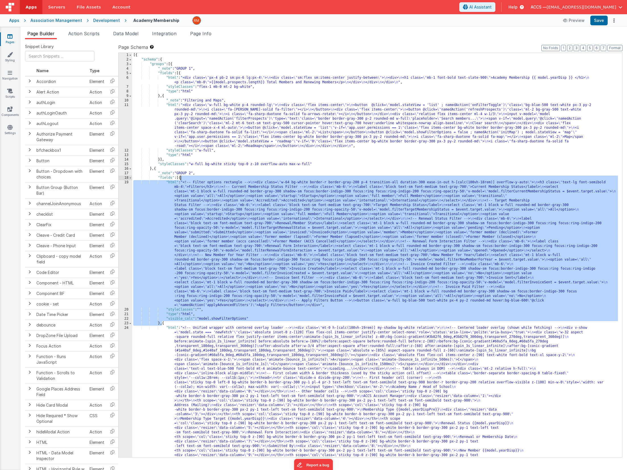
drag, startPoint x: 161, startPoint y: 324, endPoint x: 180, endPoint y: 179, distance: 145.8
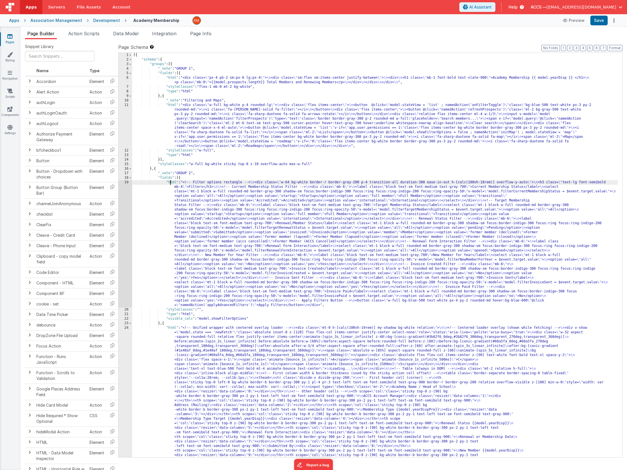
click at [128, 182] on div "19" at bounding box center [126, 243] width 14 height 127
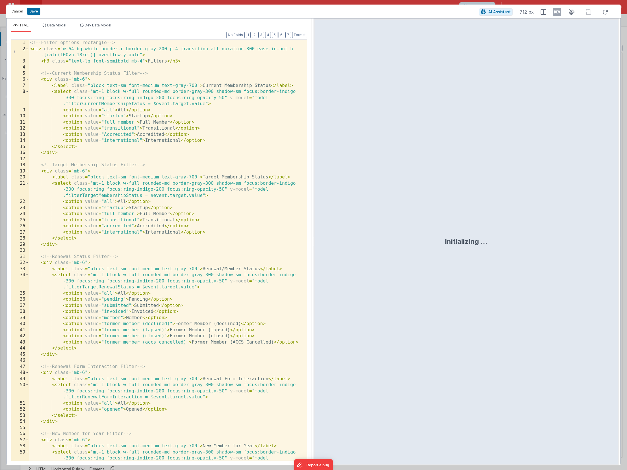
click at [229, 74] on div "<!-- Filter options rectangle --> < div class = "w-64 bg-white border-r border-…" at bounding box center [166, 262] width 274 height 445
type input "v-"
click at [277, 46] on span at bounding box center [278, 45] width 9 height 9
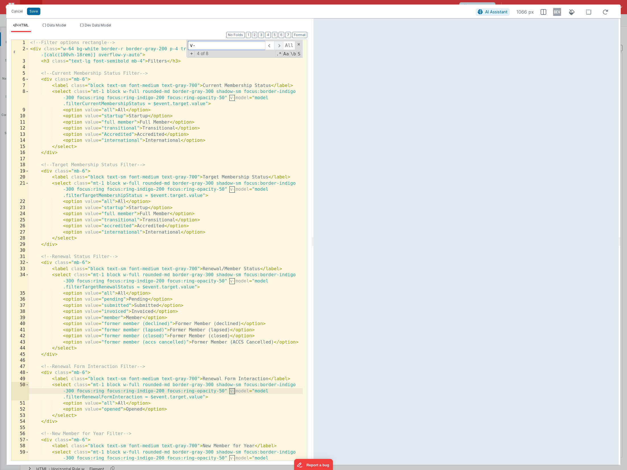
click at [277, 46] on span at bounding box center [278, 45] width 9 height 9
drag, startPoint x: 227, startPoint y: 97, endPoint x: 207, endPoint y: 105, distance: 22.2
click at [207, 105] on div "<!-- Filter options rectangle --> < div class = "w-64 bg-white border-r border-…" at bounding box center [166, 262] width 274 height 445
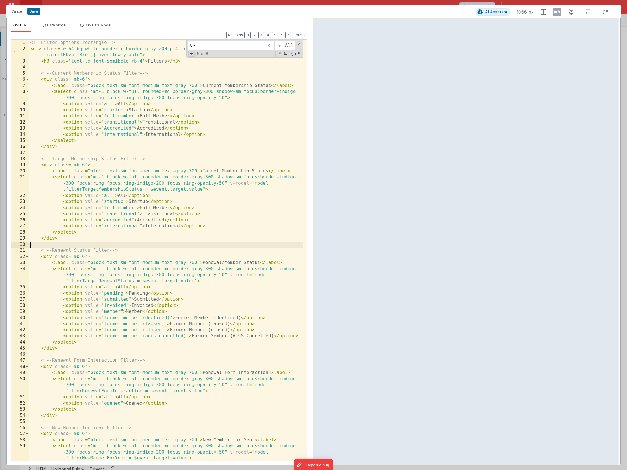
click at [200, 244] on div "<!-- Filter options rectangle --> < div class = "w-64 bg-white border-r border-…" at bounding box center [166, 256] width 274 height 433
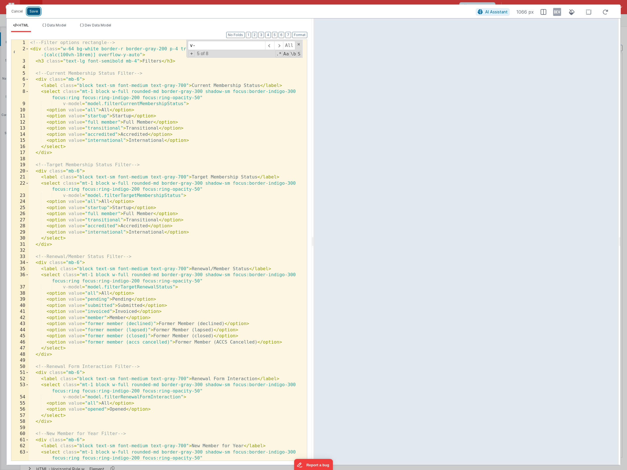
click at [32, 14] on button "Save" at bounding box center [33, 11] width 13 height 7
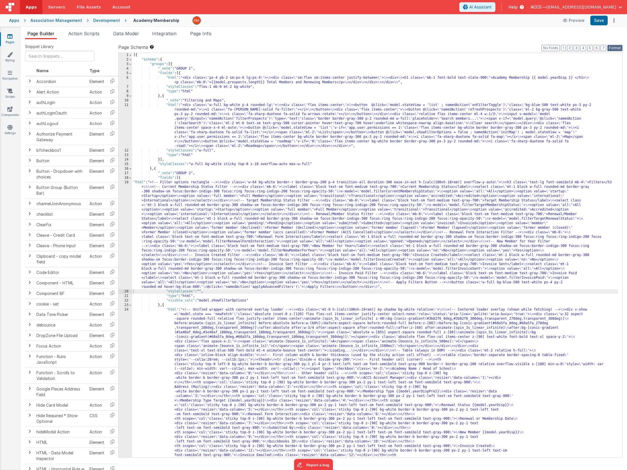
click at [617, 50] on button "Format" at bounding box center [614, 48] width 15 height 6
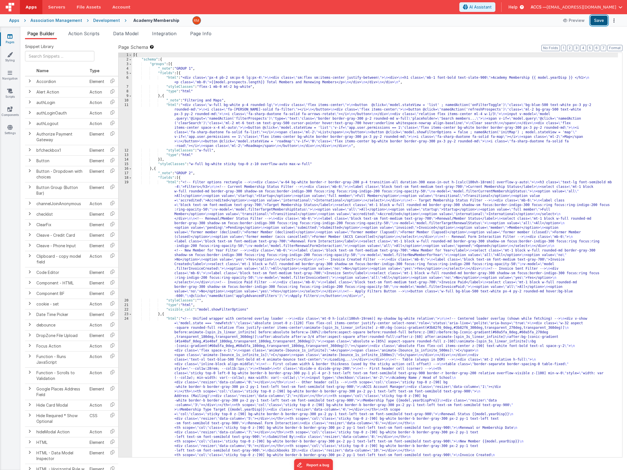
click at [600, 21] on button "Save" at bounding box center [598, 21] width 17 height 10
click at [593, 22] on button "Save" at bounding box center [598, 21] width 17 height 10
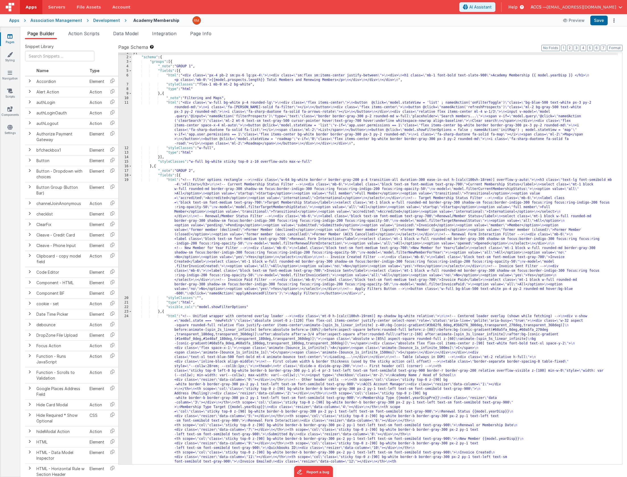
scroll to position [2, 0]
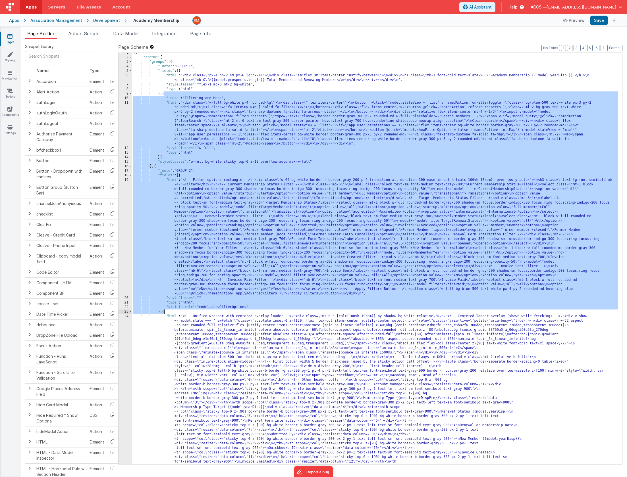
drag, startPoint x: 165, startPoint y: 94, endPoint x: 163, endPoint y: 311, distance: 216.8
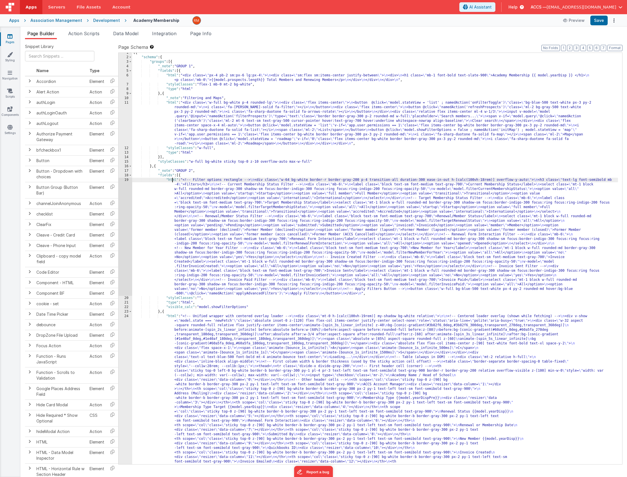
click at [128, 180] on div "19" at bounding box center [126, 237] width 14 height 118
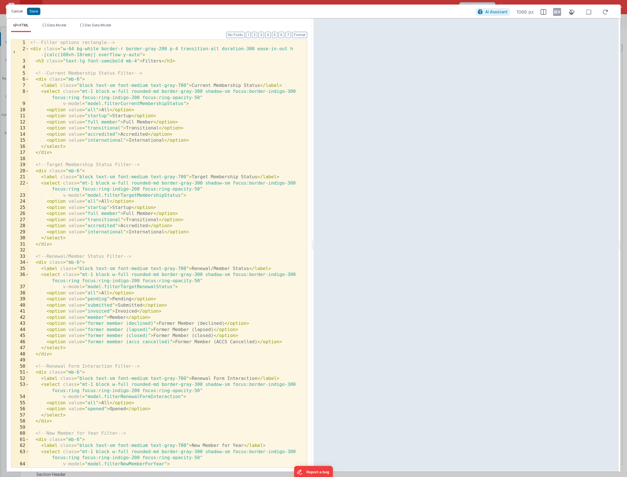
click at [19, 12] on button "Cancel" at bounding box center [17, 11] width 17 height 8
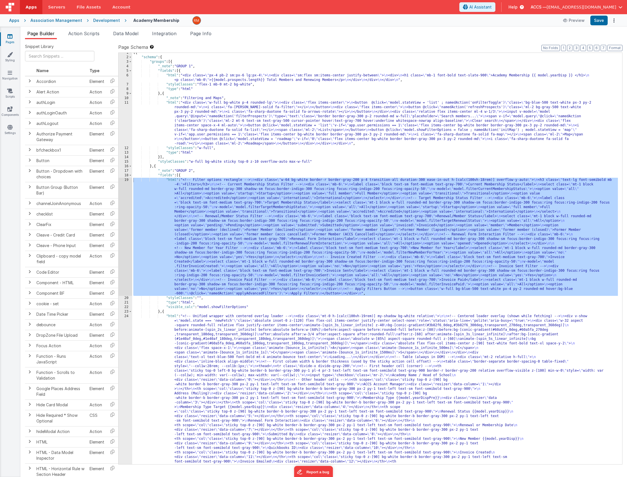
click at [70, 22] on div "Association Management" at bounding box center [56, 21] width 52 height 6
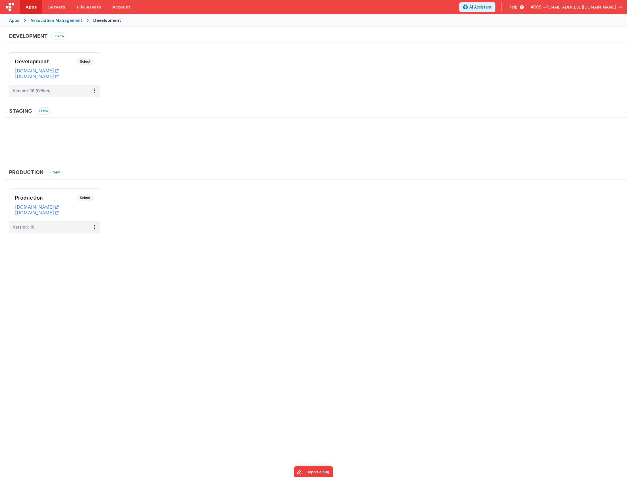
click at [65, 22] on div "Association Management" at bounding box center [56, 21] width 52 height 6
click at [62, 200] on h3 "Production" at bounding box center [45, 198] width 61 height 6
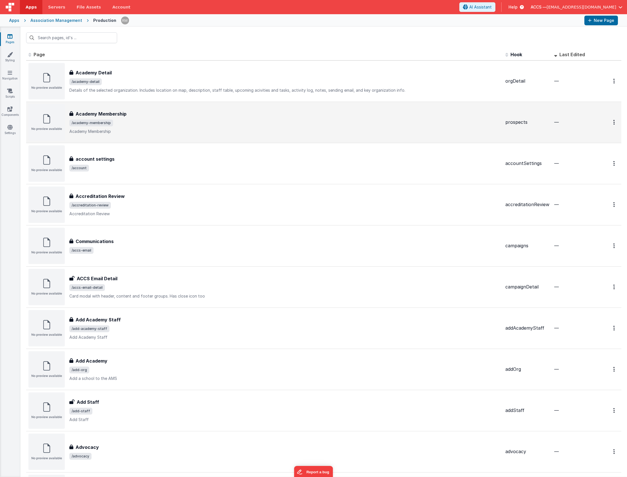
click at [164, 125] on span "/academy-membership" at bounding box center [284, 123] width 431 height 7
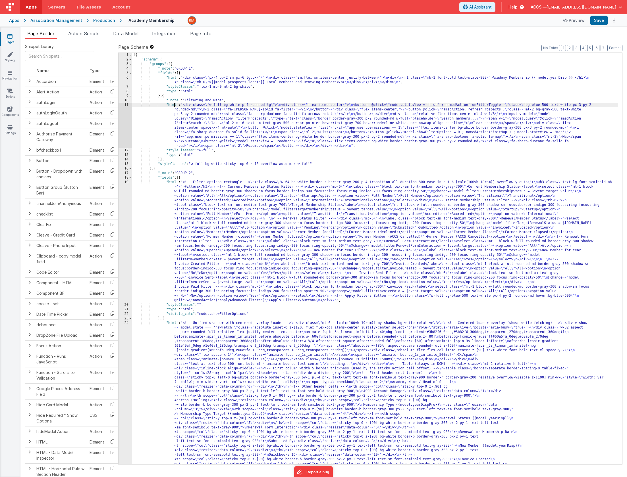
click at [128, 105] on div "11" at bounding box center [126, 125] width 14 height 45
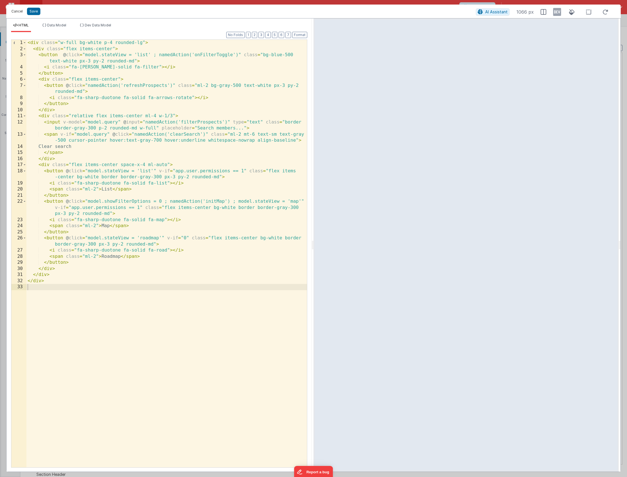
click at [20, 11] on button "Cancel" at bounding box center [17, 11] width 17 height 8
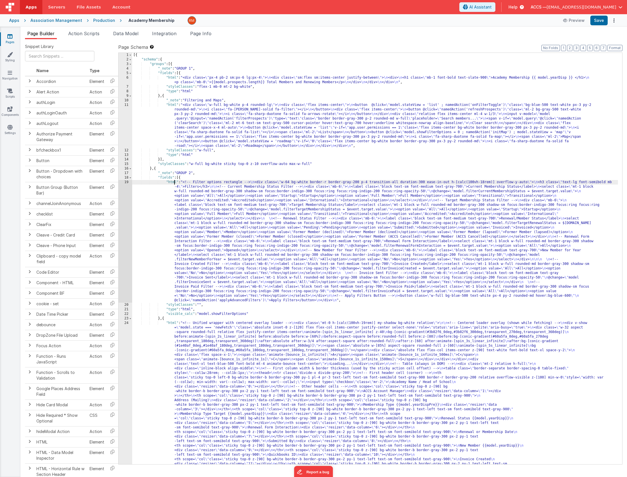
click at [127, 183] on div "19" at bounding box center [126, 241] width 14 height 123
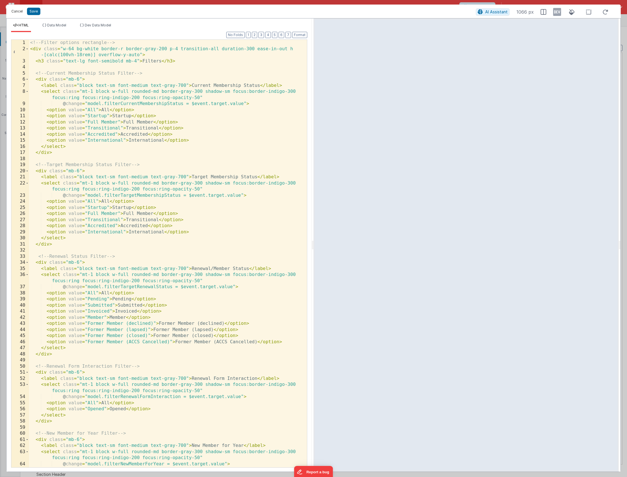
click at [15, 11] on button "Cancel" at bounding box center [17, 11] width 17 height 8
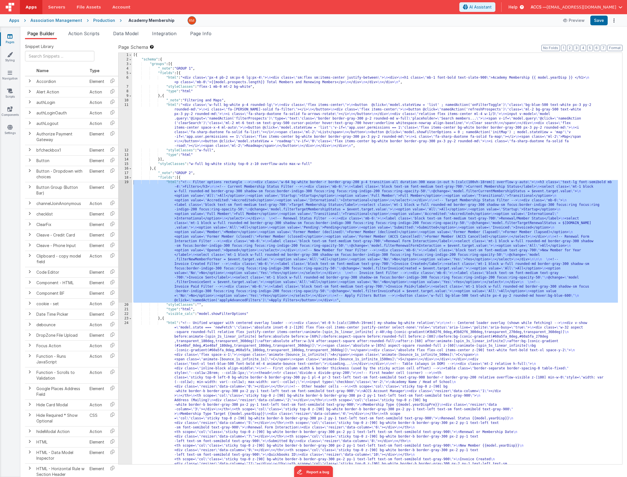
click at [59, 22] on div "Association Management" at bounding box center [56, 21] width 52 height 6
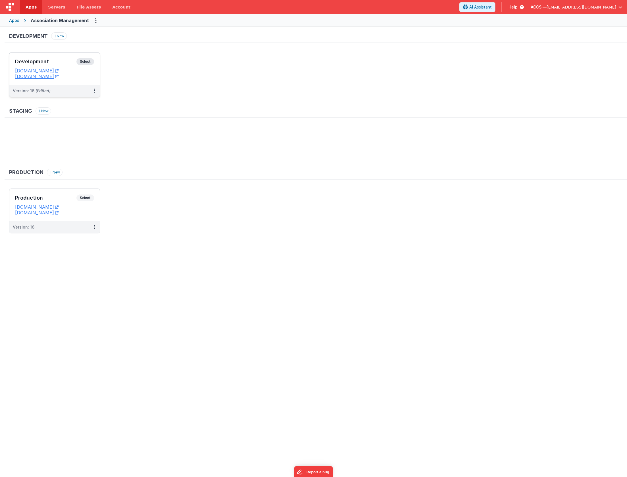
click at [62, 63] on h3 "Development" at bounding box center [45, 62] width 61 height 6
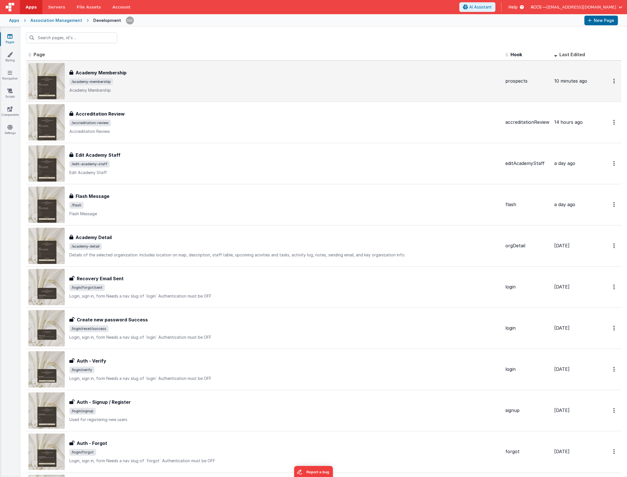
click at [138, 91] on p "Academy Membership" at bounding box center [284, 91] width 431 height 6
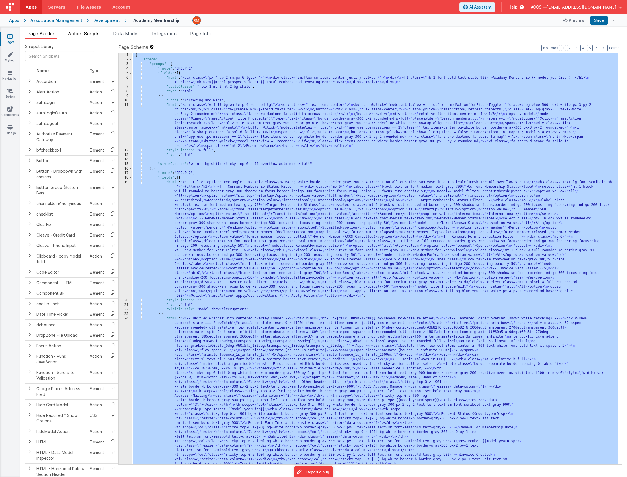
click at [94, 35] on span "Action Scripts" at bounding box center [83, 34] width 31 height 6
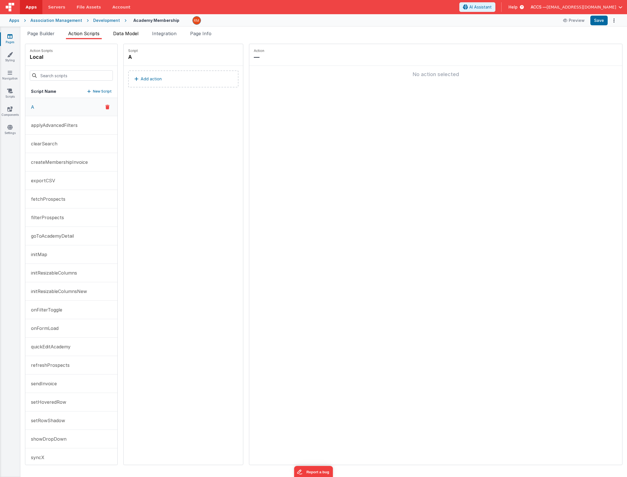
click at [128, 33] on span "Data Model" at bounding box center [125, 34] width 25 height 6
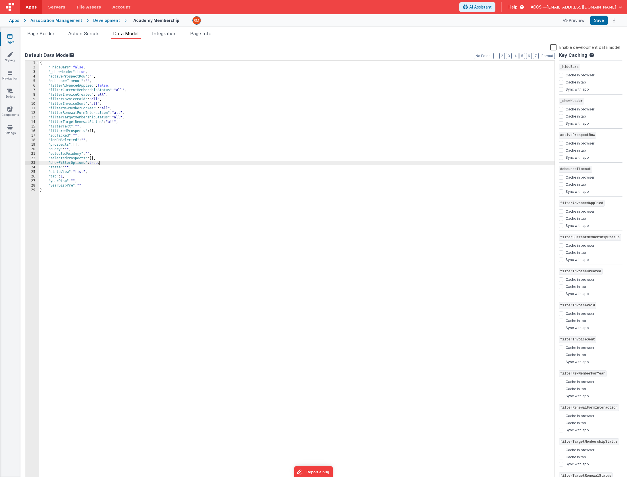
click at [99, 164] on div "{ "_hideBars" : false , "_showHeader" : true , "activeProspectRow" : "" , "debo…" at bounding box center [297, 276] width 516 height 431
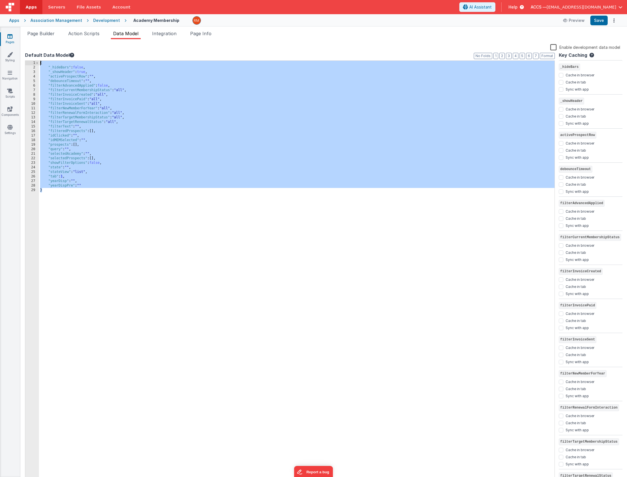
drag, startPoint x: 69, startPoint y: 202, endPoint x: 5, endPoint y: 48, distance: 166.9
click at [5, 48] on section "Pages Styling Navigation Scripts Components Settings Page Builder Action Script…" at bounding box center [313, 252] width 627 height 451
click at [599, 20] on button "Save" at bounding box center [598, 21] width 17 height 10
click at [205, 35] on span "Page Info" at bounding box center [200, 34] width 21 height 6
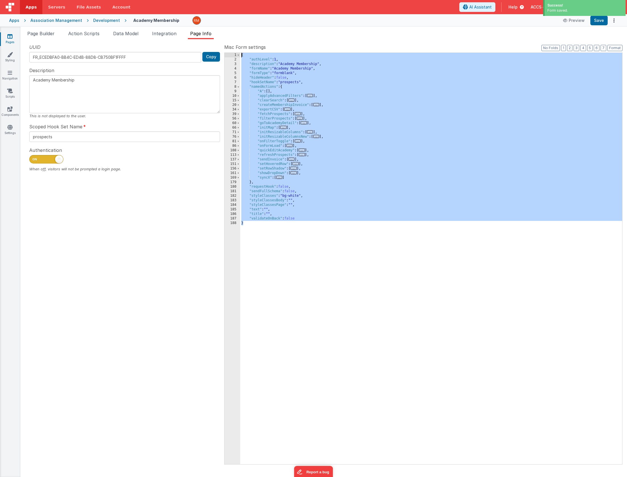
drag, startPoint x: 275, startPoint y: 236, endPoint x: 222, endPoint y: 3, distance: 238.5
click at [222, 3] on div "Apps Servers File Assets Account Some FUTURE Slot AI Assistant Help ACCS — [EMA…" at bounding box center [313, 238] width 627 height 477
click at [48, 35] on span "Page Builder" at bounding box center [40, 34] width 27 height 6
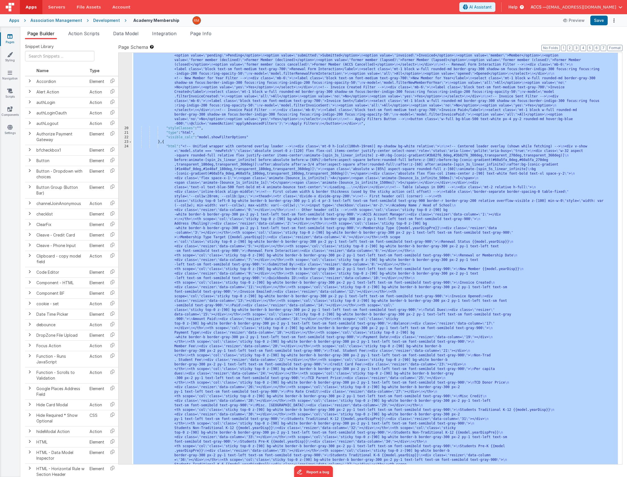
scroll to position [172, 0]
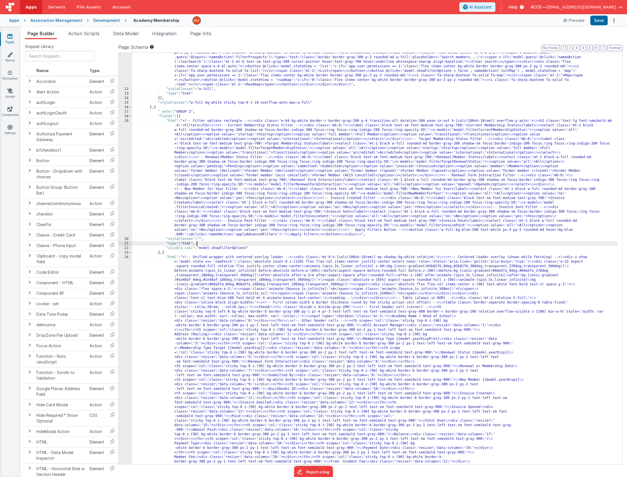
scroll to position [61, 0]
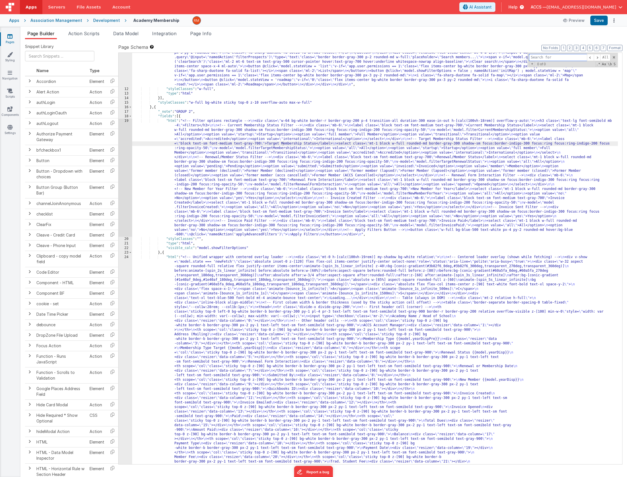
click at [535, 57] on input at bounding box center [558, 57] width 58 height 7
paste input "display:flex"
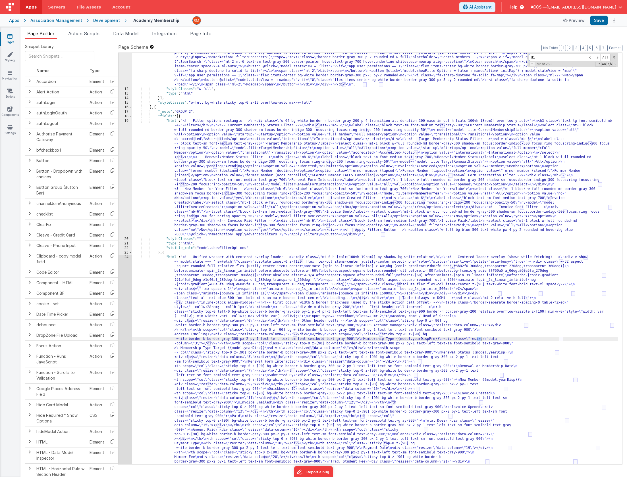
type input "d"
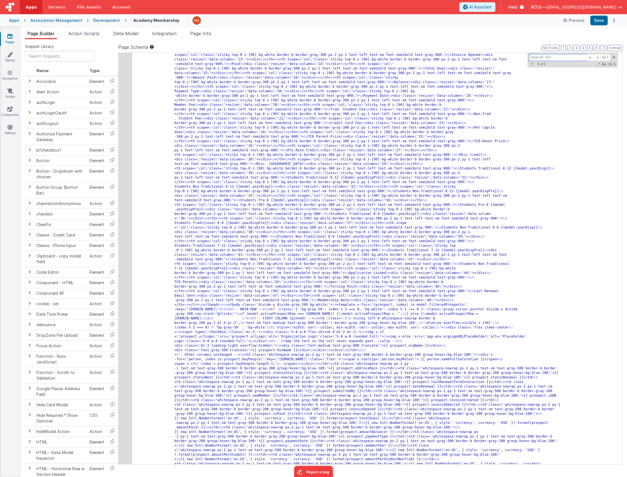
scroll to position [290, 0]
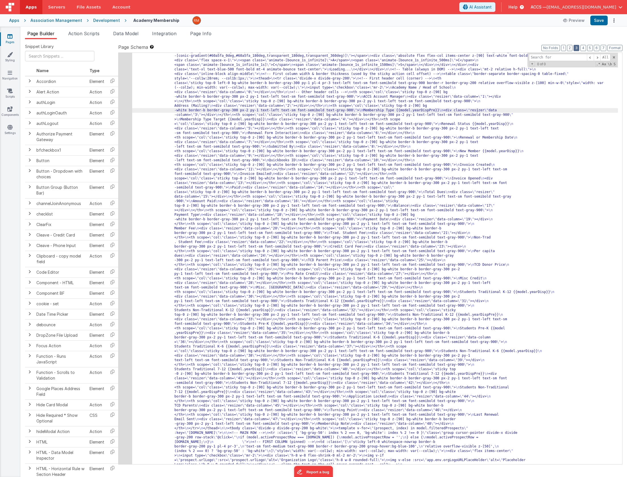
click at [578, 47] on button "3" at bounding box center [576, 48] width 6 height 6
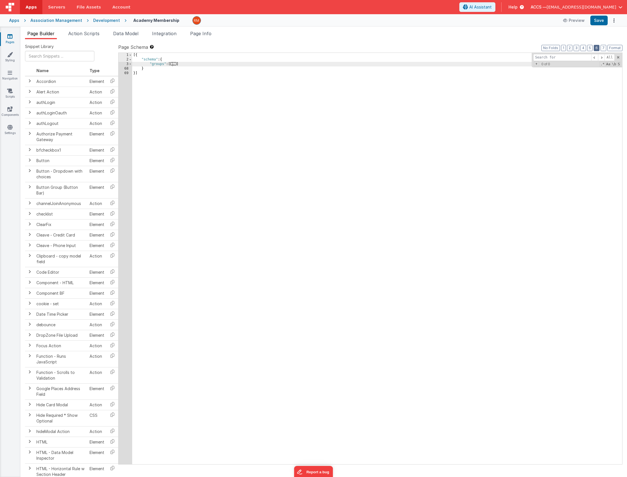
click at [595, 50] on button "6" at bounding box center [597, 48] width 6 height 6
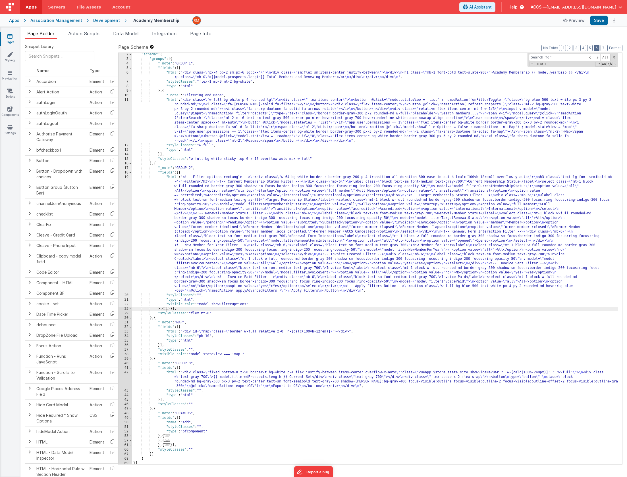
scroll to position [7, 0]
click at [592, 50] on button "5" at bounding box center [589, 48] width 5 height 6
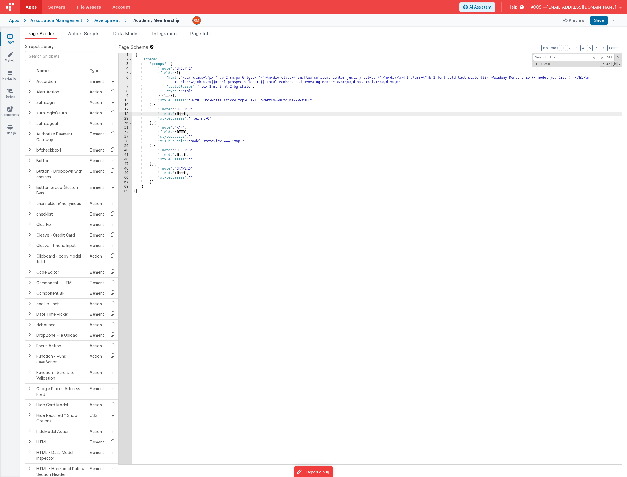
click at [169, 97] on span "..." at bounding box center [167, 95] width 6 height 3
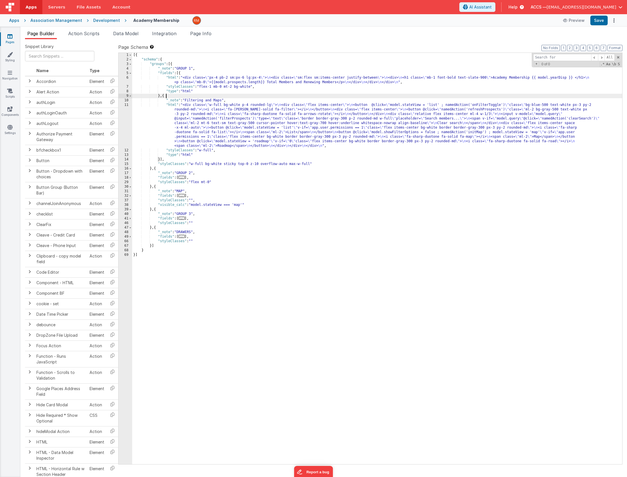
click at [184, 178] on span "..." at bounding box center [181, 177] width 6 height 3
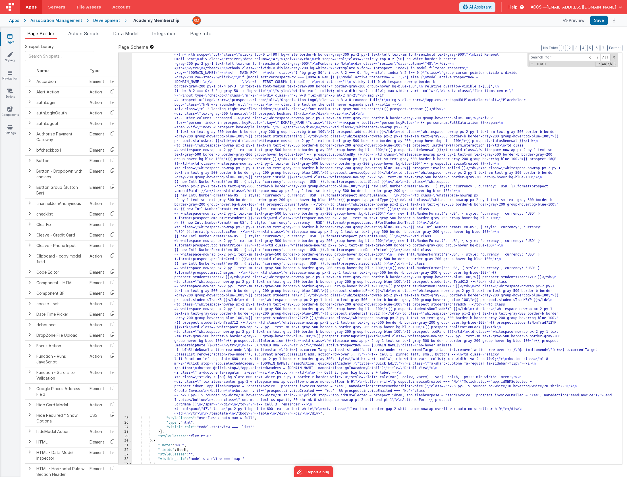
scroll to position [698, 0]
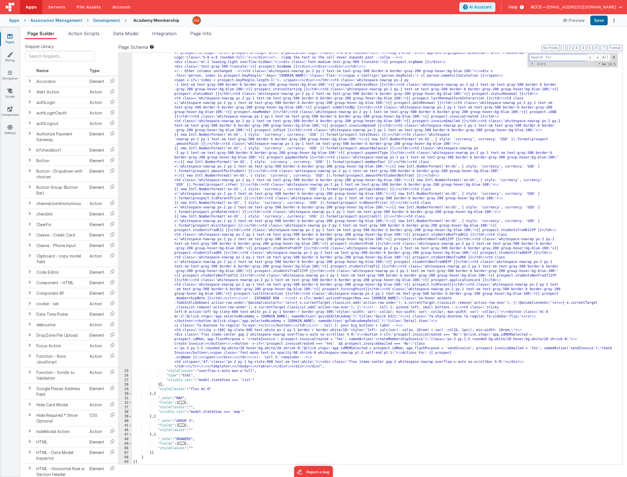
click at [545, 57] on input at bounding box center [558, 57] width 58 height 7
paste input ""styleClasses": "flex mt-0""
click at [595, 59] on span at bounding box center [597, 57] width 7 height 7
click at [592, 59] on span at bounding box center [590, 57] width 7 height 7
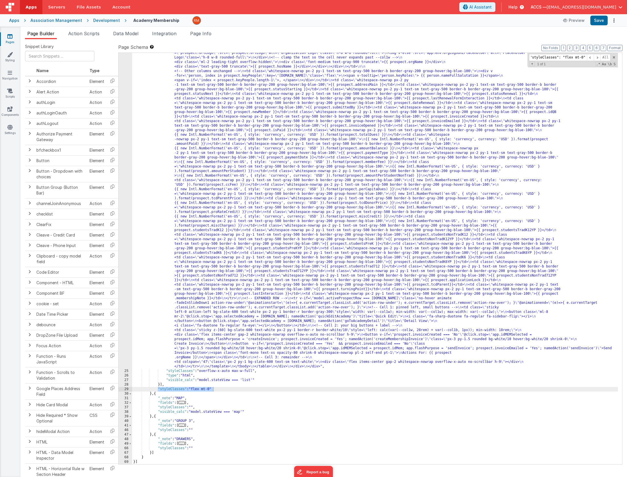
scroll to position [0, 0]
drag, startPoint x: 212, startPoint y: 390, endPoint x: 161, endPoint y: 390, distance: 51.2
click at [161, 390] on div ""html" : "<!-- Unified wrapper with centered overlay loader --> \n <div class= …" at bounding box center [375, 202] width 486 height 1167
click at [201, 393] on div ""html" : "<!-- Unified wrapper with centered overlay loader --> \n <div class= …" at bounding box center [375, 202] width 486 height 1167
drag, startPoint x: 211, startPoint y: 390, endPoint x: 193, endPoint y: 390, distance: 18.2
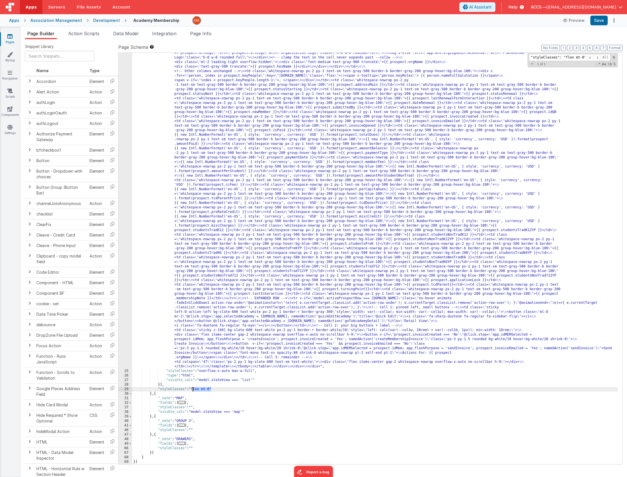
click at [193, 390] on div ""html" : "<!-- Unified wrapper with centered overlay loader --> \n <div class= …" at bounding box center [375, 202] width 486 height 1167
click at [613, 58] on span at bounding box center [614, 57] width 4 height 4
click at [597, 21] on button "Save" at bounding box center [598, 21] width 17 height 10
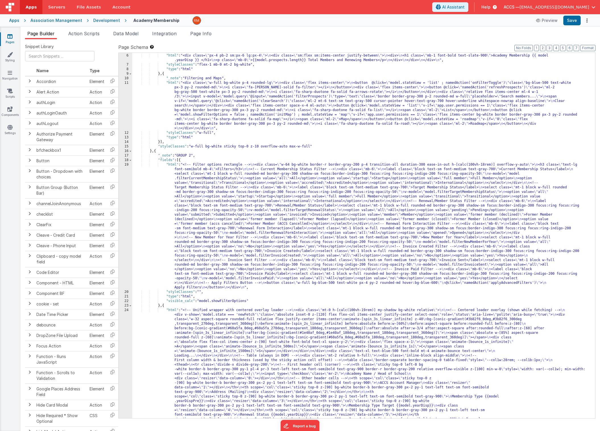
scroll to position [47, 0]
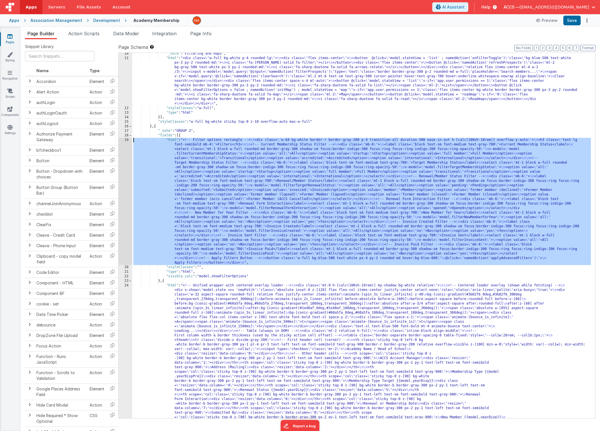
click at [127, 139] on div "19" at bounding box center [126, 201] width 14 height 127
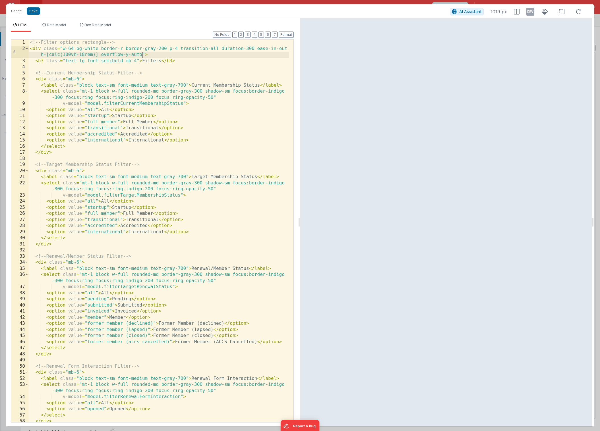
scroll to position [0, 0]
drag, startPoint x: 143, startPoint y: 55, endPoint x: 62, endPoint y: 49, distance: 81.2
click at [62, 49] on div "<!-- Filter options rectangle --> < div class = "w-64 bg-white border-r border-…" at bounding box center [159, 237] width 260 height 395
click at [33, 13] on button "Save" at bounding box center [33, 10] width 13 height 7
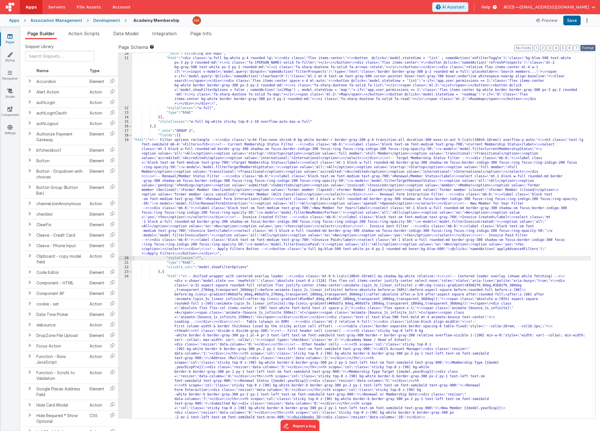
click at [589, 47] on button "Format" at bounding box center [587, 48] width 15 height 6
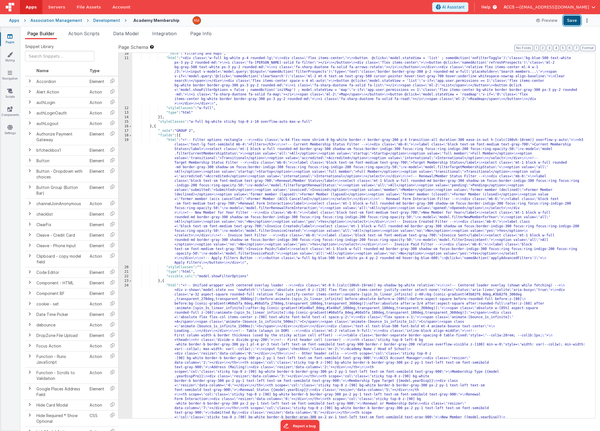
click at [574, 23] on button "Save" at bounding box center [571, 21] width 17 height 10
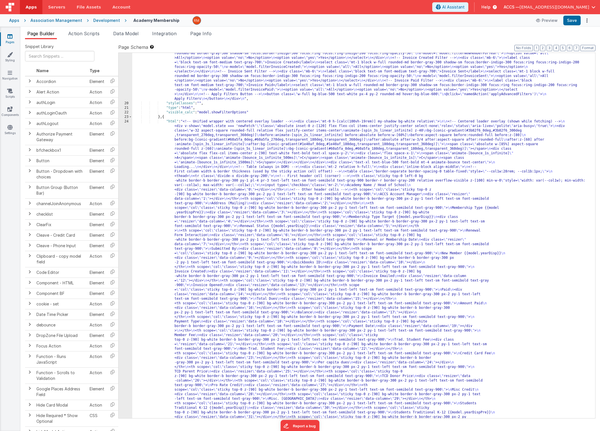
scroll to position [107, 0]
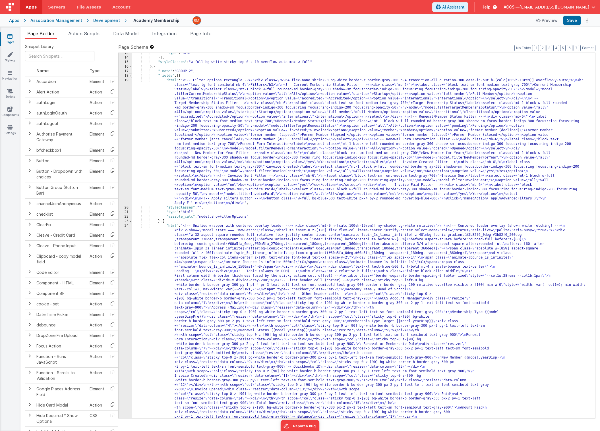
click at [130, 76] on span at bounding box center [130, 76] width 3 height 5
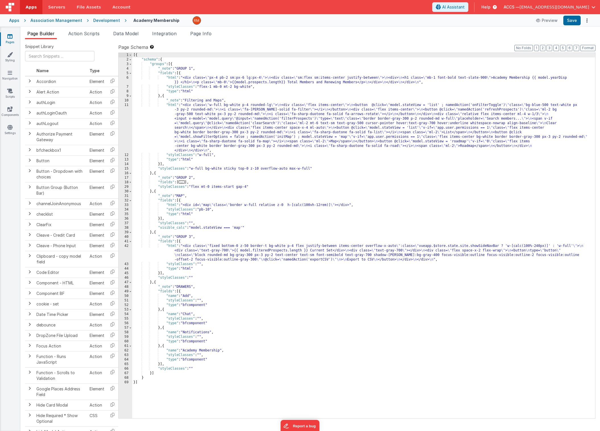
click at [130, 76] on div "6" at bounding box center [126, 80] width 14 height 9
click at [130, 74] on span at bounding box center [130, 73] width 3 height 5
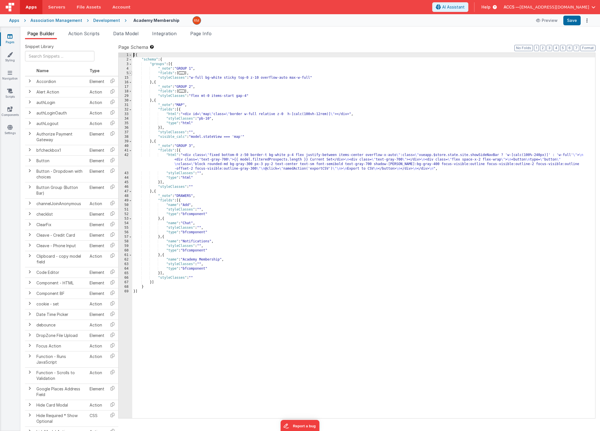
click at [130, 75] on span at bounding box center [130, 73] width 3 height 5
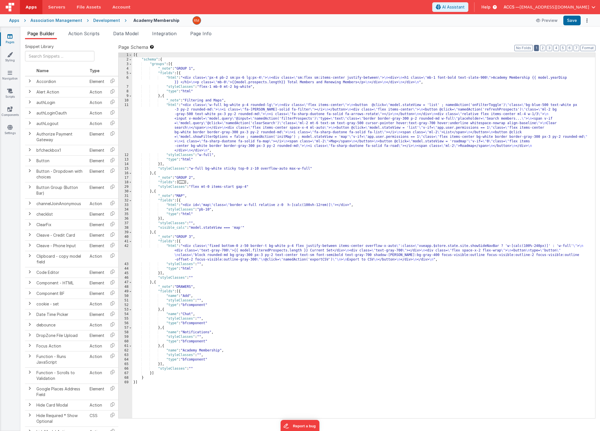
click at [536, 48] on button "1" at bounding box center [536, 48] width 5 height 6
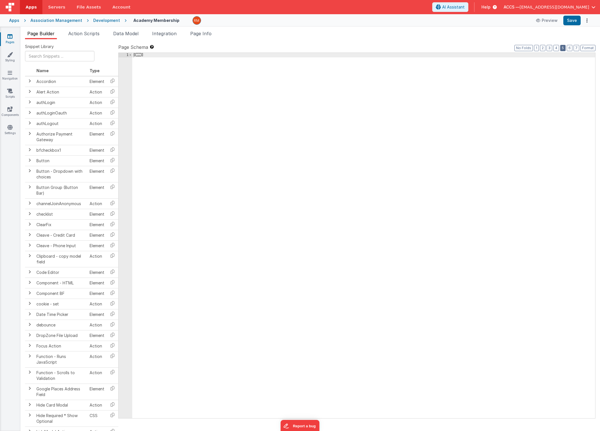
click at [561, 48] on button "5" at bounding box center [562, 48] width 5 height 6
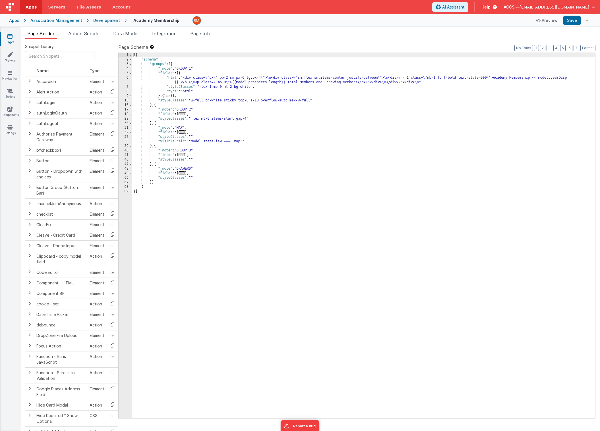
click at [184, 115] on span "..." at bounding box center [181, 113] width 6 height 3
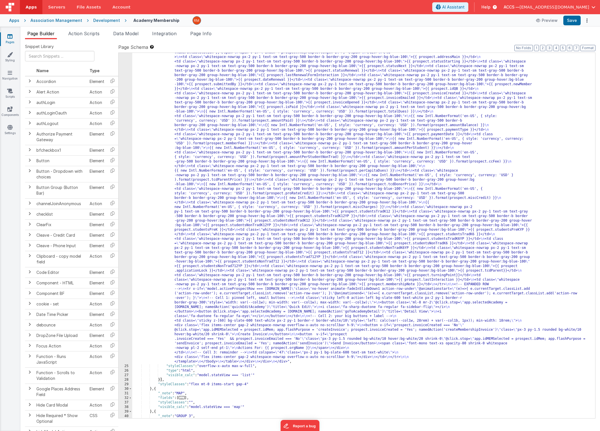
scroll to position [744, 0]
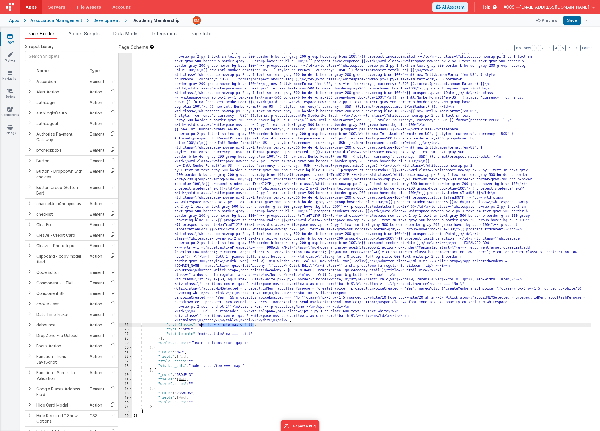
drag, startPoint x: 254, startPoint y: 325, endPoint x: 201, endPoint y: 326, distance: 53.2
click at [201, 326] on div ""html" : "<!-- Unified wrapper with centered overlay loader --> \n <div class= …" at bounding box center [361, 105] width 458 height 1175
click at [576, 24] on button "Save" at bounding box center [571, 21] width 17 height 10
click at [253, 331] on div ""html" : "<!-- Unified wrapper with centered overlay loader --> \n <div class= …" at bounding box center [361, 105] width 458 height 1175
drag, startPoint x: 284, startPoint y: 325, endPoint x: 201, endPoint y: 326, distance: 83.0
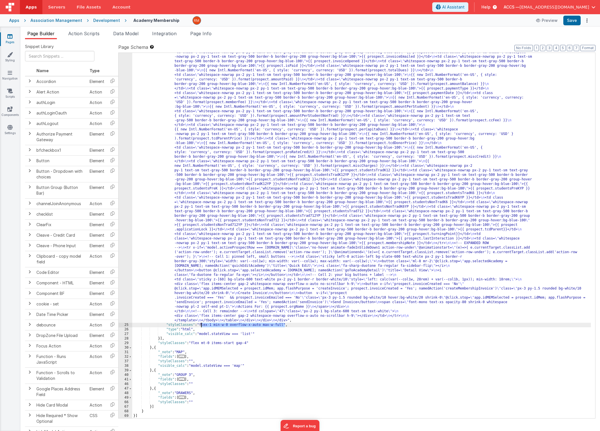
click at [201, 326] on div ""html" : "<!-- Unified wrapper with centered overlay loader --> \n <div class= …" at bounding box center [361, 105] width 458 height 1175
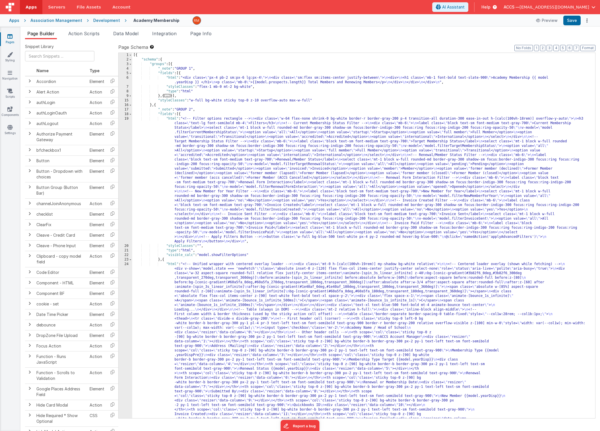
scroll to position [0, 0]
click at [127, 118] on div "19" at bounding box center [126, 180] width 14 height 127
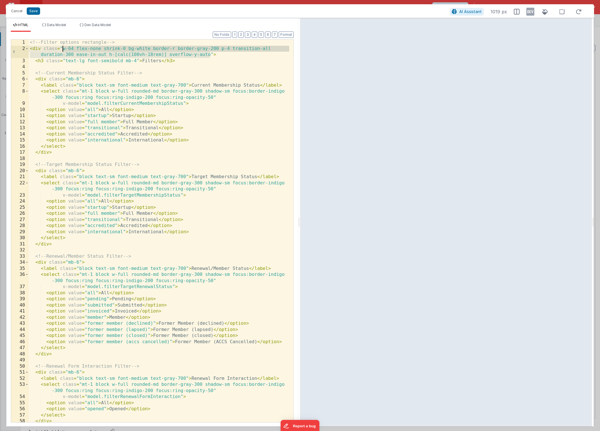
drag, startPoint x: 210, startPoint y: 55, endPoint x: 62, endPoint y: 50, distance: 148.2
click at [62, 50] on div "<!-- Filter options rectangle --> < div class = "w-64 flex-none shrink-0 bg-whi…" at bounding box center [159, 237] width 260 height 395
click at [38, 12] on button "Save" at bounding box center [33, 10] width 13 height 7
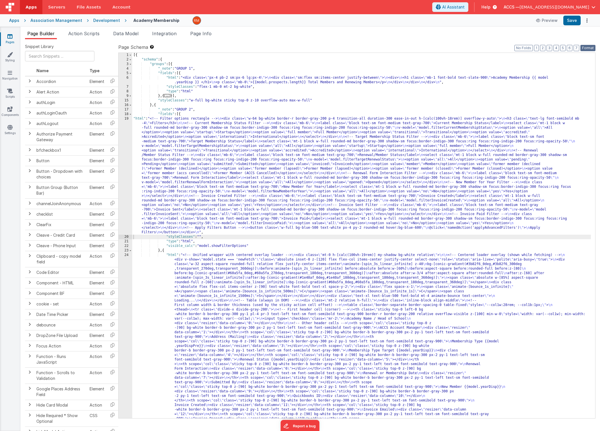
drag, startPoint x: 588, startPoint y: 48, endPoint x: 582, endPoint y: 43, distance: 8.3
click at [588, 48] on button "Format" at bounding box center [587, 48] width 15 height 6
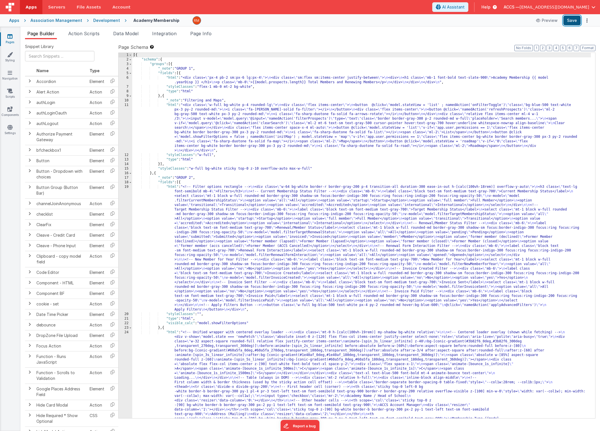
click at [571, 19] on button "Save" at bounding box center [571, 21] width 17 height 10
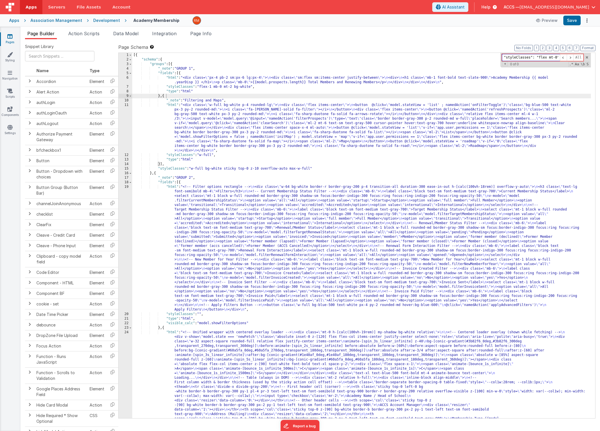
paste input "flex mt-0 items-start gap-4"
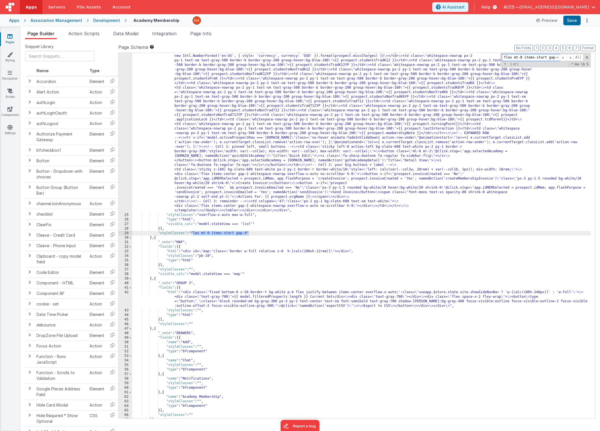
scroll to position [922, 0]
type input "flex mt-0 items-start gap-4"
click at [586, 57] on span at bounding box center [587, 57] width 4 height 4
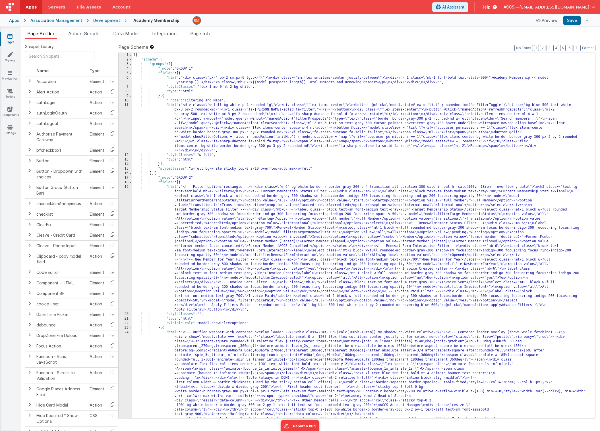
scroll to position [0, 0]
click at [126, 187] on div "19" at bounding box center [126, 248] width 14 height 127
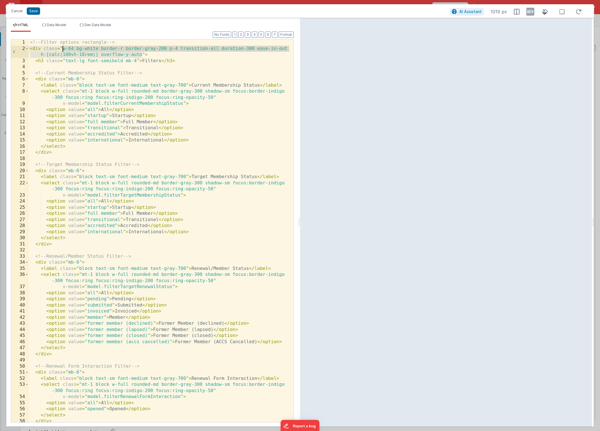
drag, startPoint x: 142, startPoint y: 56, endPoint x: 62, endPoint y: 49, distance: 80.2
click at [62, 49] on div "<!-- Filter options rectangle --> < div class = "w-64 bg-white border-r border-…" at bounding box center [159, 237] width 260 height 395
click at [36, 13] on button "Save" at bounding box center [33, 10] width 13 height 7
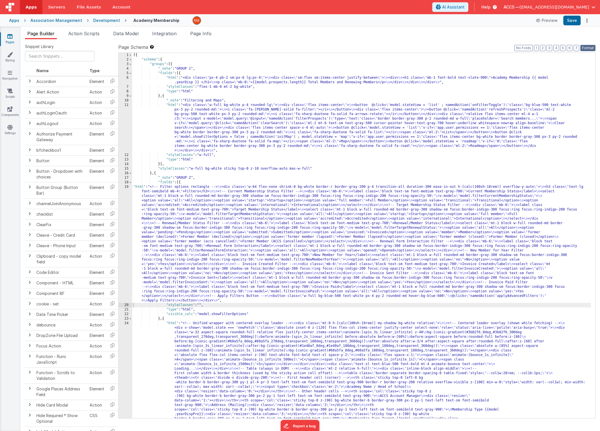
click at [591, 46] on button "Format" at bounding box center [587, 48] width 15 height 6
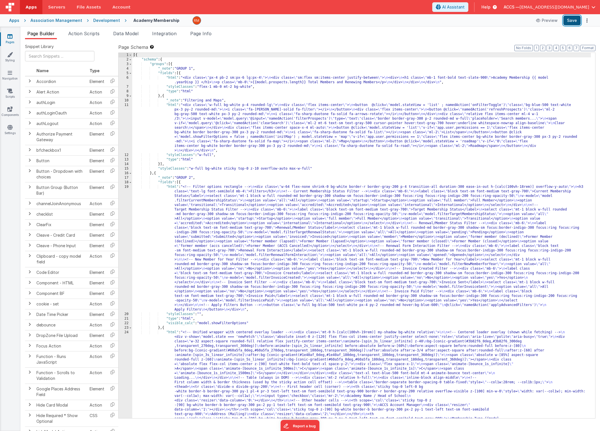
click at [568, 22] on button "Save" at bounding box center [571, 21] width 17 height 10
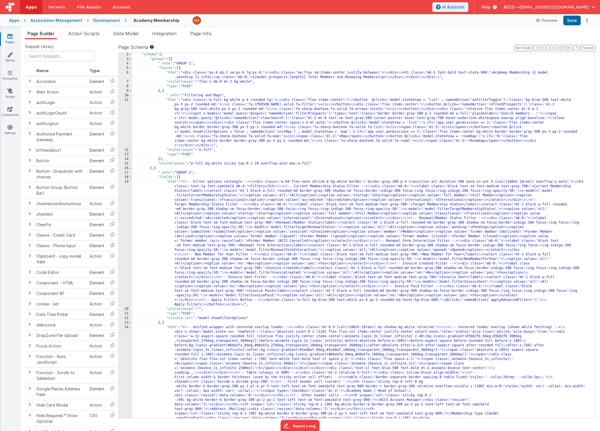
scroll to position [61, 0]
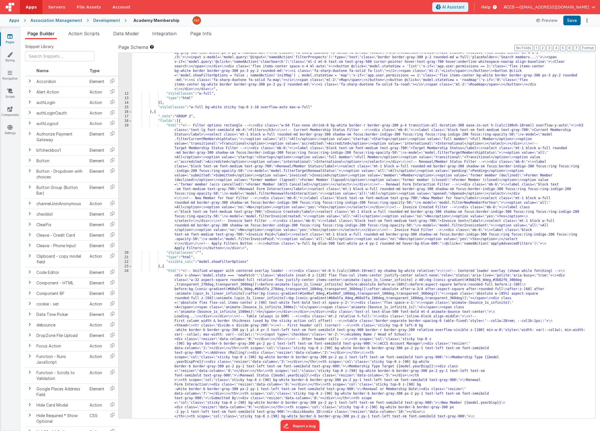
click at [62, 22] on div "Association Management" at bounding box center [56, 21] width 52 height 6
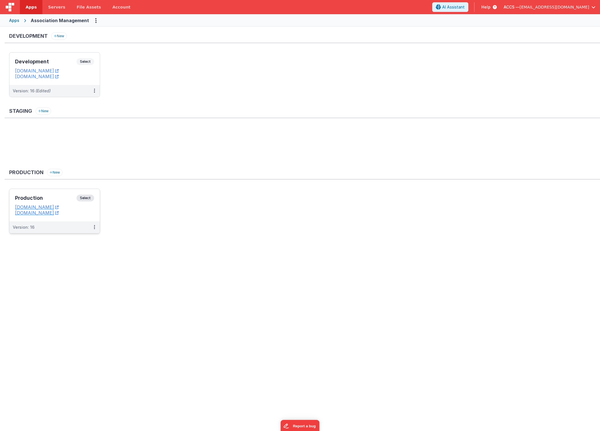
click at [68, 201] on div "Production Select" at bounding box center [54, 200] width 79 height 10
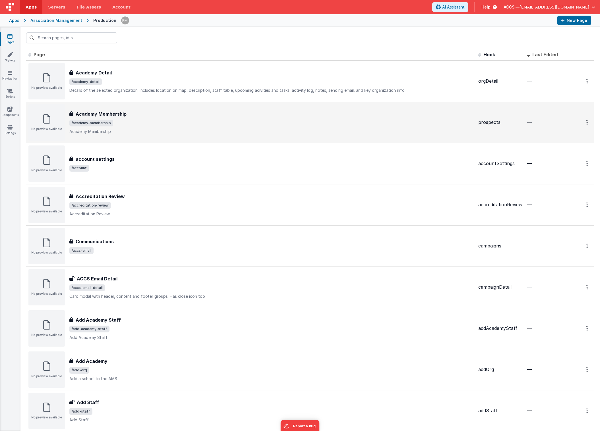
click at [165, 128] on div "Academy Membership Academy Membership /academy-membership Academy Membership" at bounding box center [271, 123] width 404 height 24
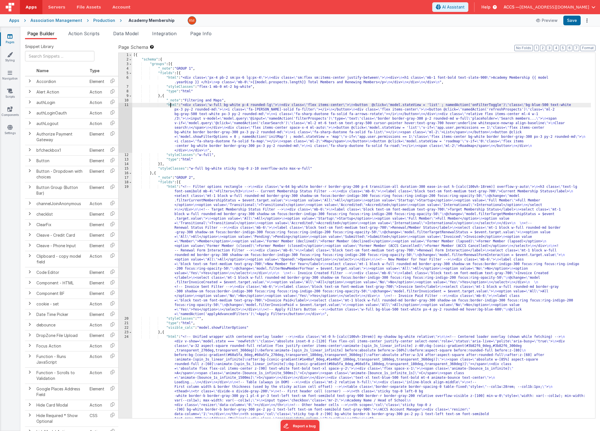
click at [126, 105] on div "11" at bounding box center [126, 128] width 14 height 50
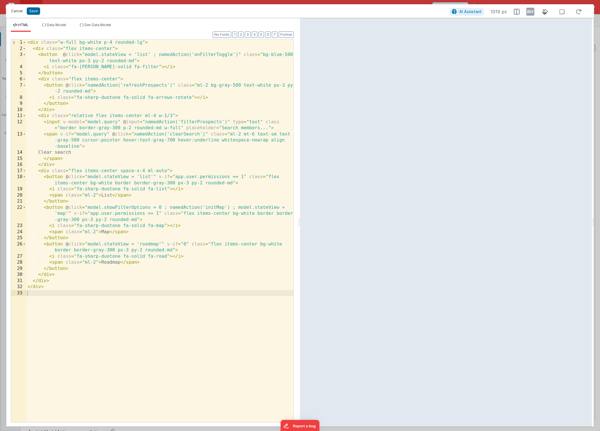
click at [21, 14] on button "Cancel" at bounding box center [16, 11] width 17 height 8
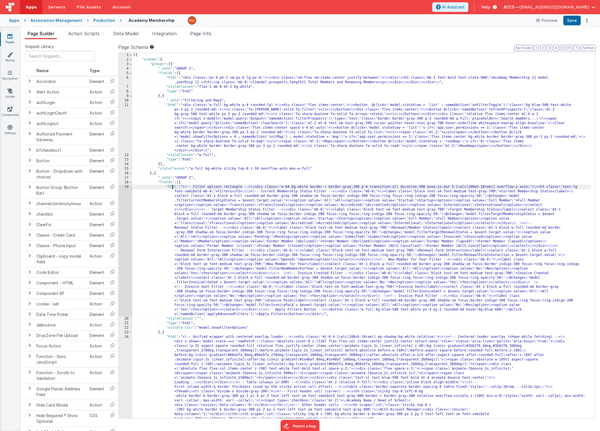
click at [127, 187] on div "19" at bounding box center [126, 251] width 14 height 132
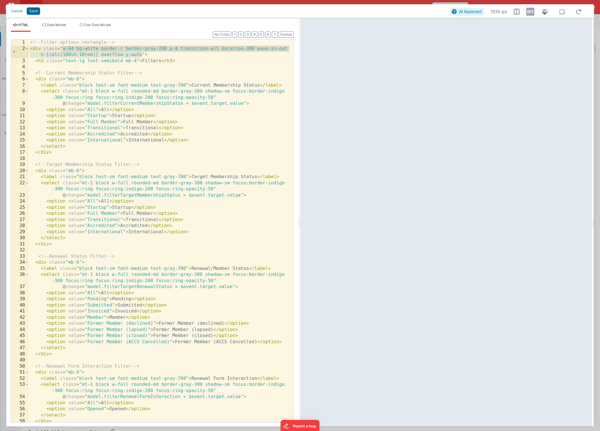
drag, startPoint x: 142, startPoint y: 56, endPoint x: 63, endPoint y: 50, distance: 79.5
click at [63, 50] on div "<!-- Filter options rectangle --> < div class = "w-64 bg-white border-r border-…" at bounding box center [159, 237] width 260 height 395
click at [19, 13] on button "Cancel" at bounding box center [16, 11] width 17 height 8
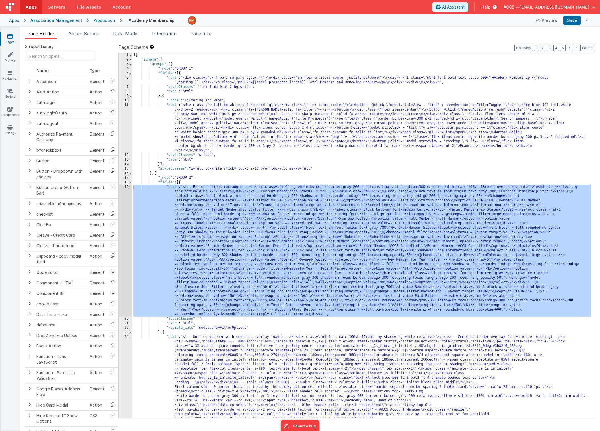
click at [64, 23] on div "Association Management" at bounding box center [56, 21] width 52 height 6
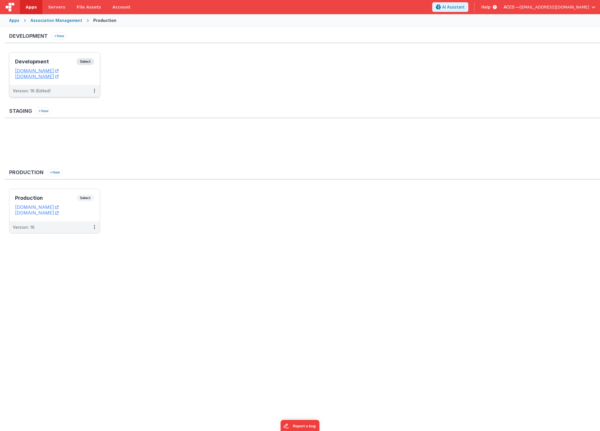
click at [70, 59] on h3 "Development" at bounding box center [45, 62] width 61 height 6
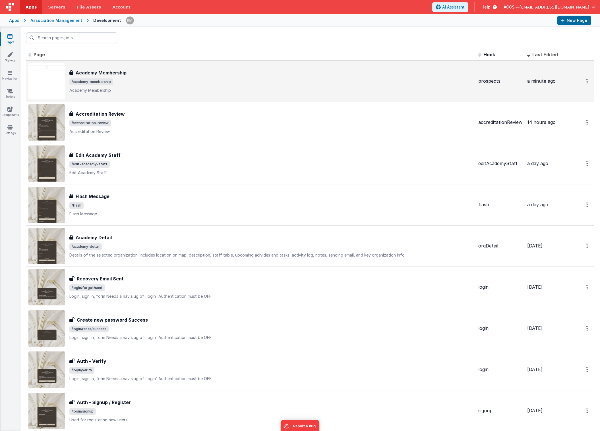
click at [136, 88] on p "Academy Membership" at bounding box center [271, 91] width 404 height 6
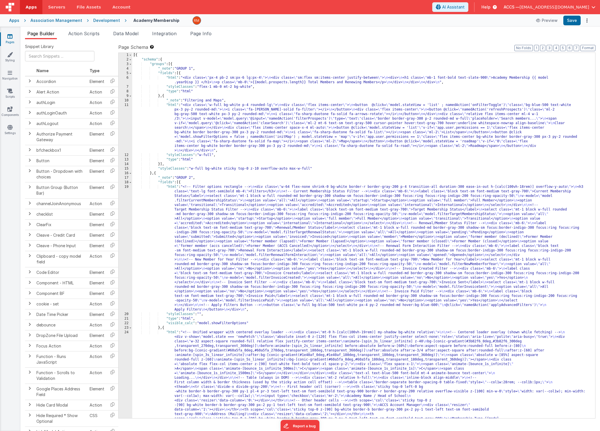
click at [129, 188] on div "19" at bounding box center [126, 248] width 14 height 127
click at [127, 186] on div "19" at bounding box center [126, 248] width 14 height 127
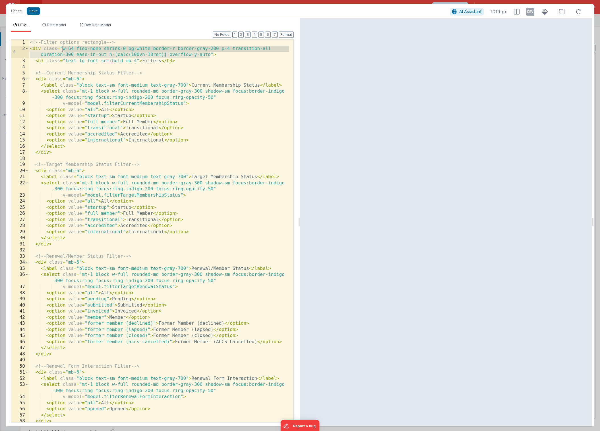
drag, startPoint x: 211, startPoint y: 55, endPoint x: 63, endPoint y: 48, distance: 147.7
click at [63, 48] on div "<!-- Filter options rectangle --> < div class = "w-64 flex-none shrink-0 bg-whi…" at bounding box center [159, 237] width 260 height 395
click at [35, 11] on button "Save" at bounding box center [33, 10] width 13 height 7
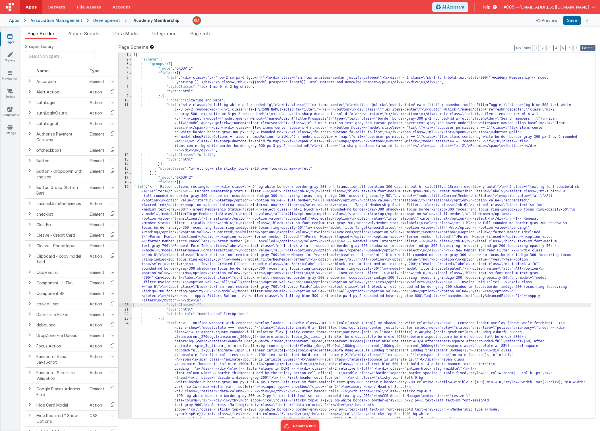
click at [588, 49] on button "Format" at bounding box center [587, 48] width 15 height 6
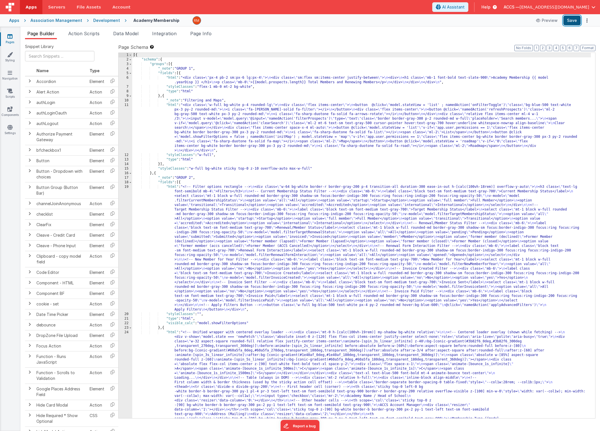
click at [572, 22] on button "Save" at bounding box center [571, 21] width 17 height 10
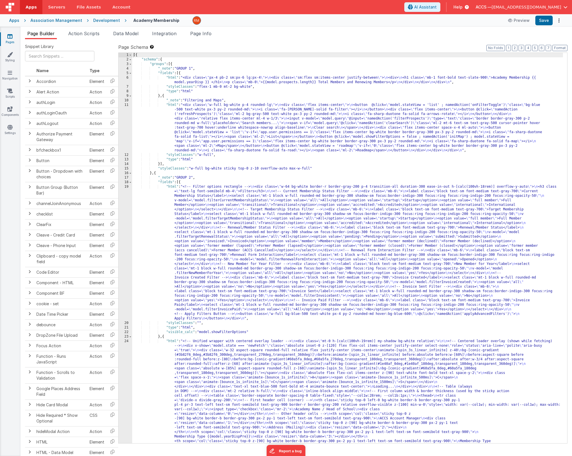
click at [57, 22] on div "Association Management" at bounding box center [56, 21] width 52 height 6
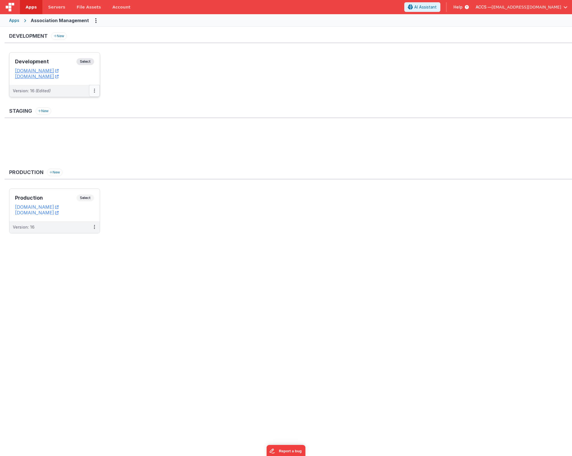
click at [94, 91] on icon at bounding box center [94, 91] width 1 height 0
click at [68, 126] on link "Deploy..." at bounding box center [75, 124] width 50 height 10
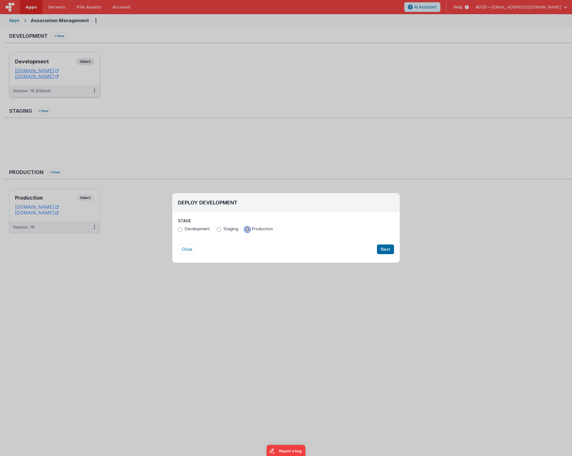
click at [247, 229] on input "Production" at bounding box center [247, 229] width 5 height 5
radio input "true"
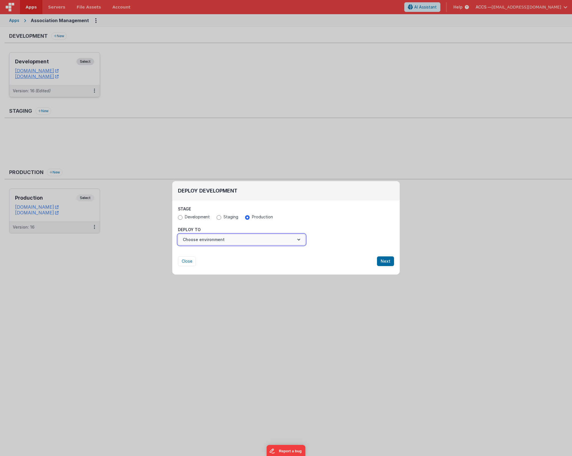
click at [291, 242] on button "Choose environment" at bounding box center [241, 239] width 127 height 11
click at [264, 258] on link "Production" at bounding box center [241, 254] width 127 height 10
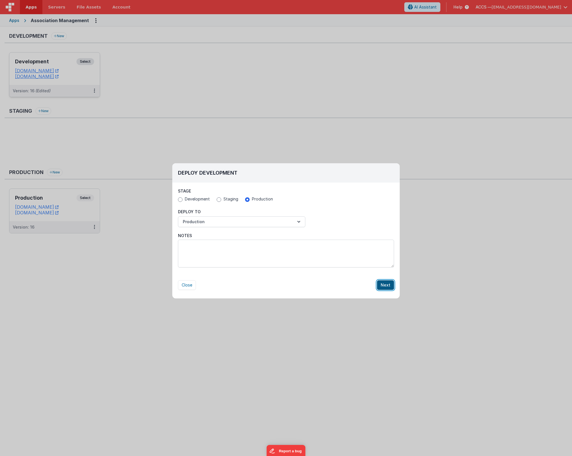
click at [381, 288] on button "Next" at bounding box center [385, 285] width 17 height 10
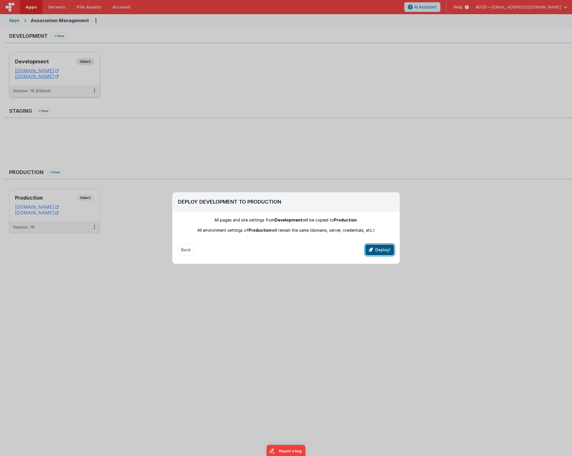
click at [377, 251] on button "Deploy!" at bounding box center [379, 250] width 29 height 11
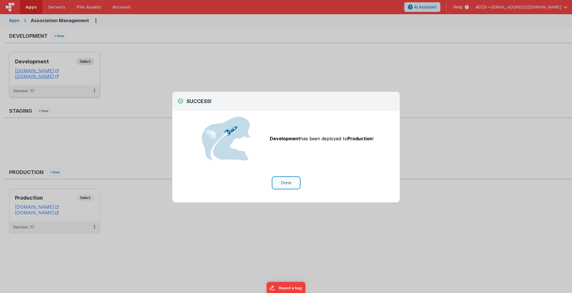
click at [287, 181] on button "Done" at bounding box center [286, 183] width 26 height 11
